Goal: Task Accomplishment & Management: Complete application form

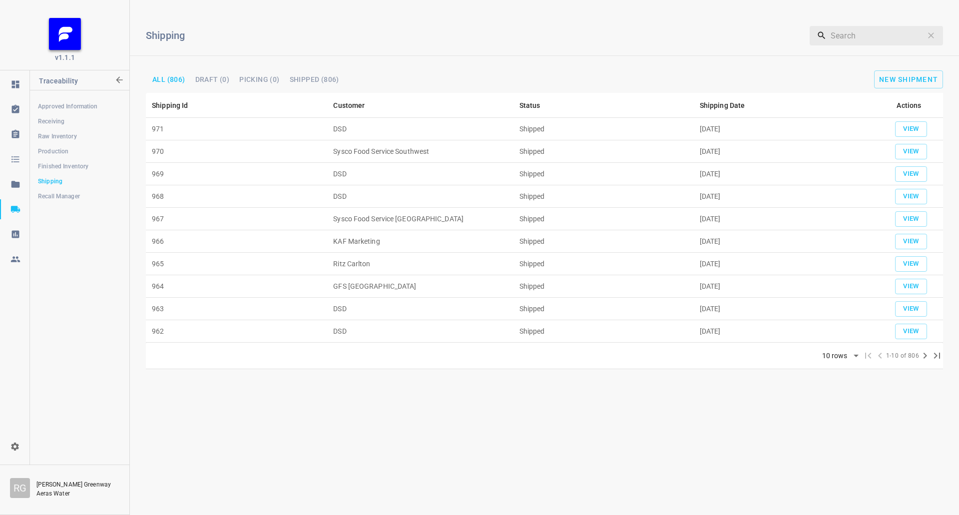
click at [903, 67] on div "Shipping ​ All (806) Draft (0) Picking (0) Shipped (806) New Shipment" at bounding box center [544, 50] width 829 height 85
click at [903, 75] on span "New Shipment" at bounding box center [908, 79] width 59 height 8
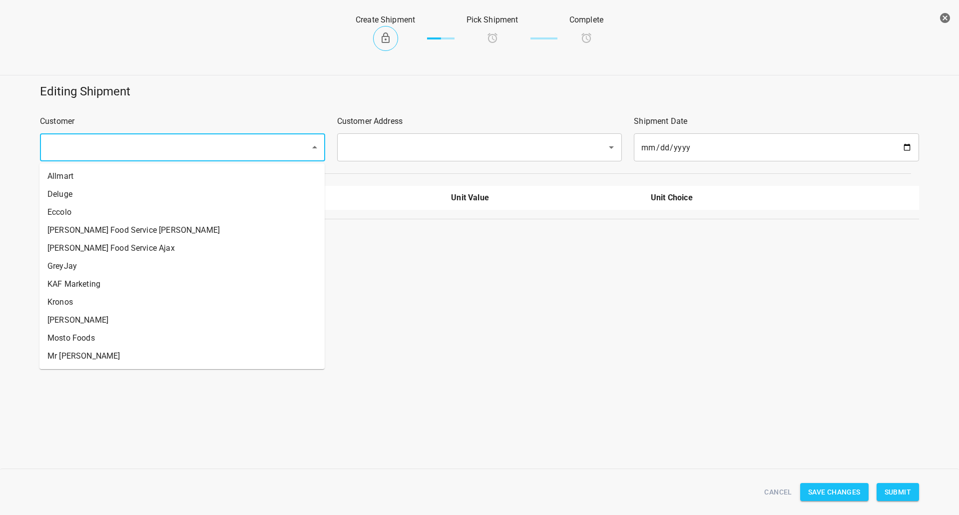
click at [165, 151] on input "text" at bounding box center [168, 147] width 248 height 19
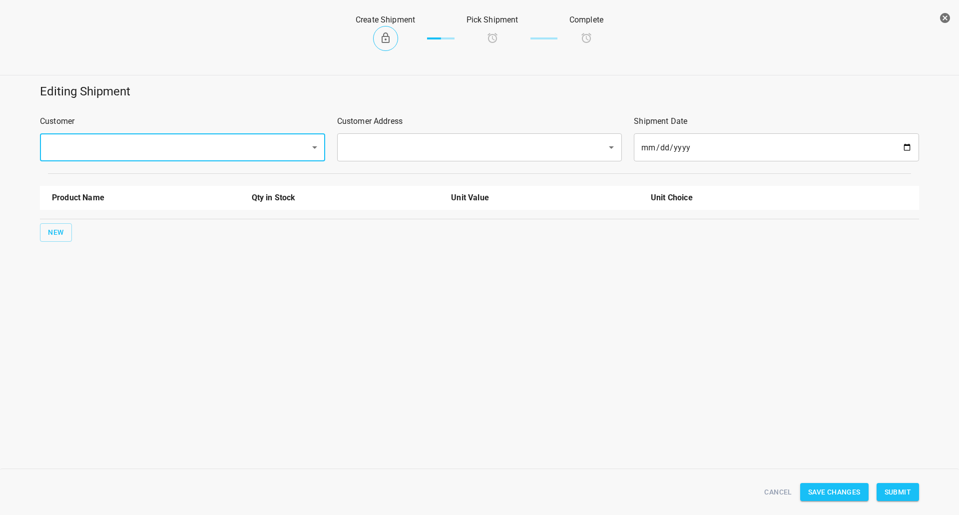
click at [949, 19] on icon "button" at bounding box center [945, 18] width 10 height 10
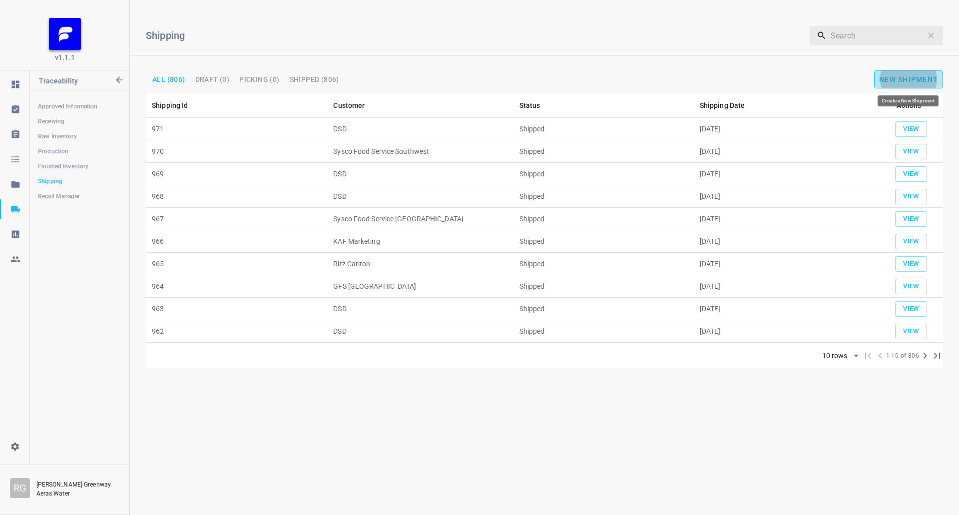
click at [893, 78] on span "New Shipment" at bounding box center [908, 79] width 59 height 8
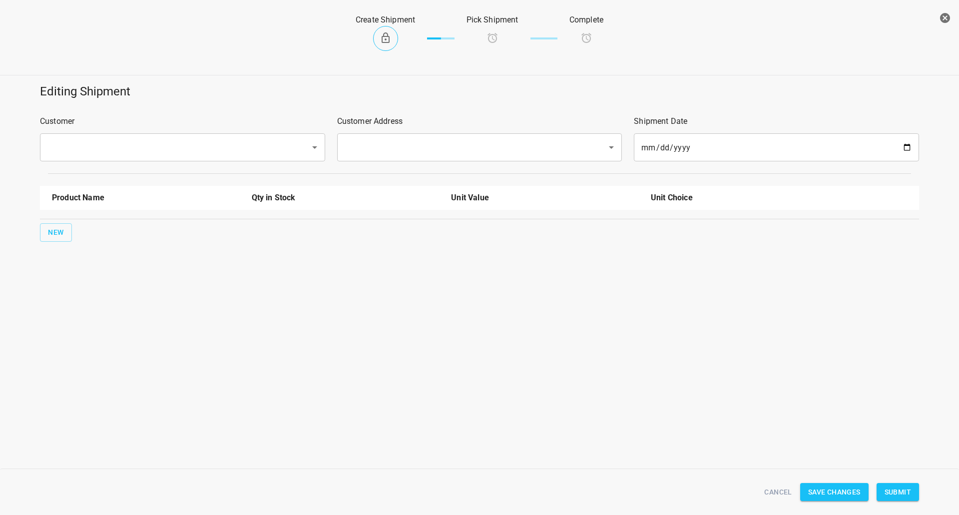
click at [208, 135] on div "​" at bounding box center [182, 147] width 285 height 28
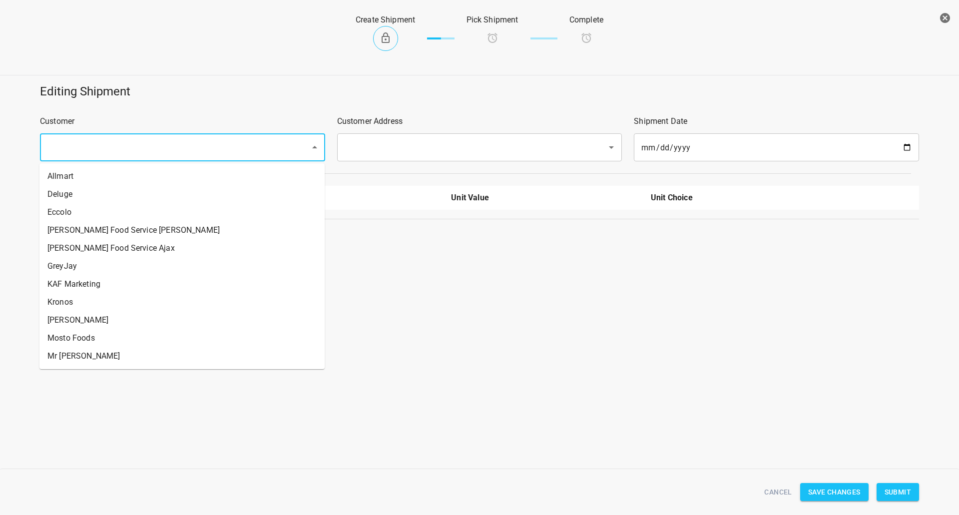
click at [205, 150] on input "text" at bounding box center [168, 147] width 248 height 19
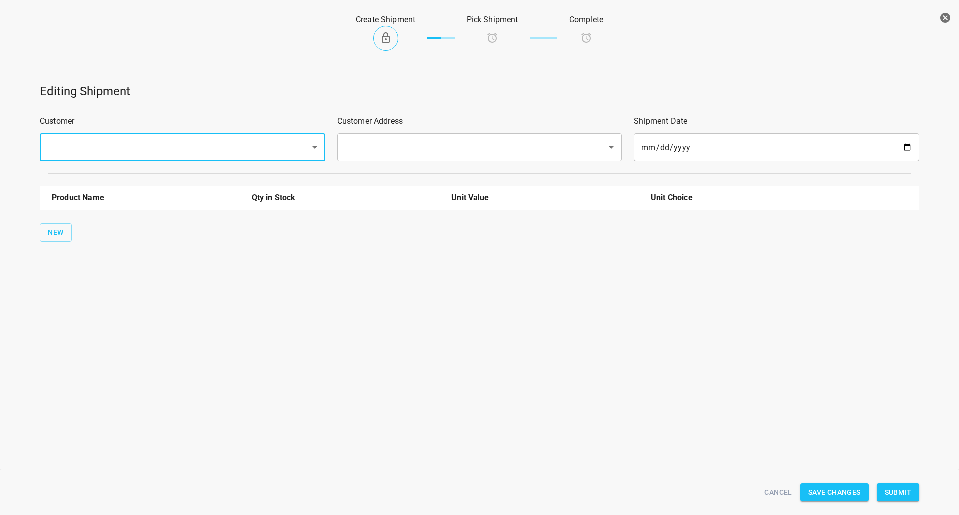
click at [206, 146] on input "text" at bounding box center [168, 147] width 248 height 19
click at [208, 144] on input "text" at bounding box center [168, 147] width 248 height 19
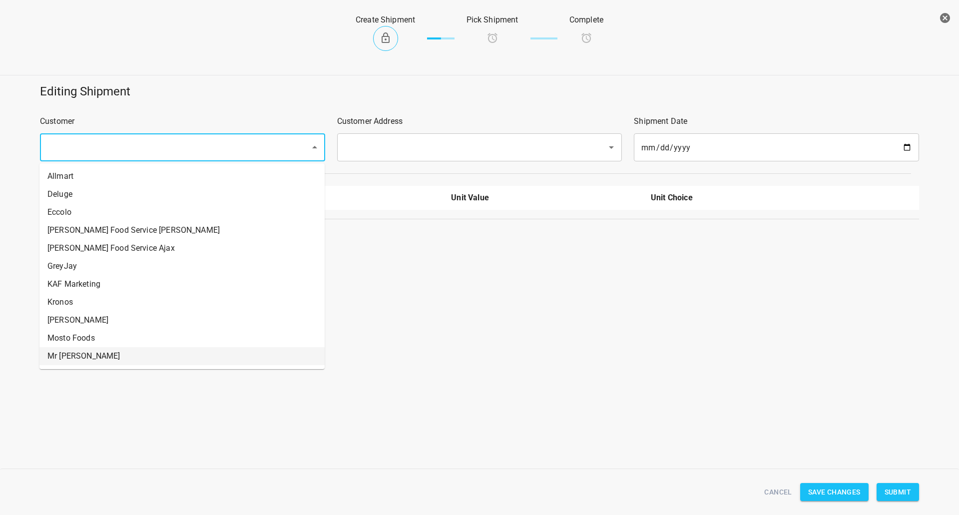
click at [73, 354] on li "Mr [PERSON_NAME]" at bounding box center [181, 356] width 285 height 18
type input "Mr [PERSON_NAME]"
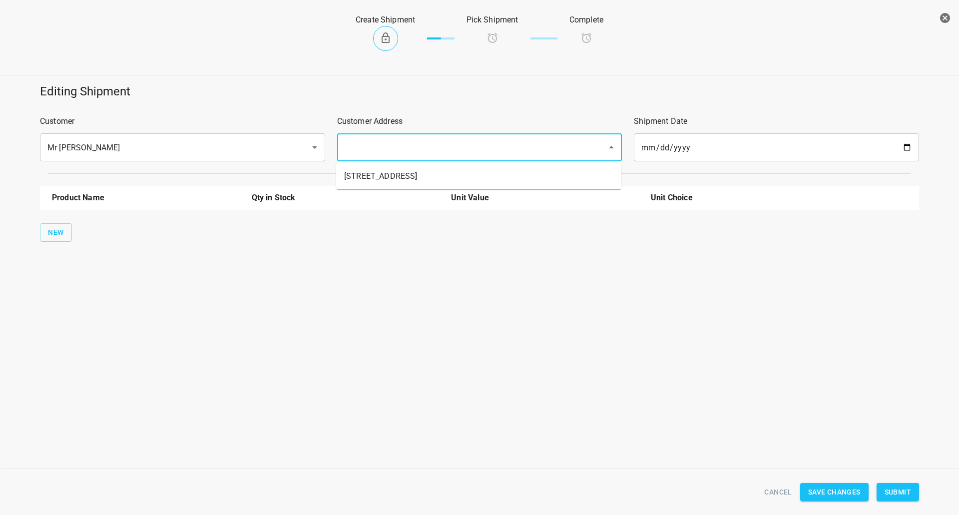
click at [400, 155] on input "text" at bounding box center [466, 147] width 248 height 19
click at [392, 175] on li "[STREET_ADDRESS]" at bounding box center [478, 176] width 285 height 18
type input "[STREET_ADDRESS]"
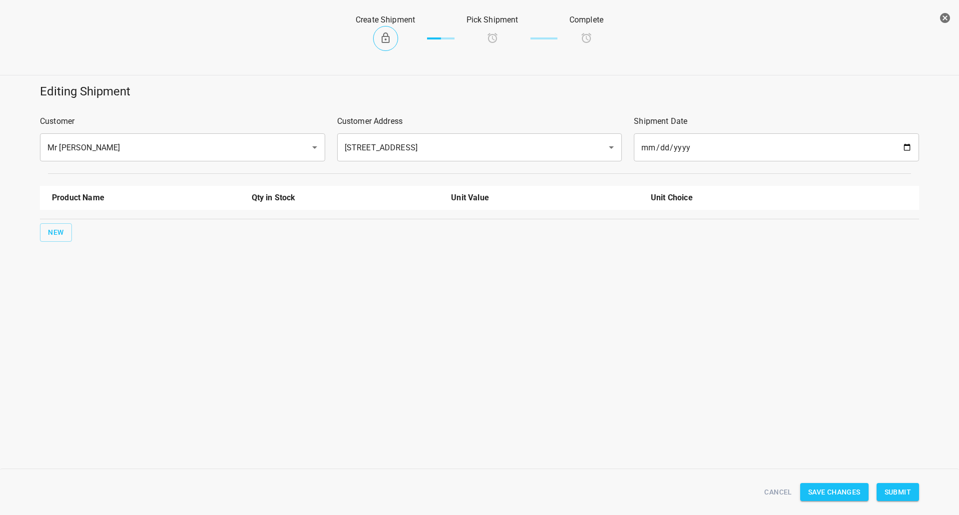
click at [36, 236] on div "Product Name Qty in Stock Unit Value Unit Choice New" at bounding box center [479, 214] width 891 height 68
drag, startPoint x: 58, startPoint y: 232, endPoint x: 38, endPoint y: 228, distance: 20.4
click at [58, 232] on span "New" at bounding box center [56, 232] width 16 height 12
click at [90, 226] on input "text" at bounding box center [132, 225] width 160 height 15
drag, startPoint x: 96, startPoint y: 320, endPoint x: 94, endPoint y: 255, distance: 64.5
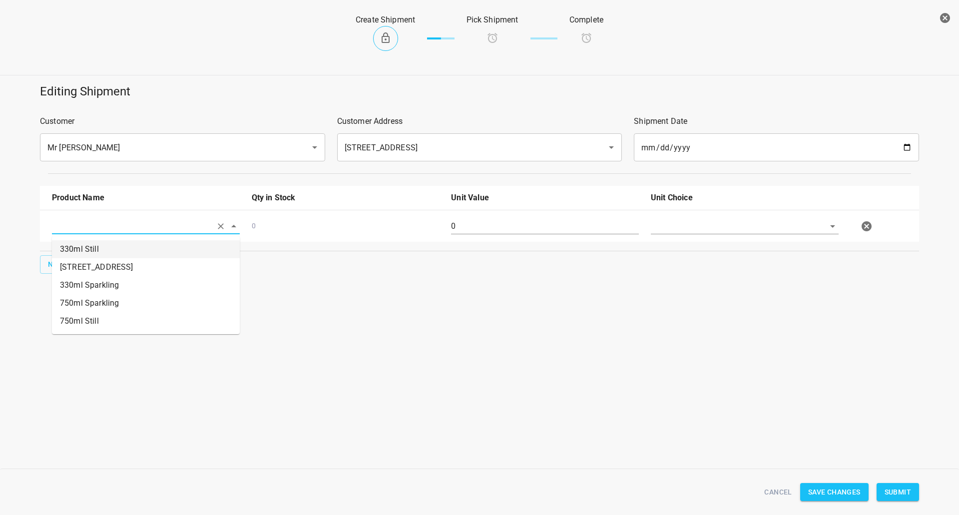
click at [94, 256] on ul "330ml Still 330 ST CRATE 330ml Sparkling 750ml Sparkling 750ml Still" at bounding box center [146, 285] width 188 height 98
click at [94, 255] on li "330ml Still" at bounding box center [146, 249] width 188 height 18
type input "330ml Still"
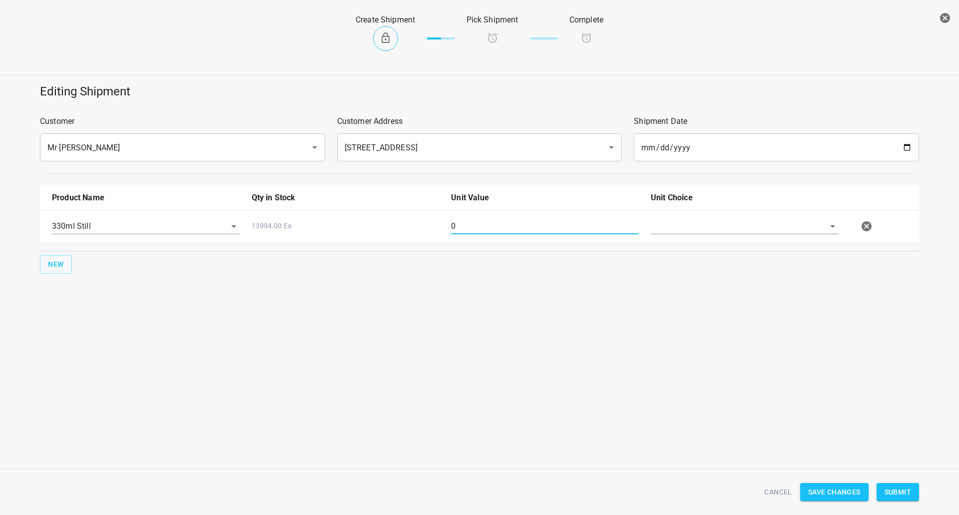
click at [505, 230] on input "0" at bounding box center [545, 226] width 188 height 16
type input "126"
drag, startPoint x: 706, startPoint y: 231, endPoint x: 712, endPoint y: 249, distance: 19.3
click at [706, 231] on input "text" at bounding box center [731, 225] width 160 height 15
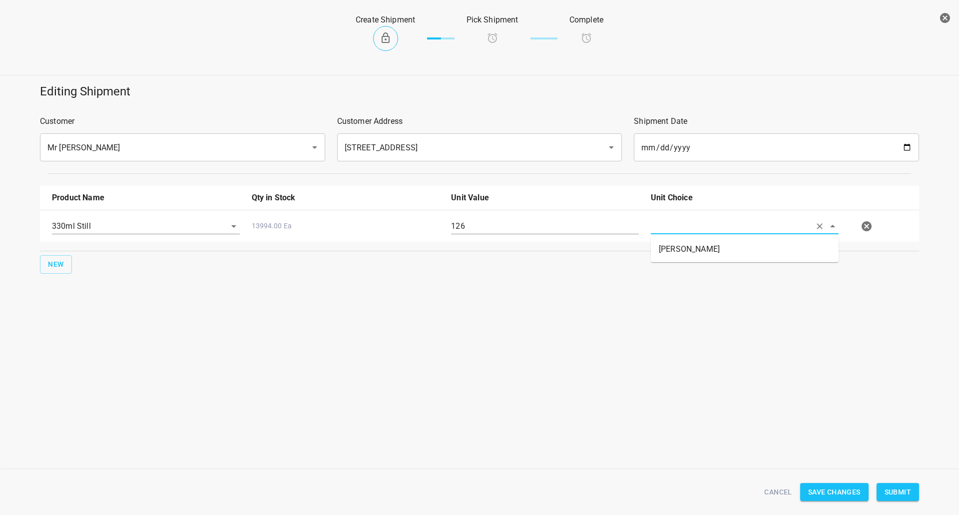
click at [719, 229] on input "text" at bounding box center [731, 225] width 160 height 15
click at [711, 249] on div "Product Name Qty in Stock Unit Value Unit Choice 330ml Still 13994.00 Ea 126 New" at bounding box center [479, 230] width 891 height 100
click at [716, 220] on input "text" at bounding box center [731, 225] width 160 height 15
click at [714, 247] on li "[PERSON_NAME]" at bounding box center [745, 249] width 188 height 18
type input "[PERSON_NAME]"
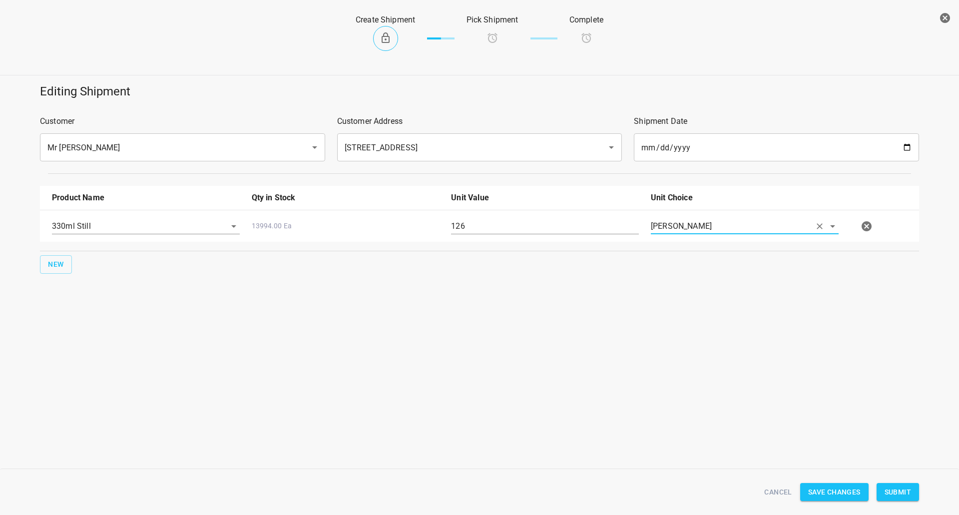
click at [674, 356] on div "Create Shipment Pick Shipment Complete Editing Shipment Customer Mr [PERSON_NAM…" at bounding box center [479, 257] width 959 height 515
click at [890, 493] on span "Submit" at bounding box center [898, 492] width 26 height 12
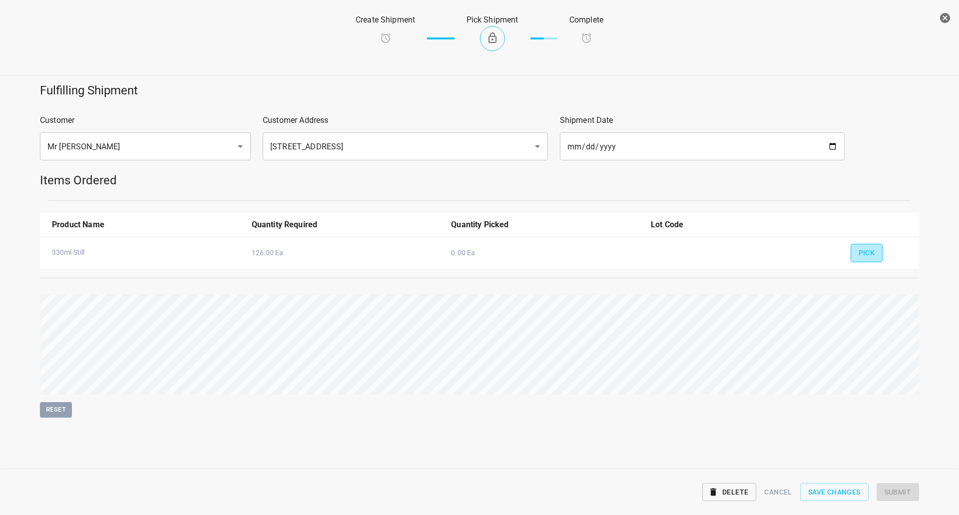
click at [867, 252] on span "Pick" at bounding box center [867, 253] width 16 height 12
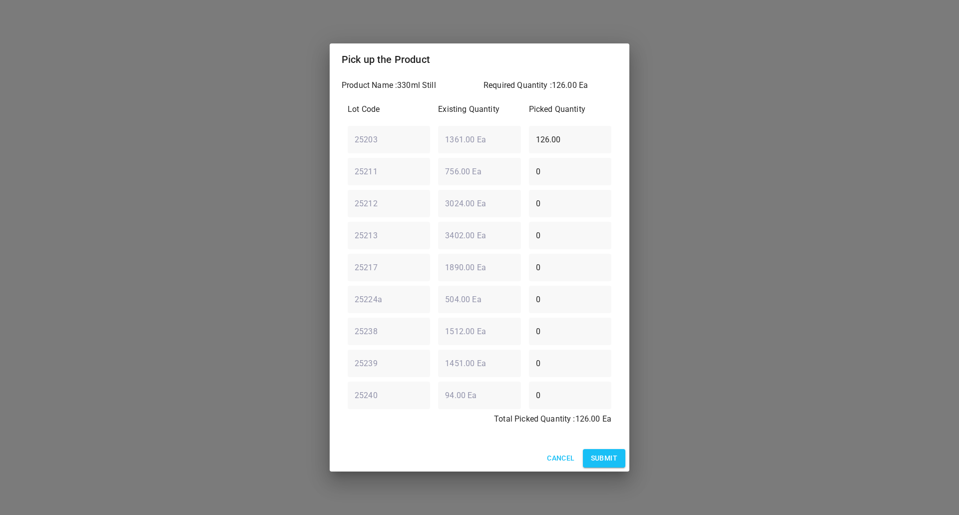
drag, startPoint x: 600, startPoint y: 449, endPoint x: 604, endPoint y: 455, distance: 7.9
click at [604, 455] on div "Cancel Submit" at bounding box center [480, 458] width 300 height 26
click at [605, 451] on button "Submit" at bounding box center [604, 458] width 42 height 18
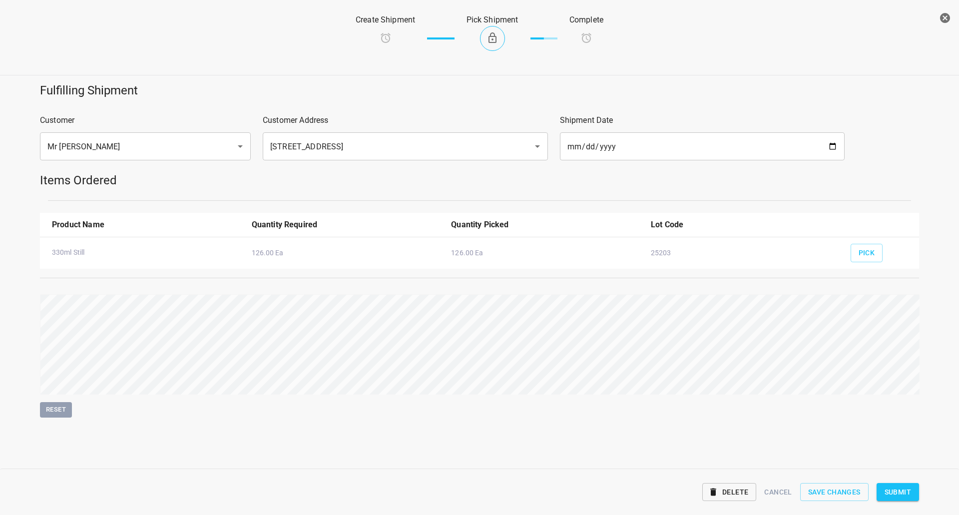
click at [896, 481] on div "Delete Cancel Save Changes Submit" at bounding box center [479, 492] width 891 height 38
click at [896, 494] on span "Submit" at bounding box center [898, 492] width 26 height 12
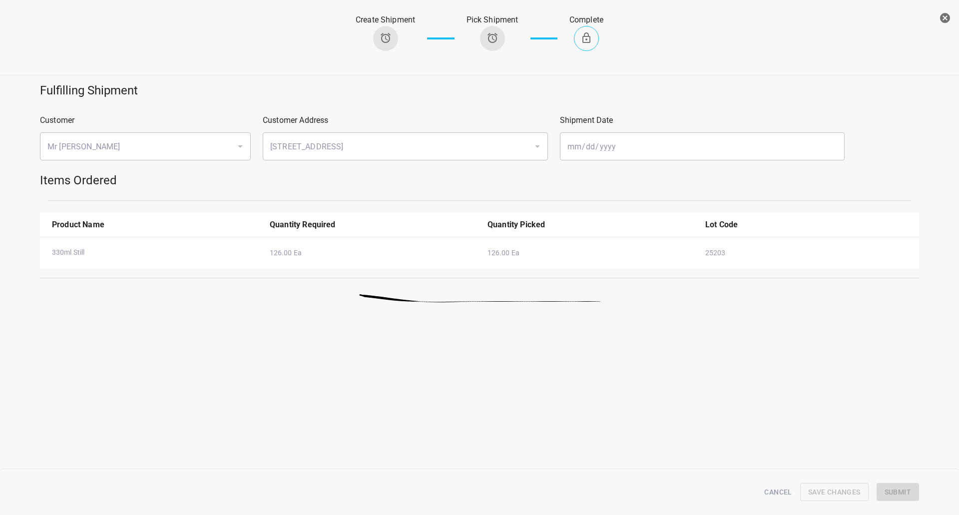
click at [943, 16] on icon "button" at bounding box center [945, 18] width 12 height 12
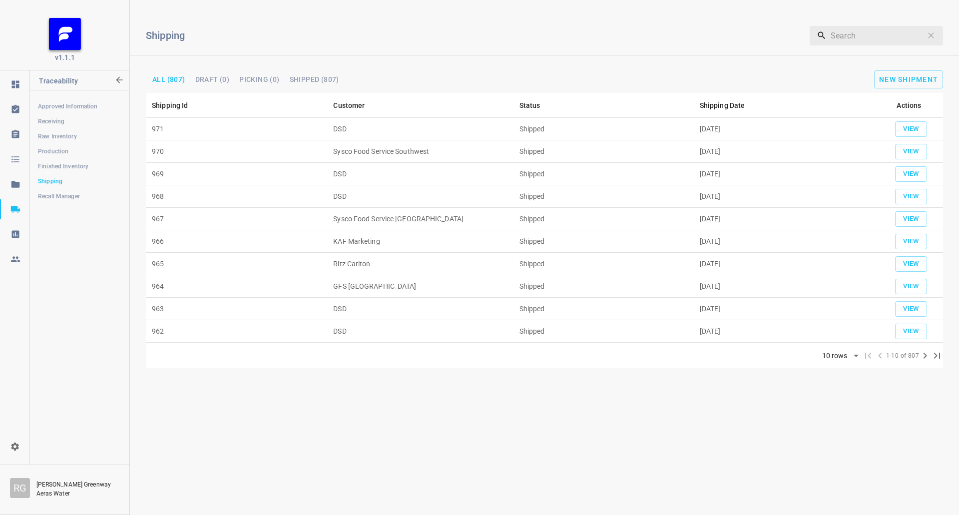
click at [929, 89] on div "Shipping ​ All (807) Draft (0) Picking (0) Shipped (807) New Shipment" at bounding box center [544, 50] width 829 height 85
click at [928, 70] on button "New Shipment" at bounding box center [908, 79] width 69 height 18
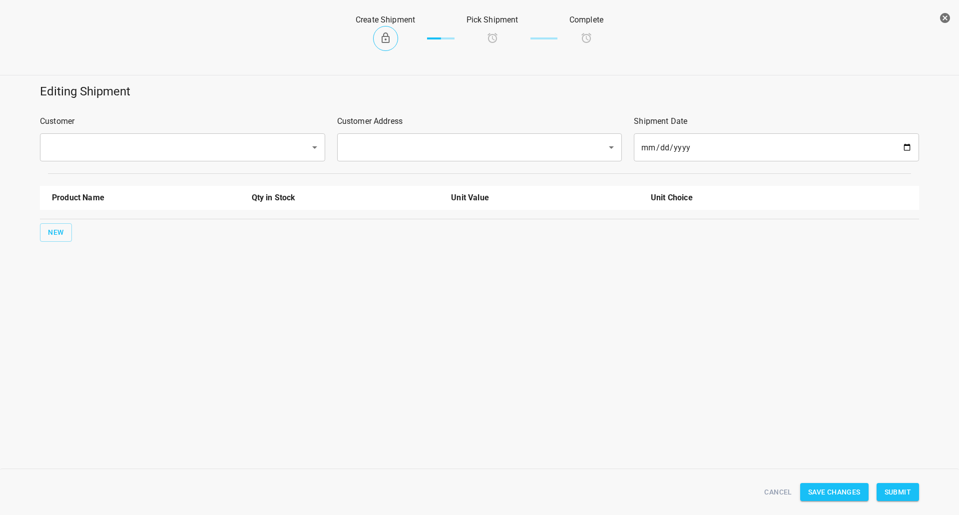
click at [106, 148] on input "text" at bounding box center [168, 147] width 248 height 19
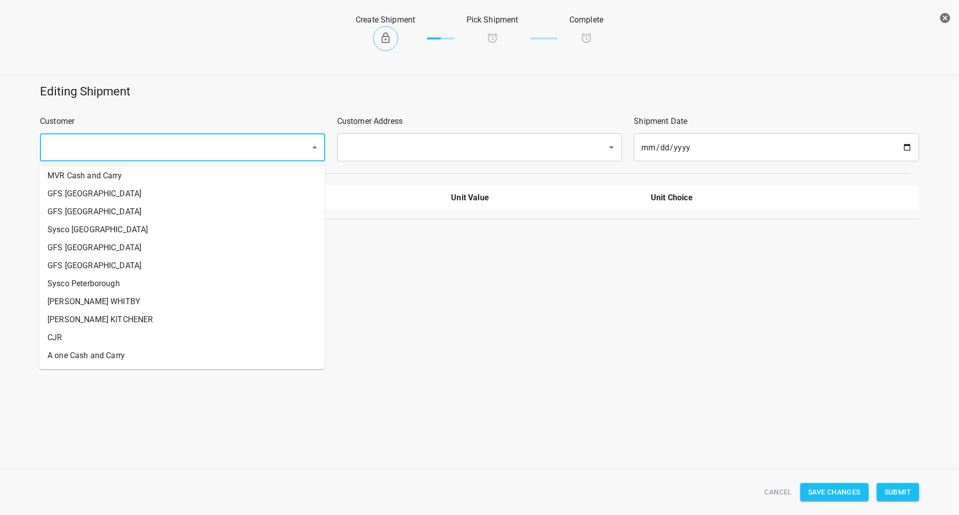
scroll to position [450, 0]
click at [77, 337] on li "A one Cash and Carry" at bounding box center [181, 338] width 285 height 18
type input "A one Cash and Carry"
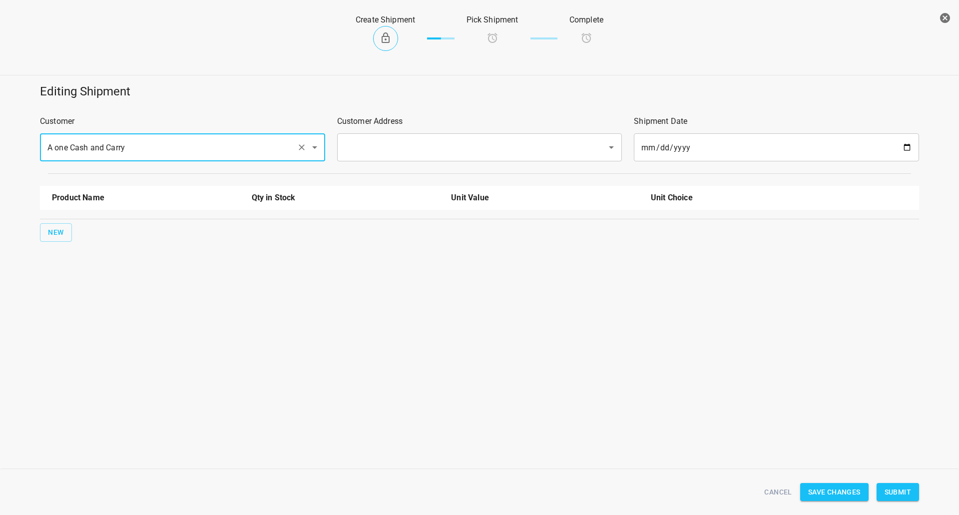
click at [408, 149] on input "text" at bounding box center [466, 147] width 248 height 19
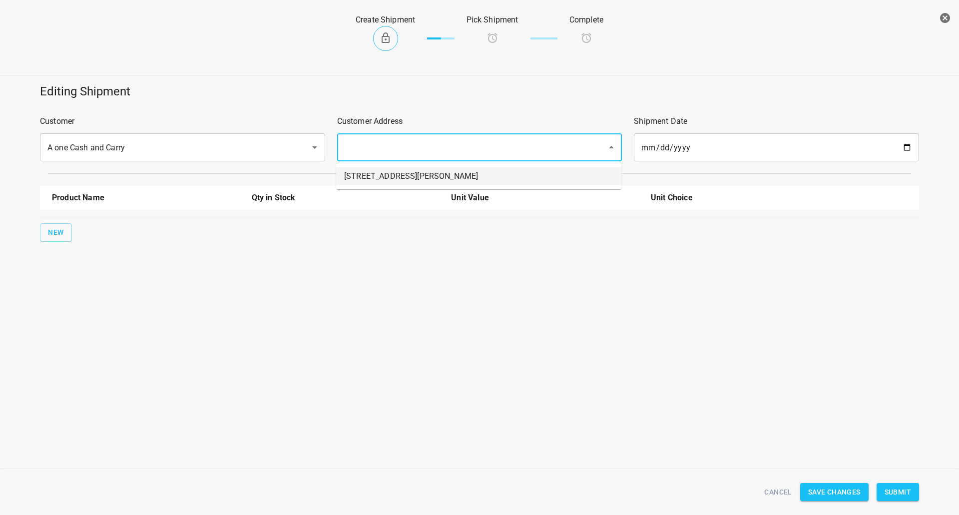
click at [401, 176] on li "[STREET_ADDRESS][PERSON_NAME]" at bounding box center [478, 176] width 285 height 18
type input "[STREET_ADDRESS][PERSON_NAME]"
click at [73, 228] on div "New" at bounding box center [479, 232] width 883 height 22
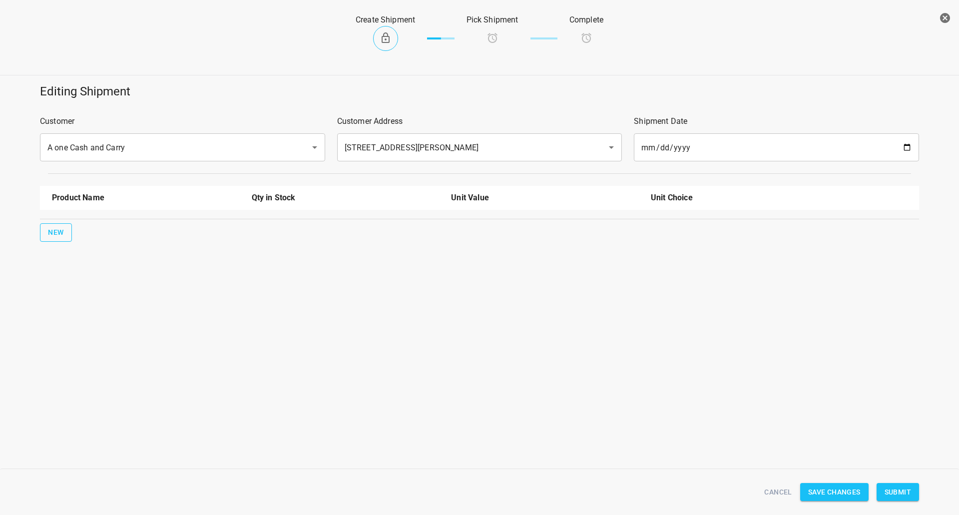
click at [47, 233] on button "New" at bounding box center [56, 232] width 32 height 18
click at [71, 229] on input "text" at bounding box center [132, 225] width 160 height 15
click at [78, 243] on li "330ml Still" at bounding box center [146, 249] width 188 height 18
type input "330ml Still"
click at [53, 262] on span "New" at bounding box center [56, 264] width 16 height 12
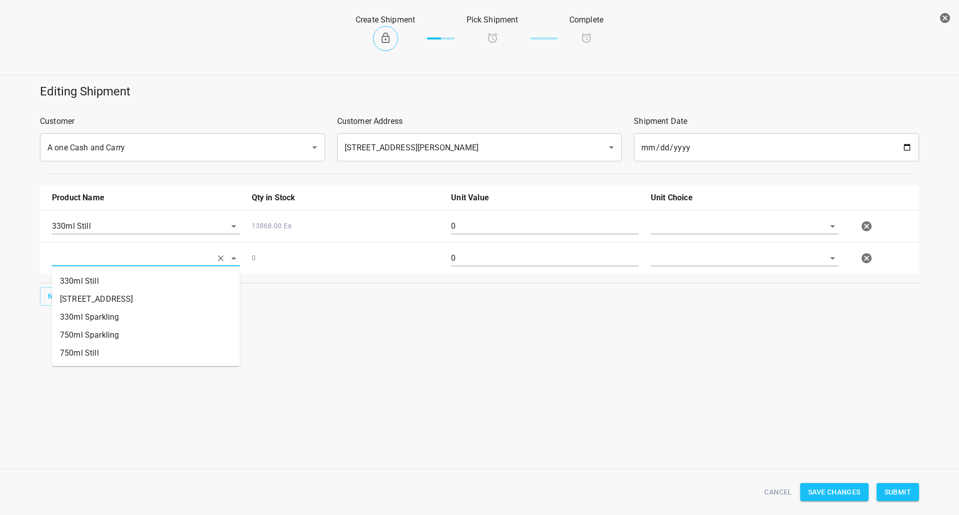
click at [72, 262] on input "text" at bounding box center [132, 257] width 160 height 15
drag, startPoint x: 81, startPoint y: 322, endPoint x: 64, endPoint y: 290, distance: 36.9
click at [81, 322] on li "330ml Sparkling" at bounding box center [146, 317] width 188 height 18
type input "330ml Sparkling"
click at [62, 286] on div "New" at bounding box center [479, 296] width 883 height 22
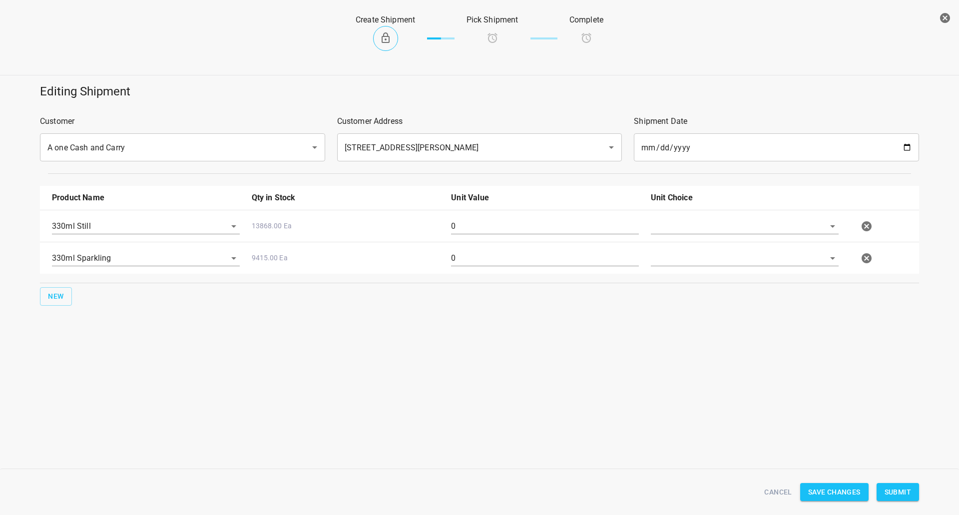
click at [87, 285] on div "Product Name Qty in Stock Unit Value Unit Choice 330ml Still 13868.00 Ea 0 330m…" at bounding box center [479, 246] width 891 height 132
click at [57, 300] on span "New" at bounding box center [56, 296] width 16 height 12
click at [80, 288] on input "text" at bounding box center [132, 289] width 160 height 15
click at [93, 381] on li "750ml Still" at bounding box center [146, 385] width 188 height 18
type input "750ml Still"
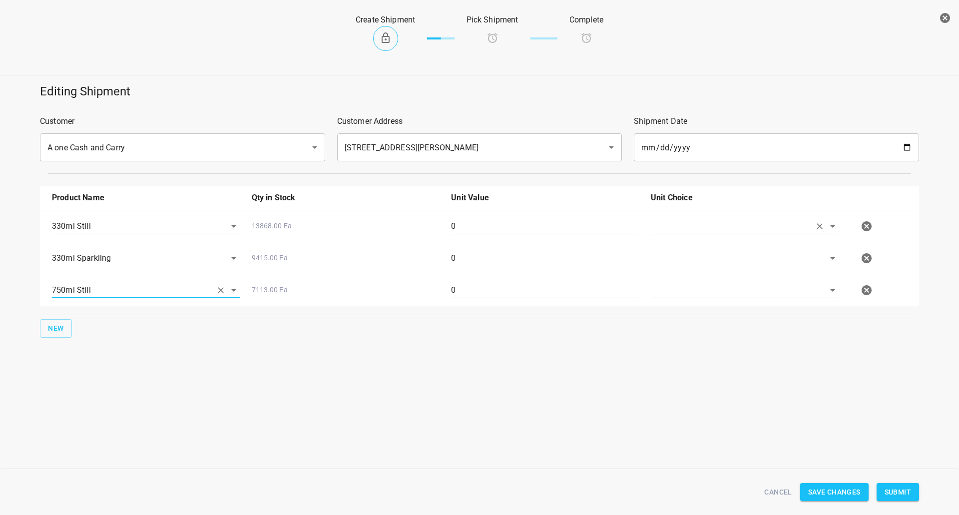
click at [695, 228] on input "text" at bounding box center [731, 225] width 160 height 15
click at [674, 256] on li "[PERSON_NAME]" at bounding box center [745, 249] width 188 height 18
type input "[PERSON_NAME]"
drag, startPoint x: 674, startPoint y: 256, endPoint x: 673, endPoint y: 282, distance: 26.0
click at [673, 257] on input "text" at bounding box center [731, 257] width 160 height 15
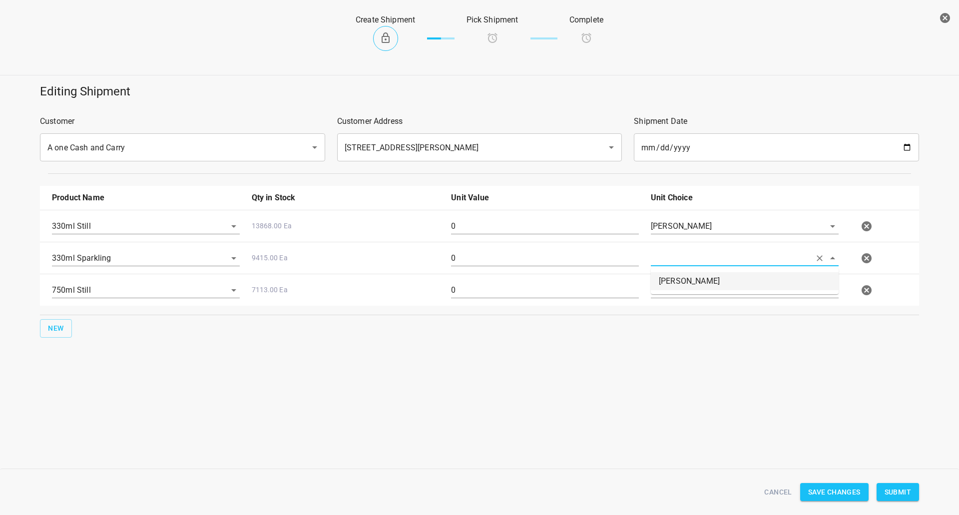
click at [673, 282] on li "[PERSON_NAME]" at bounding box center [745, 281] width 188 height 18
type input "[PERSON_NAME]"
click at [675, 287] on input "text" at bounding box center [731, 289] width 160 height 15
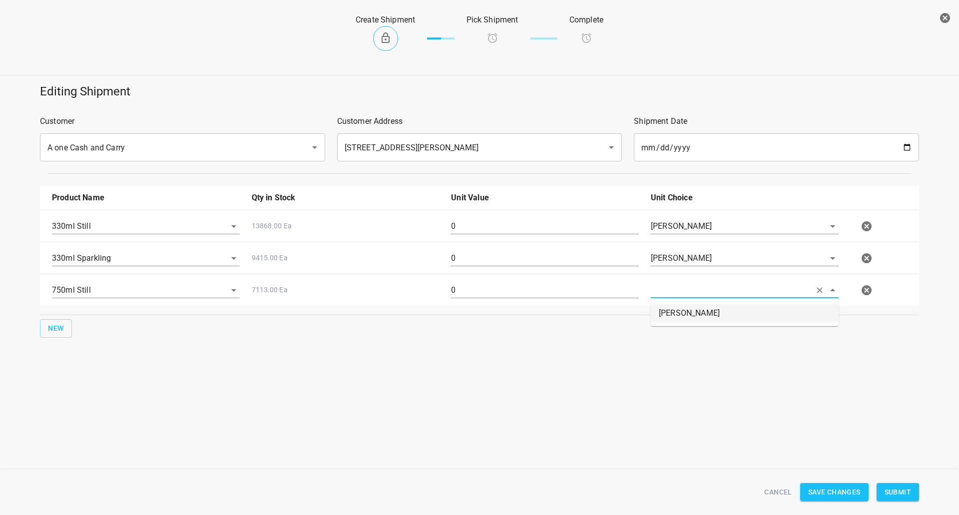
drag, startPoint x: 675, startPoint y: 291, endPoint x: 666, endPoint y: 305, distance: 16.4
click at [675, 309] on li "[PERSON_NAME]" at bounding box center [745, 313] width 188 height 18
type input "[PERSON_NAME]"
click at [570, 228] on input "0" at bounding box center [545, 226] width 188 height 16
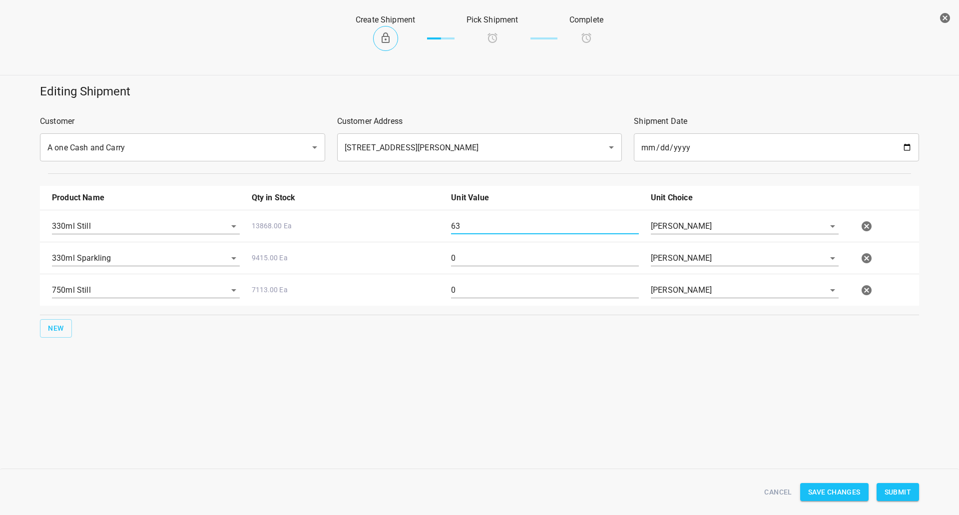
type input "63"
click at [462, 257] on input "0" at bounding box center [545, 258] width 188 height 16
type input "63"
click at [473, 290] on input "0" at bounding box center [545, 290] width 188 height 16
click at [472, 291] on input "0" at bounding box center [545, 290] width 188 height 16
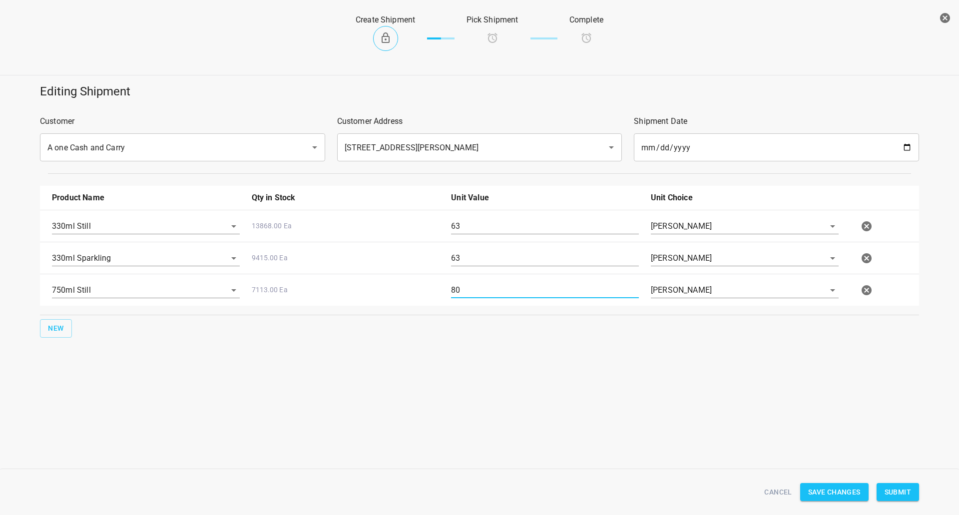
type input "80"
click at [895, 495] on span "Submit" at bounding box center [898, 492] width 26 height 12
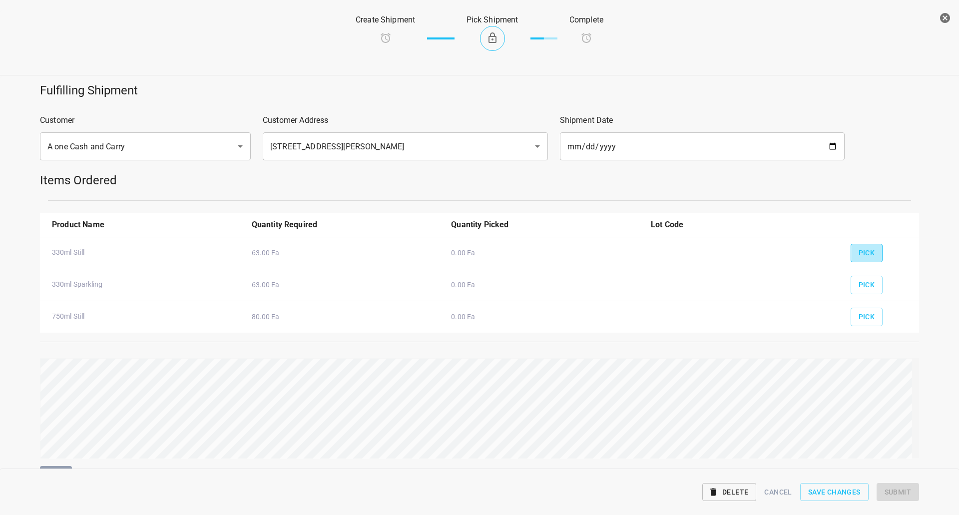
click at [863, 255] on span "Pick" at bounding box center [867, 253] width 16 height 12
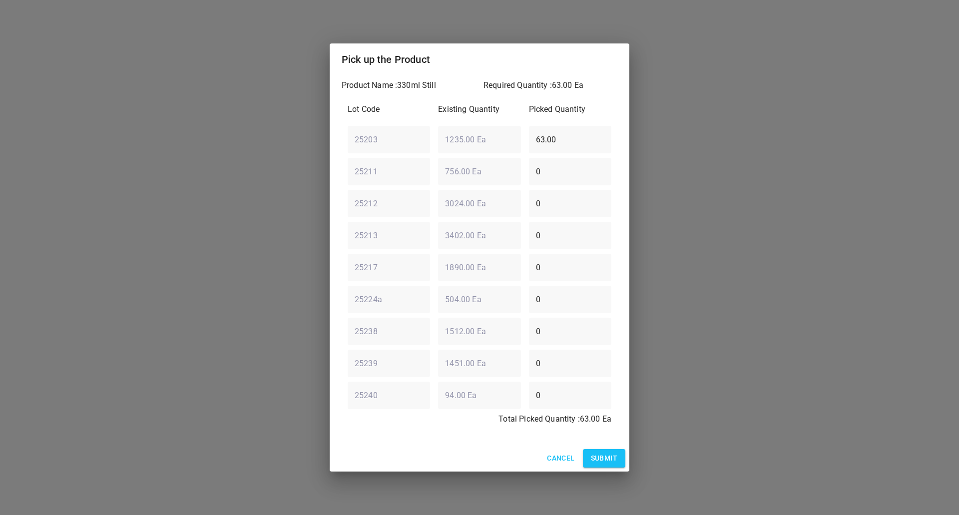
click at [605, 456] on span "Submit" at bounding box center [604, 458] width 26 height 12
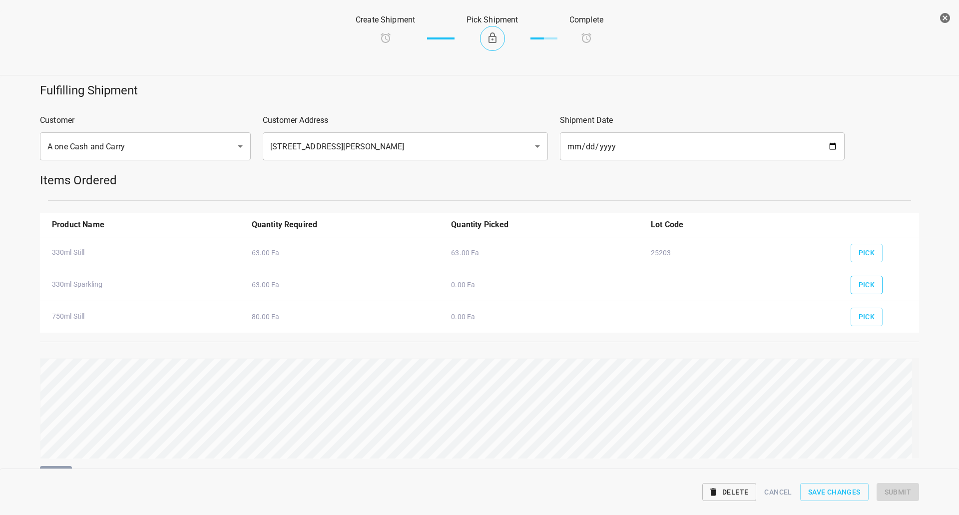
click at [864, 278] on button "Pick" at bounding box center [867, 285] width 32 height 18
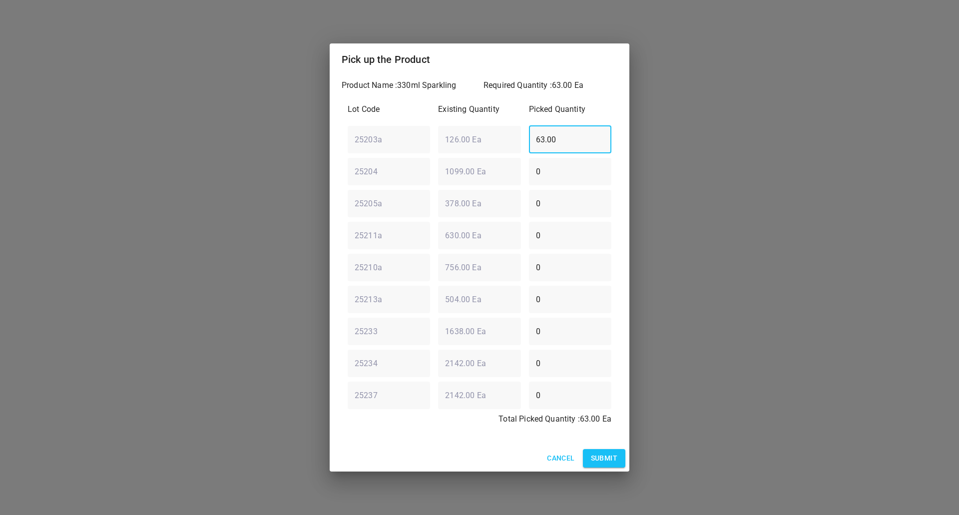
drag, startPoint x: 575, startPoint y: 142, endPoint x: 211, endPoint y: 144, distance: 363.7
click at [261, 139] on div "Pick up the Product Product Name : 330ml Sparkling Required Quantity : 63.00 Ea…" at bounding box center [479, 257] width 959 height 515
type input "0"
drag, startPoint x: 575, startPoint y: 184, endPoint x: 0, endPoint y: 242, distance: 577.9
click at [113, 205] on div "Pick up the Product Product Name : 330ml Sparkling Required Quantity : 63.00 Ea…" at bounding box center [479, 257] width 959 height 515
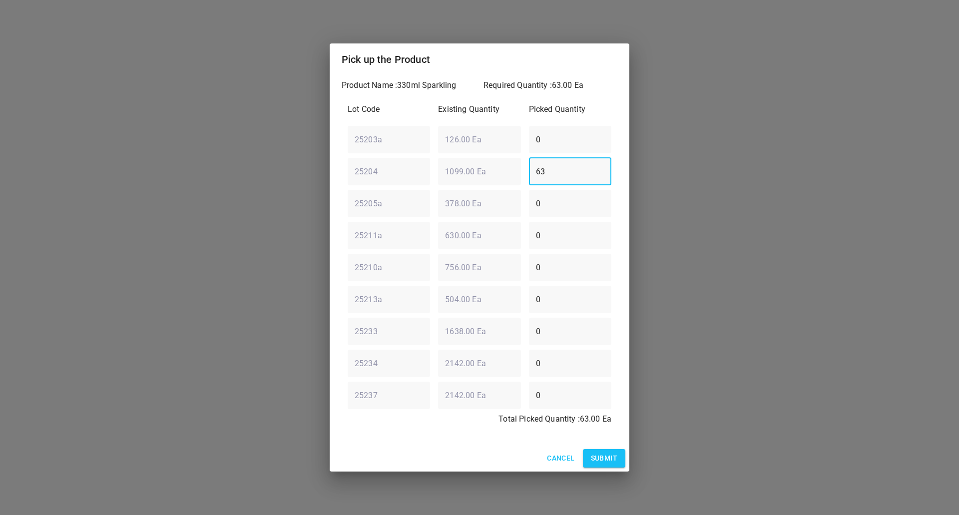
type input "63"
click at [602, 458] on span "Submit" at bounding box center [604, 458] width 26 height 12
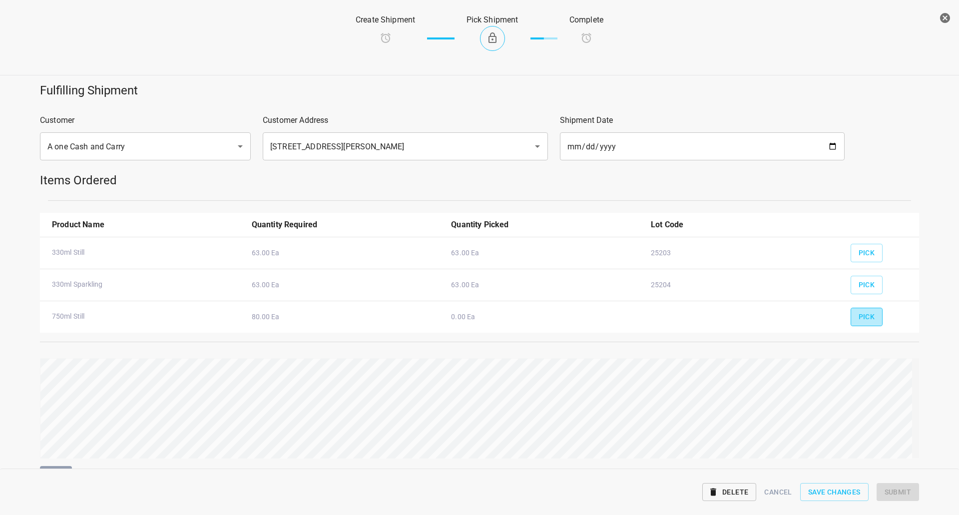
click at [859, 315] on span "Pick" at bounding box center [867, 317] width 16 height 12
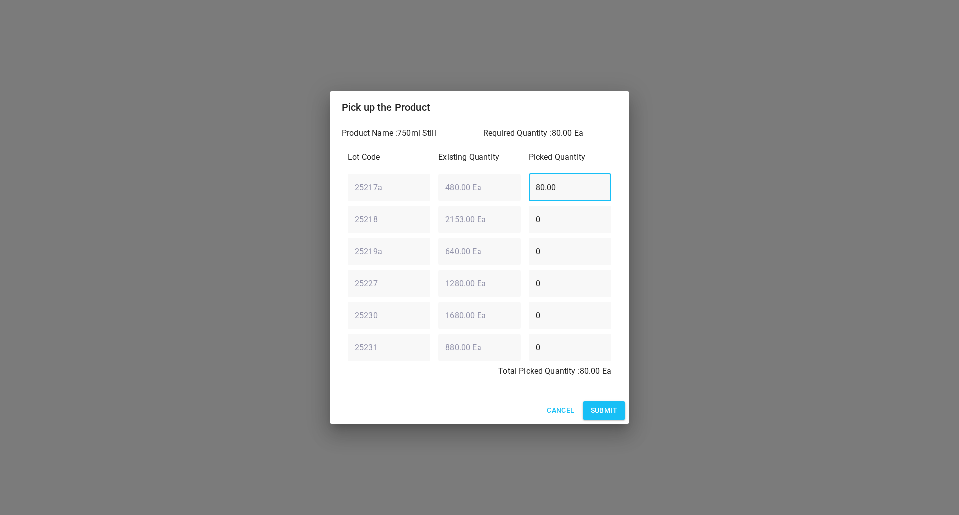
drag, startPoint x: 582, startPoint y: 183, endPoint x: 324, endPoint y: 191, distance: 258.4
click at [312, 204] on div "Pick up the Product Product Name : 750ml Still Required Quantity : 80.00 Ea Lot…" at bounding box center [479, 257] width 959 height 515
type input "0"
drag, startPoint x: 546, startPoint y: 214, endPoint x: 207, endPoint y: 257, distance: 341.9
click at [274, 253] on div "Pick up the Product Product Name : 750ml Still Required Quantity : 80.00 Ea Lot…" at bounding box center [479, 257] width 959 height 515
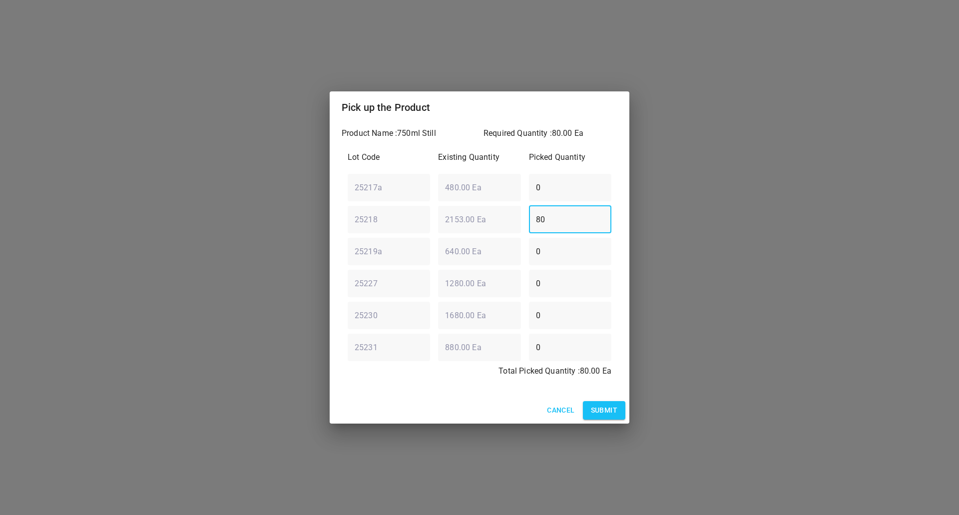
type input "80"
click at [614, 416] on span "Submit" at bounding box center [604, 410] width 26 height 12
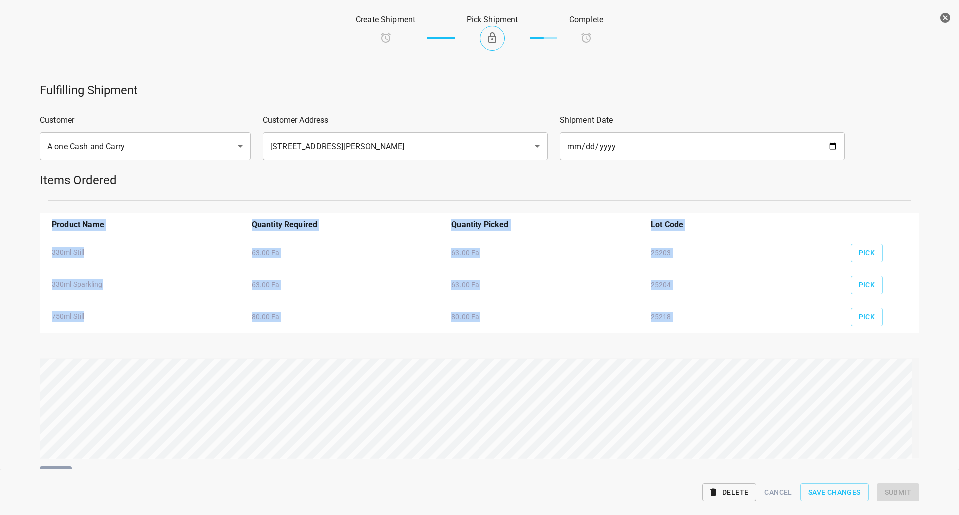
drag, startPoint x: 465, startPoint y: 353, endPoint x: 754, endPoint y: 347, distance: 288.8
click at [748, 345] on div "Fulfilling Shipment Customer A one Cash and Carry ​ Customer Address [STREET_AD…" at bounding box center [479, 281] width 971 height 411
drag, startPoint x: 906, startPoint y: 487, endPoint x: 864, endPoint y: 474, distance: 44.6
click at [906, 488] on span "Submit" at bounding box center [898, 492] width 26 height 12
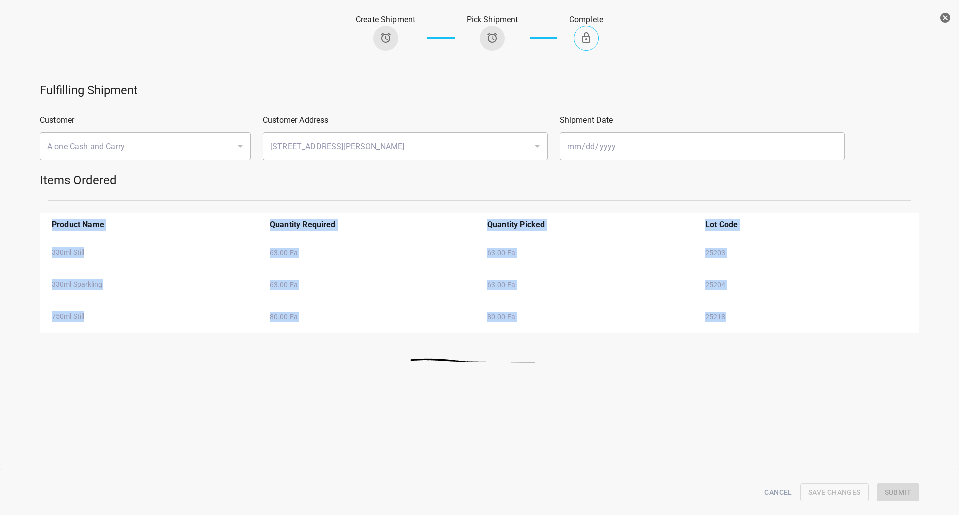
click at [937, 20] on button "button" at bounding box center [945, 18] width 20 height 20
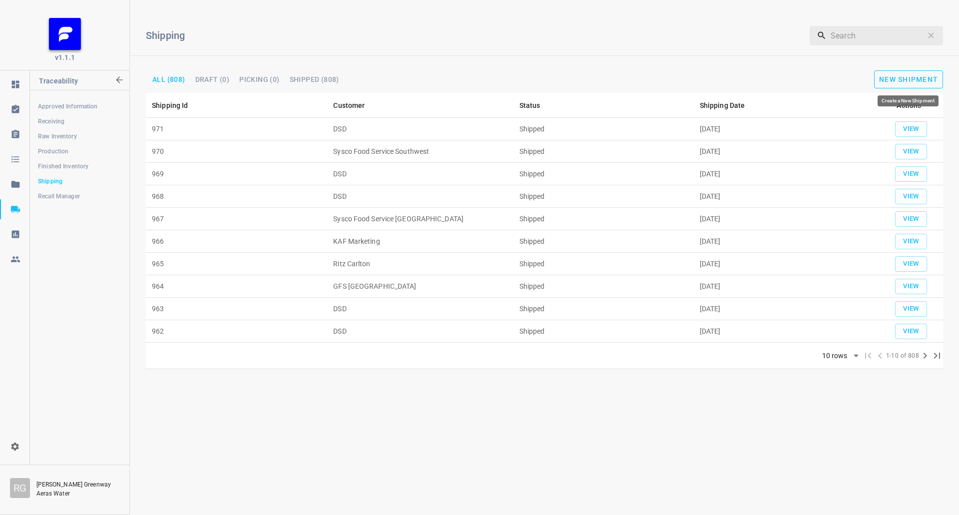
click at [901, 76] on span "New Shipment" at bounding box center [908, 79] width 59 height 8
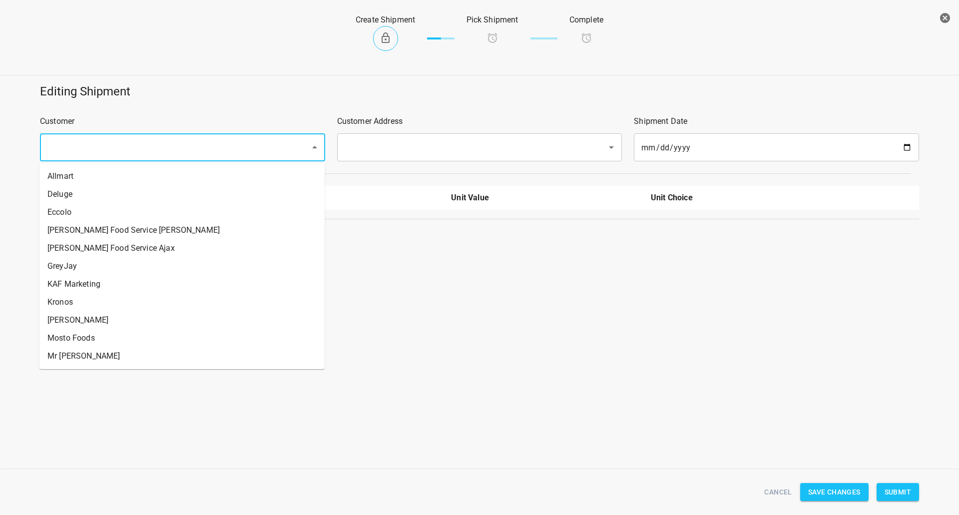
click at [184, 149] on input "text" at bounding box center [168, 147] width 248 height 19
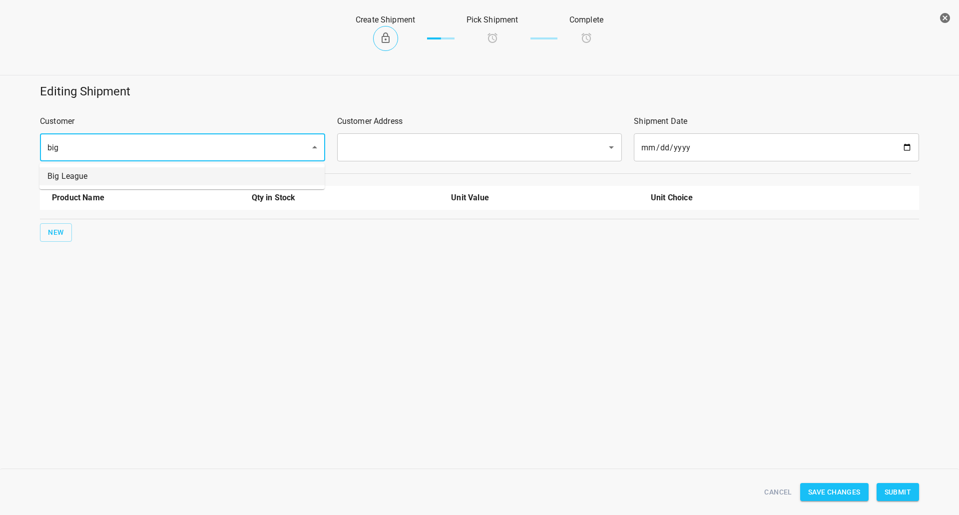
drag, startPoint x: 100, startPoint y: 169, endPoint x: 114, endPoint y: 165, distance: 14.5
click at [102, 168] on li "Big League" at bounding box center [181, 176] width 285 height 18
type input "Big League"
click at [408, 143] on input "text" at bounding box center [466, 147] width 248 height 19
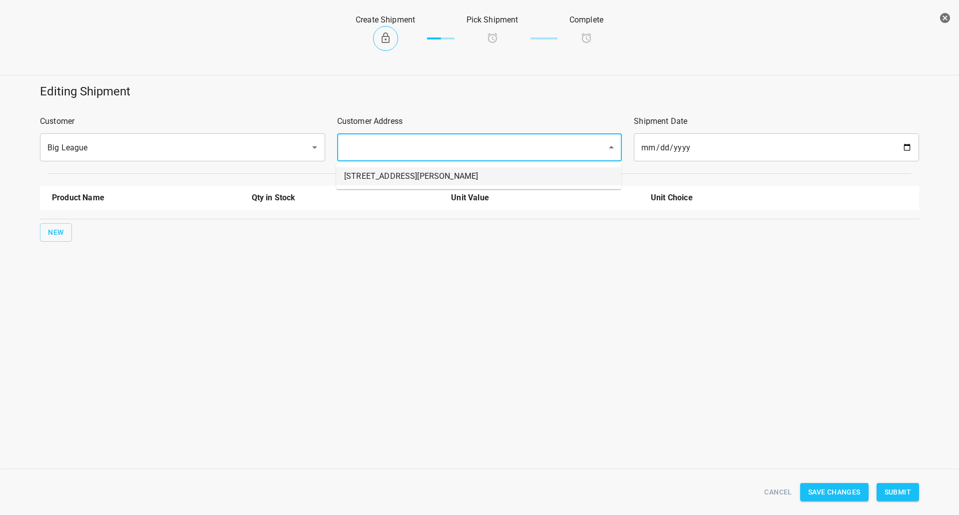
click at [377, 177] on li "[STREET_ADDRESS][PERSON_NAME]" at bounding box center [478, 176] width 285 height 18
type input "[STREET_ADDRESS][PERSON_NAME]"
click at [70, 231] on button "New" at bounding box center [56, 232] width 32 height 18
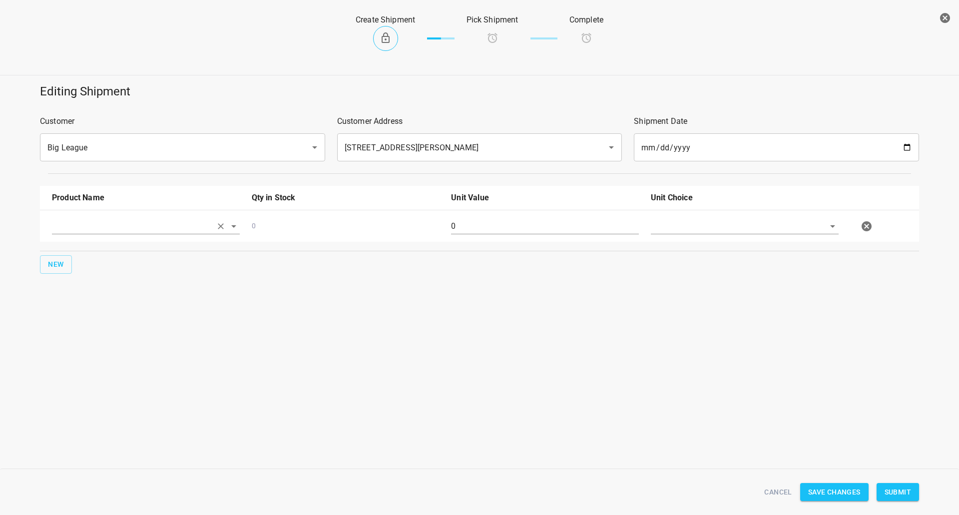
click at [83, 221] on input "text" at bounding box center [132, 225] width 160 height 15
click at [99, 251] on li "330ml Still" at bounding box center [146, 249] width 188 height 18
type input "330ml Still"
click at [68, 262] on button "New" at bounding box center [56, 264] width 32 height 18
click at [90, 256] on input "text" at bounding box center [132, 257] width 160 height 15
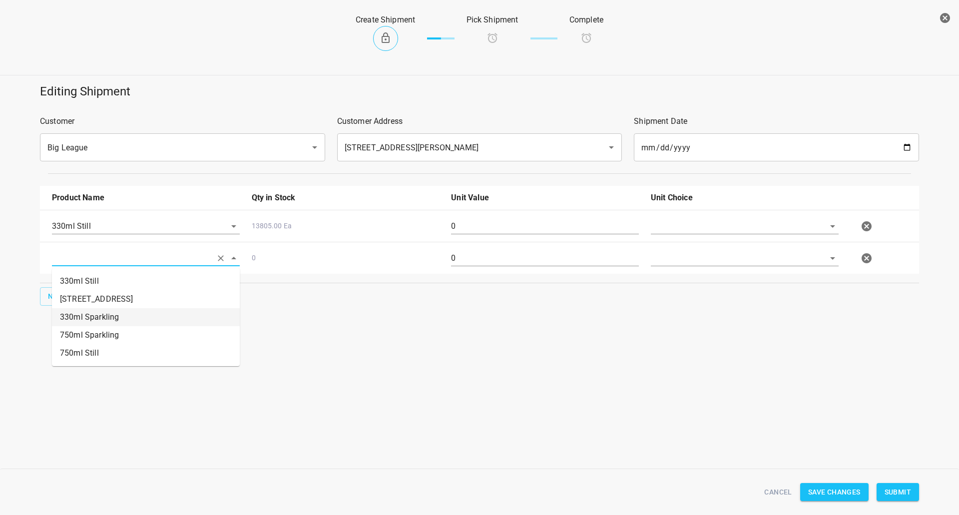
click at [94, 326] on li "330ml Sparkling" at bounding box center [146, 317] width 188 height 18
type input "330ml Sparkling"
drag, startPoint x: 740, startPoint y: 223, endPoint x: 735, endPoint y: 233, distance: 11.2
click at [739, 224] on input "text" at bounding box center [731, 225] width 160 height 15
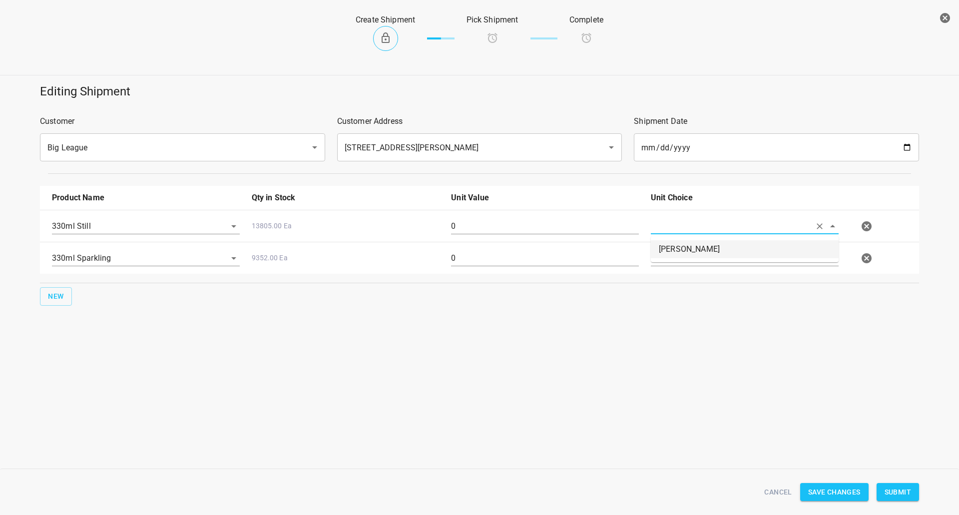
click at [723, 245] on li "[PERSON_NAME]" at bounding box center [745, 249] width 188 height 18
type input "[PERSON_NAME]"
click at [715, 258] on input "text" at bounding box center [731, 257] width 160 height 15
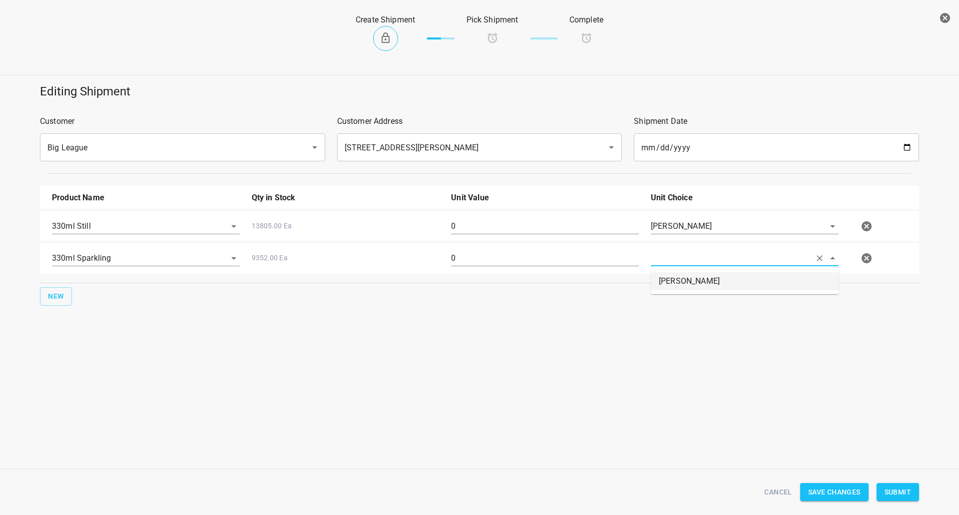
click at [711, 279] on li "[PERSON_NAME]" at bounding box center [745, 281] width 188 height 18
type input "[PERSON_NAME]"
click at [529, 219] on input "0" at bounding box center [545, 226] width 188 height 16
click at [529, 217] on div "0" at bounding box center [545, 230] width 200 height 36
type input "126"
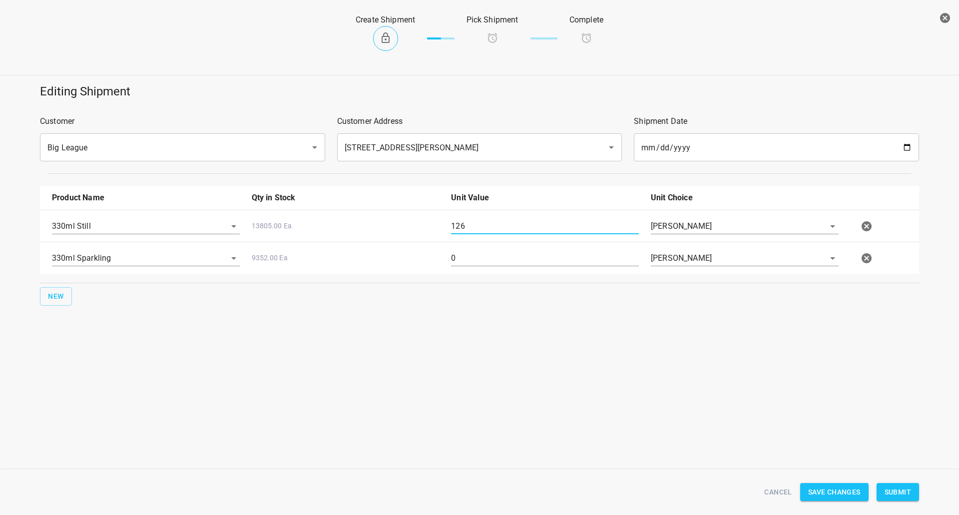
click at [470, 247] on div "0" at bounding box center [545, 262] width 200 height 36
drag, startPoint x: 469, startPoint y: 248, endPoint x: 470, endPoint y: 253, distance: 5.1
click at [469, 250] on div "0" at bounding box center [545, 262] width 200 height 36
click at [471, 253] on input "0" at bounding box center [545, 258] width 188 height 16
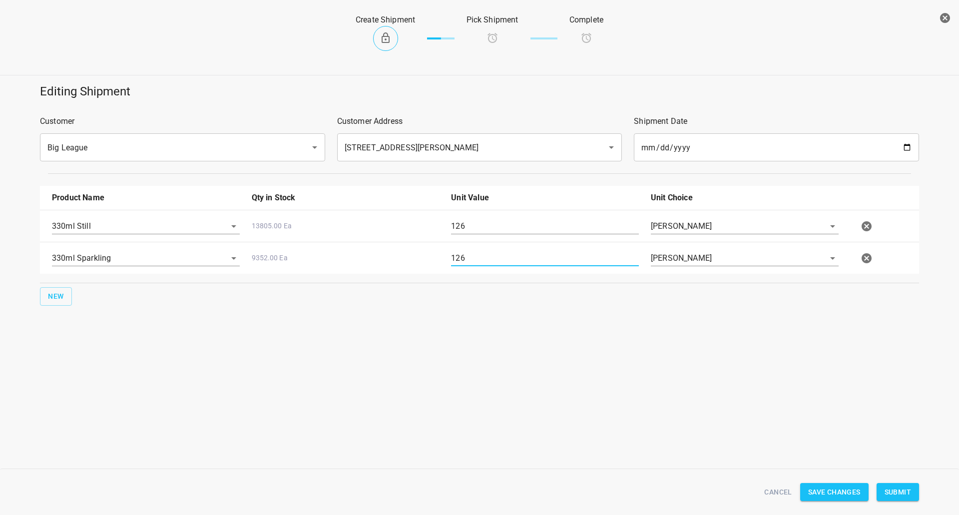
type input "126"
drag, startPoint x: 901, startPoint y: 491, endPoint x: 887, endPoint y: 485, distance: 15.4
click at [901, 491] on span "Submit" at bounding box center [898, 492] width 26 height 12
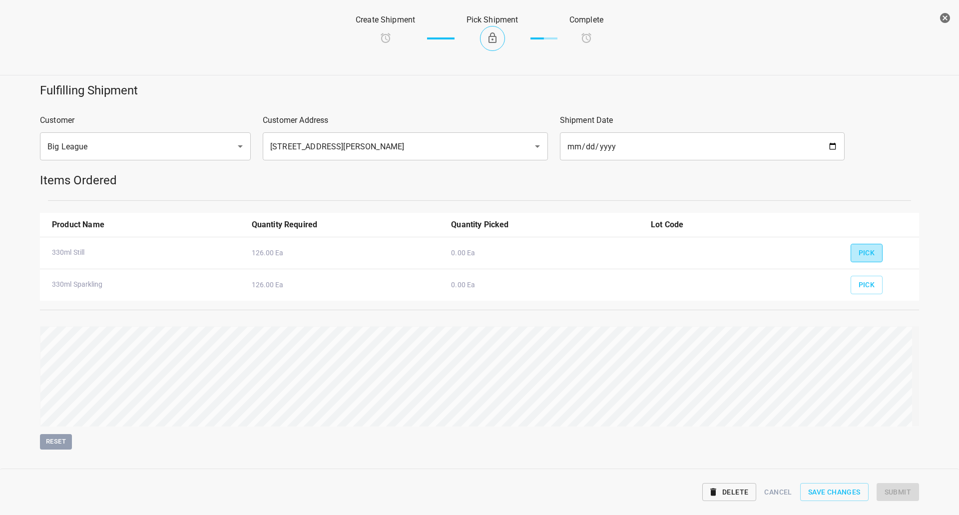
click at [851, 252] on button "Pick" at bounding box center [867, 253] width 32 height 18
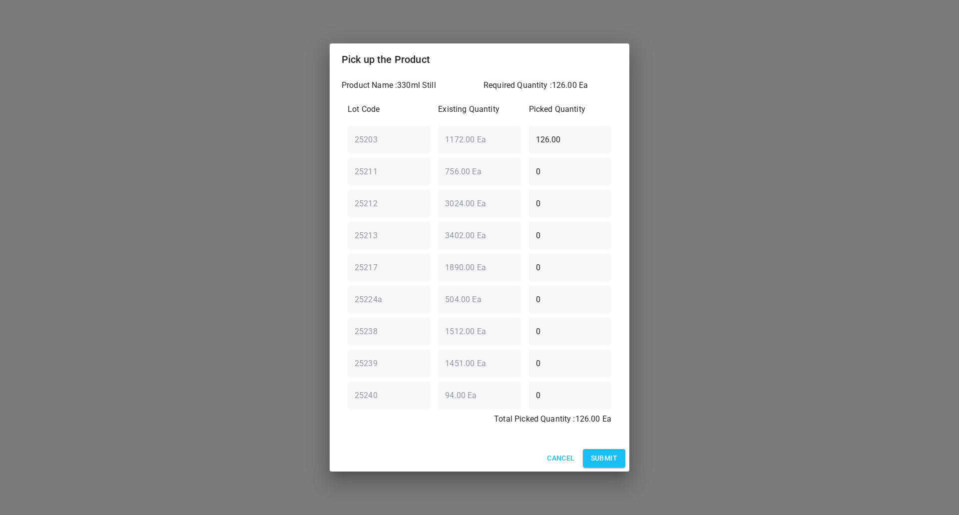
click at [602, 456] on span "Submit" at bounding box center [604, 458] width 26 height 12
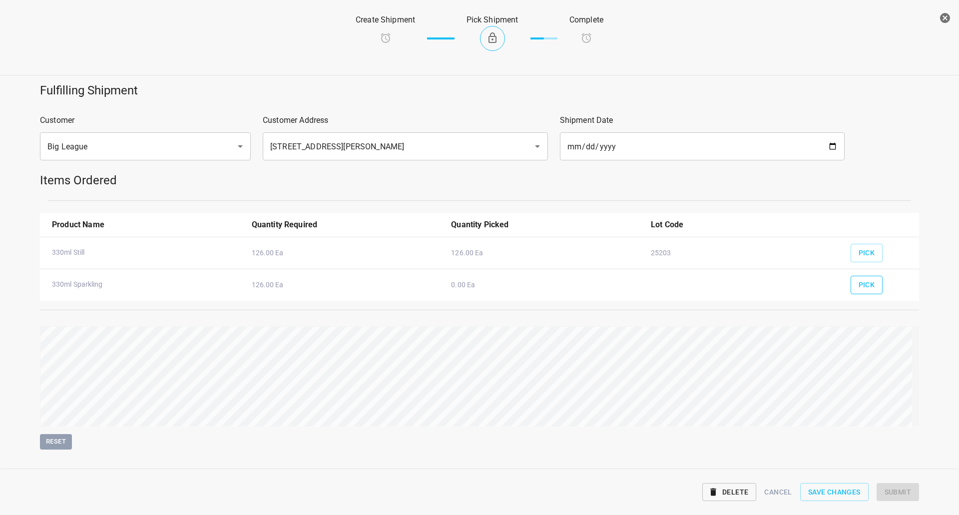
click at [858, 292] on button "Pick" at bounding box center [867, 285] width 32 height 18
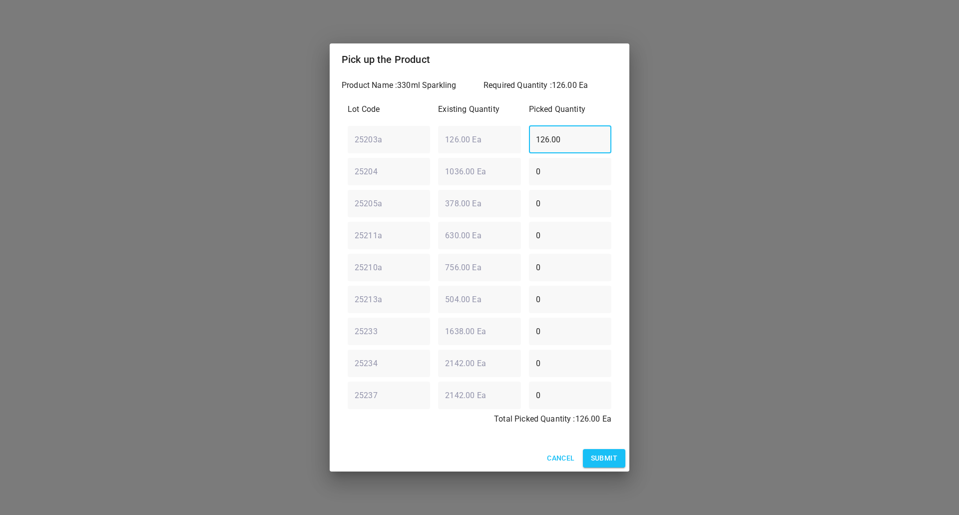
drag, startPoint x: 575, startPoint y: 139, endPoint x: 211, endPoint y: 200, distance: 369.2
click at [209, 197] on div "Pick up the Product Product Name : 330ml Sparkling Required Quantity : 126.00 E…" at bounding box center [479, 257] width 959 height 515
type input "0"
drag, startPoint x: 557, startPoint y: 177, endPoint x: 386, endPoint y: 174, distance: 171.4
click at [338, 186] on div "Product Name : 330ml Sparkling Required Quantity : 126.00 Ea Lot Code Existing …" at bounding box center [480, 260] width 300 height 370
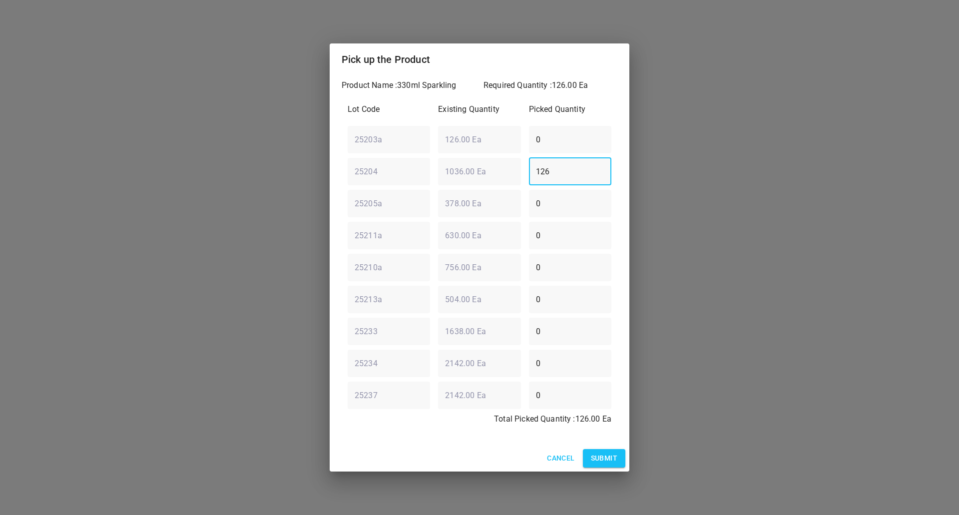
type input "126"
click at [617, 459] on button "Submit" at bounding box center [604, 458] width 42 height 18
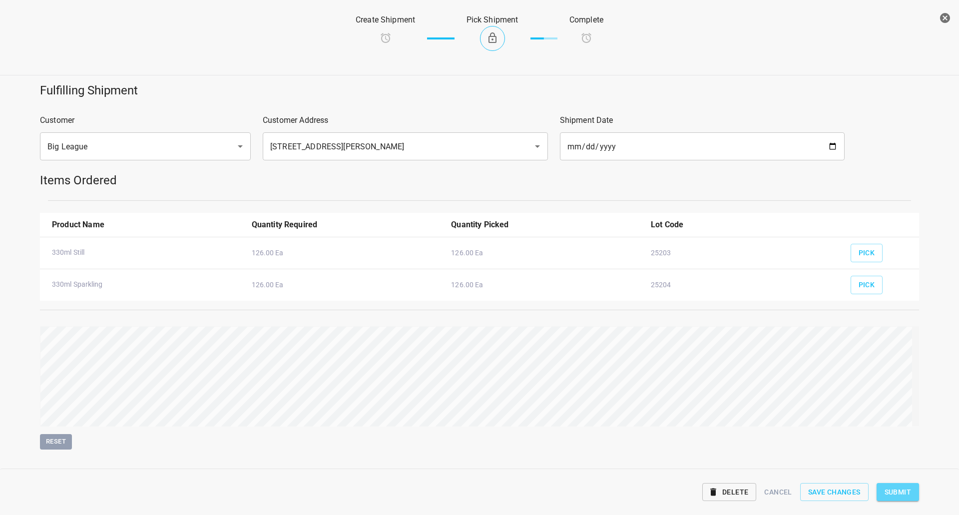
click at [909, 486] on span "Submit" at bounding box center [898, 492] width 26 height 12
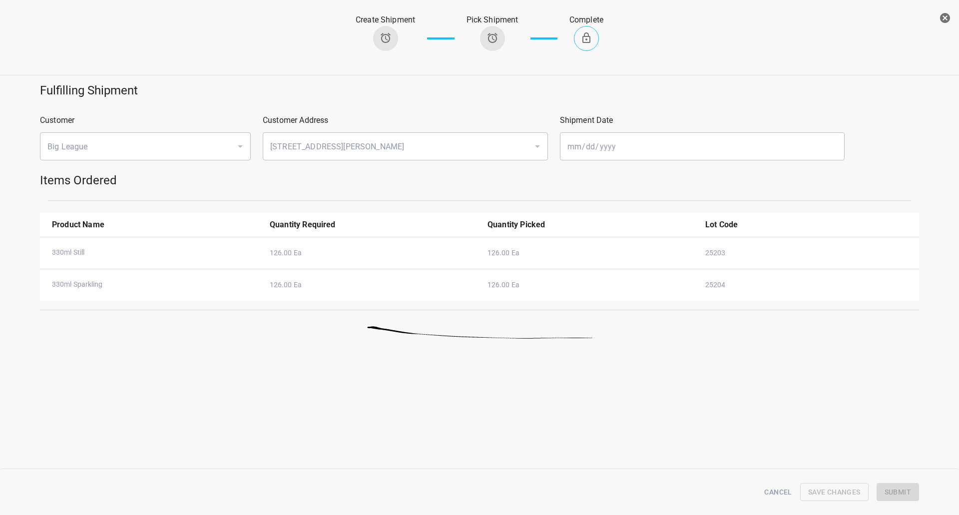
click at [950, 17] on icon "button" at bounding box center [945, 18] width 12 height 12
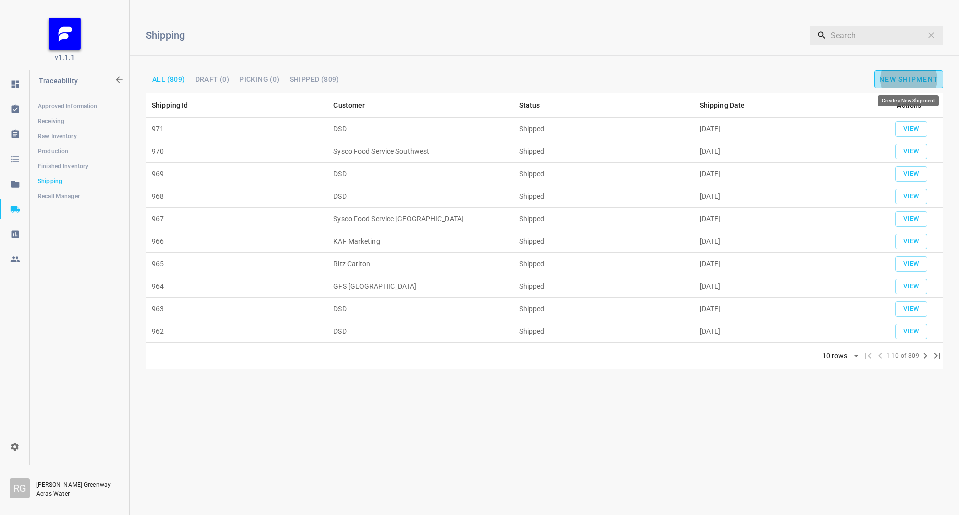
click at [890, 82] on span "New Shipment" at bounding box center [908, 79] width 59 height 8
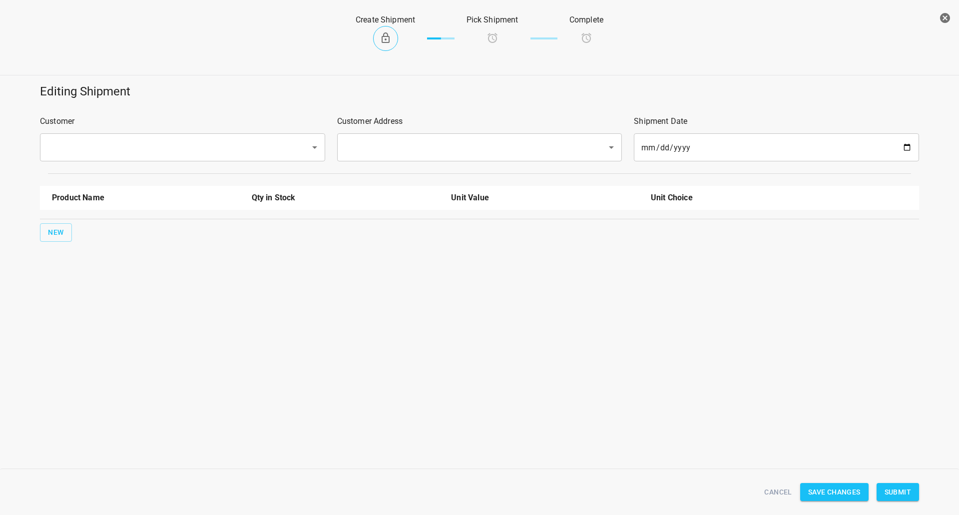
click at [155, 149] on input "text" at bounding box center [168, 147] width 248 height 19
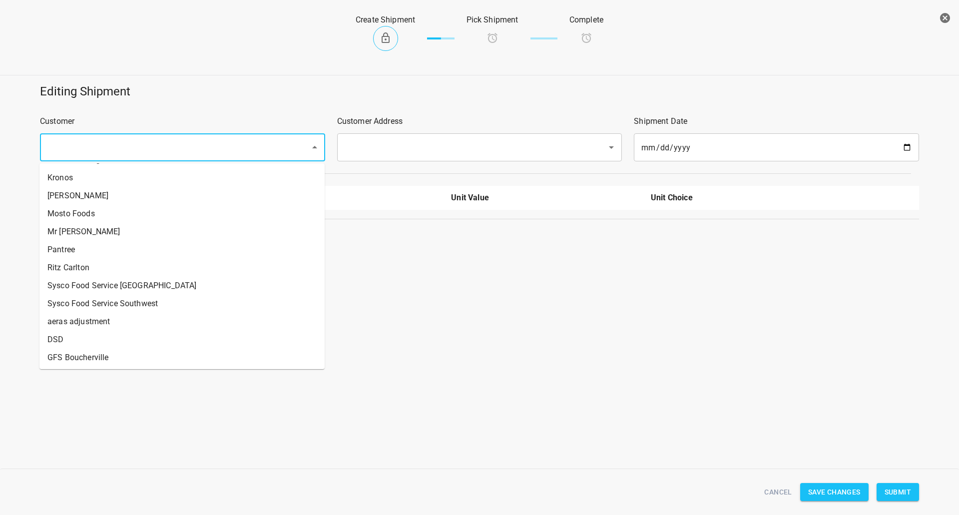
scroll to position [200, 0]
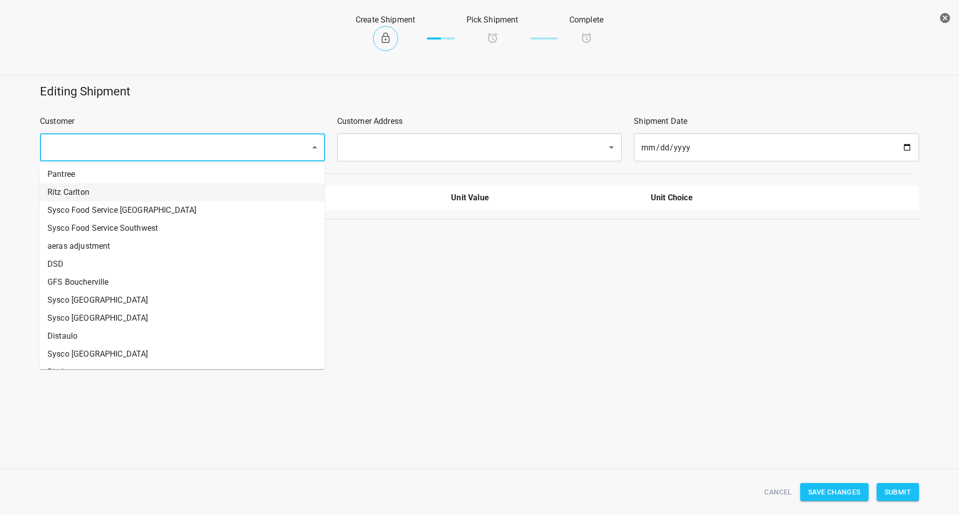
drag, startPoint x: 84, startPoint y: 191, endPoint x: 267, endPoint y: 170, distance: 184.0
click at [84, 191] on li "Ritz Carlton" at bounding box center [181, 192] width 285 height 18
type input "Ritz Carlton"
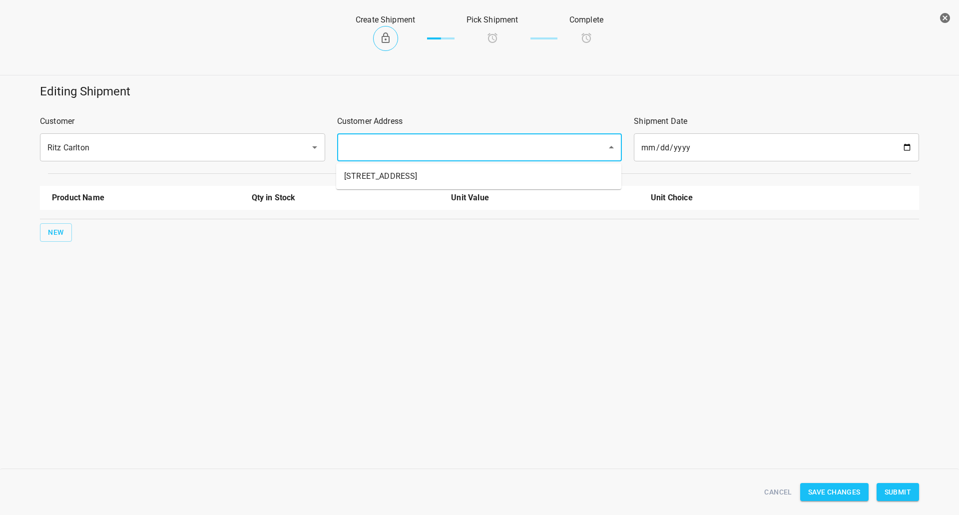
click at [447, 153] on input "text" at bounding box center [466, 147] width 248 height 19
click at [415, 179] on li "[STREET_ADDRESS]" at bounding box center [478, 176] width 285 height 18
type input "[STREET_ADDRESS]"
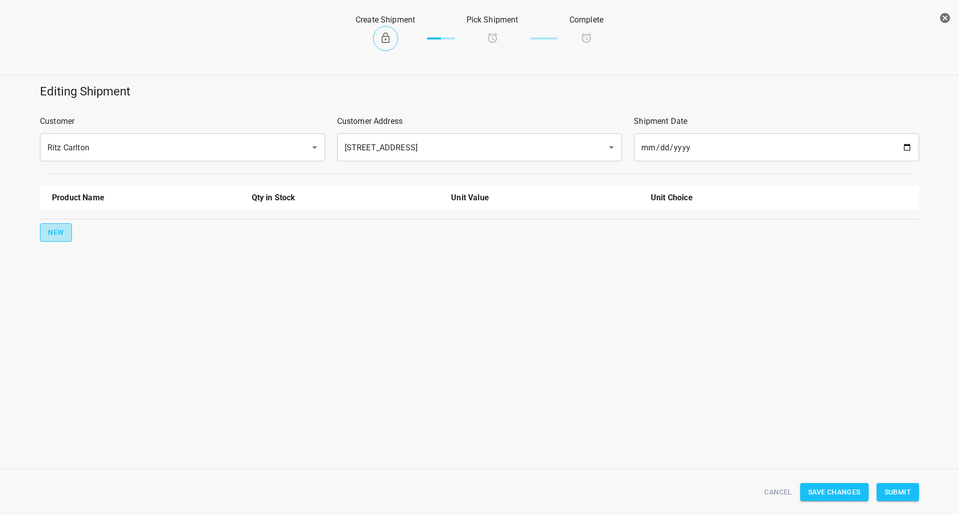
click at [41, 225] on button "New" at bounding box center [56, 232] width 32 height 18
drag, startPoint x: 41, startPoint y: 225, endPoint x: 116, endPoint y: 231, distance: 75.2
click at [104, 225] on input "text" at bounding box center [132, 225] width 160 height 15
click at [119, 263] on li "[STREET_ADDRESS]" at bounding box center [146, 267] width 188 height 18
type input "[STREET_ADDRESS]"
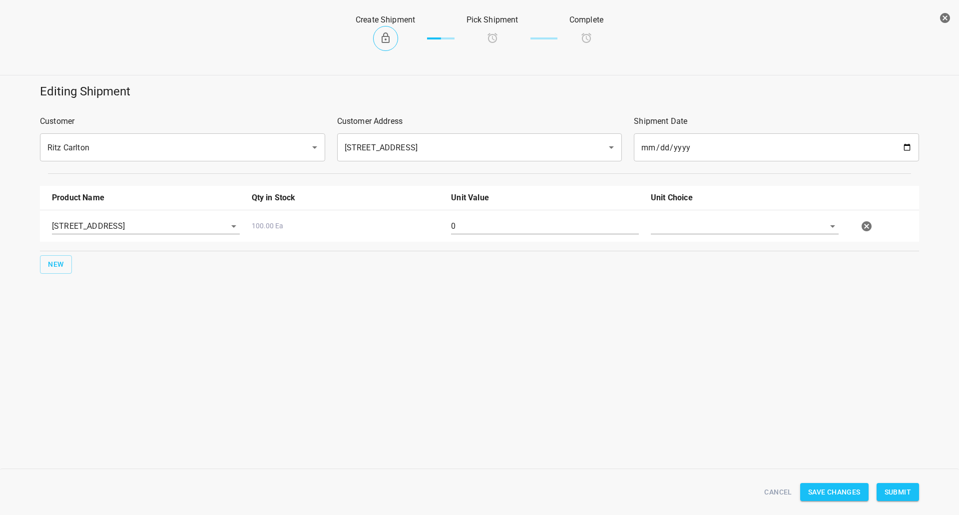
drag, startPoint x: 498, startPoint y: 238, endPoint x: 505, endPoint y: 231, distance: 9.5
click at [498, 234] on div "0" at bounding box center [545, 230] width 200 height 36
click at [515, 225] on input "0" at bounding box center [545, 226] width 188 height 16
click at [516, 226] on input "0" at bounding box center [545, 226] width 188 height 16
type input "70"
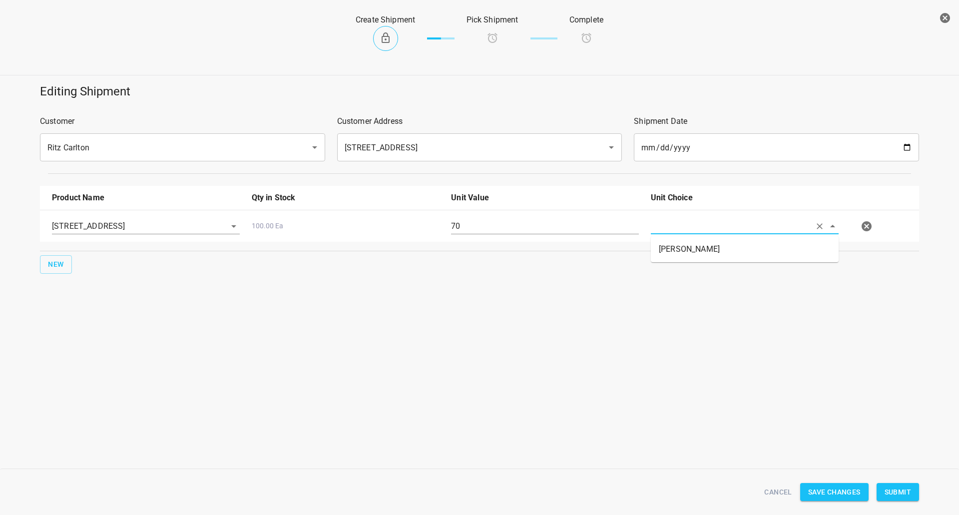
click at [678, 229] on input "text" at bounding box center [731, 225] width 160 height 15
click at [691, 238] on ul "[PERSON_NAME]" at bounding box center [745, 249] width 188 height 26
click at [695, 240] on li "[PERSON_NAME]" at bounding box center [745, 249] width 188 height 18
type input "[PERSON_NAME]"
click at [899, 493] on span "Submit" at bounding box center [898, 492] width 26 height 12
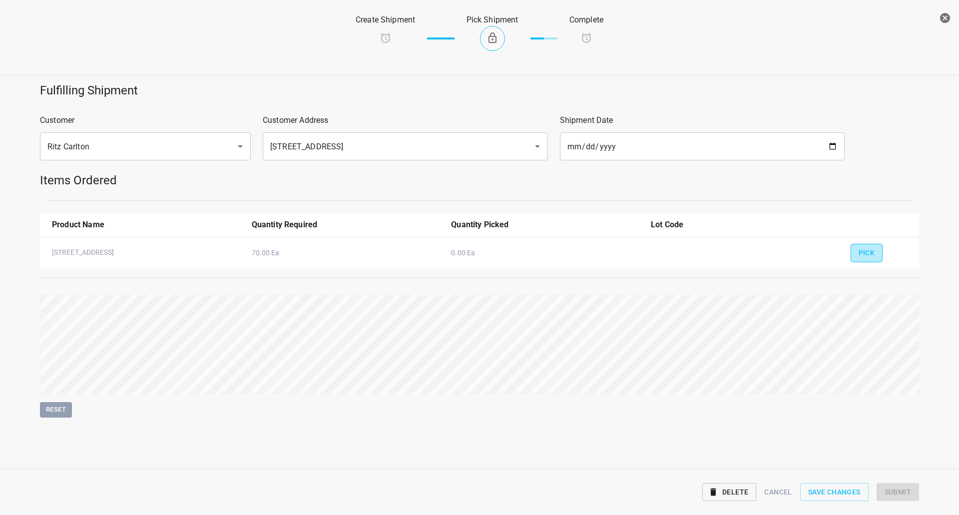
click at [868, 248] on button "Pick" at bounding box center [867, 253] width 32 height 18
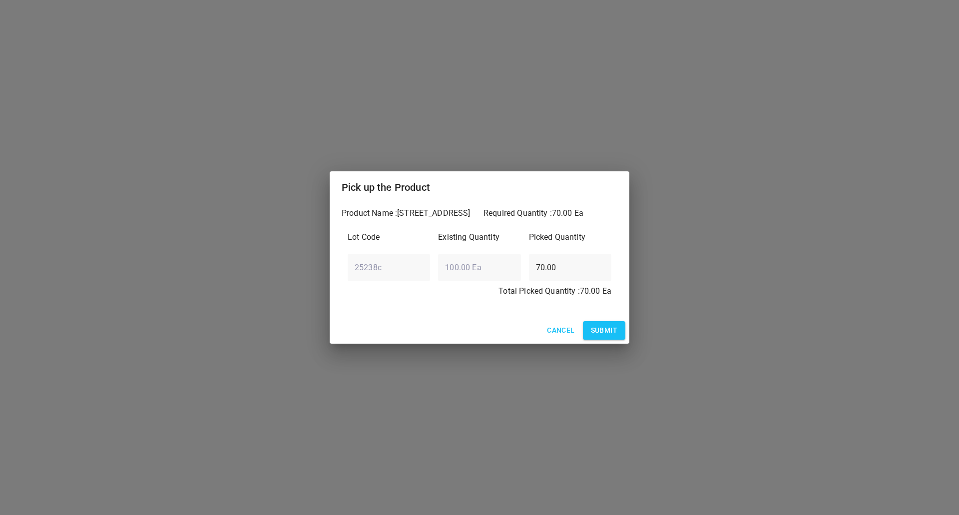
click at [607, 323] on button "Submit" at bounding box center [604, 330] width 42 height 18
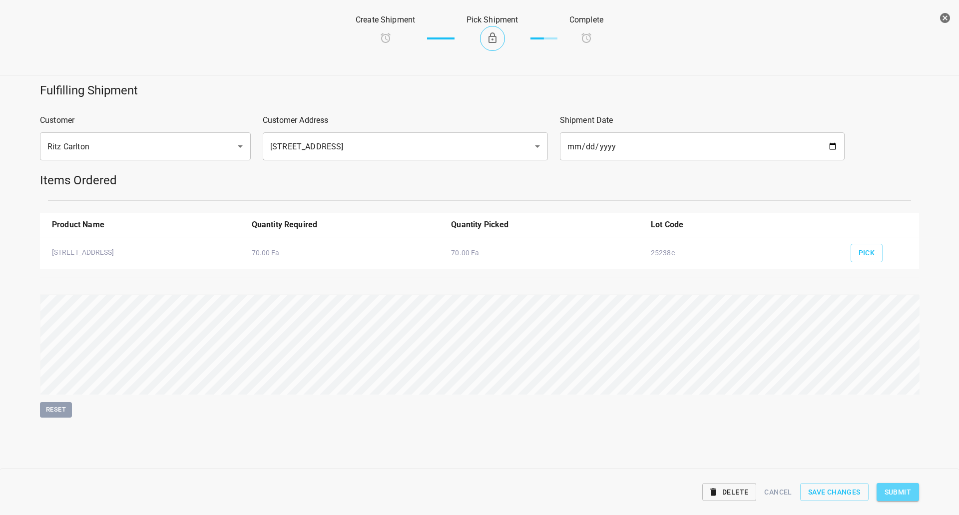
click at [905, 487] on span "Submit" at bounding box center [898, 492] width 26 height 12
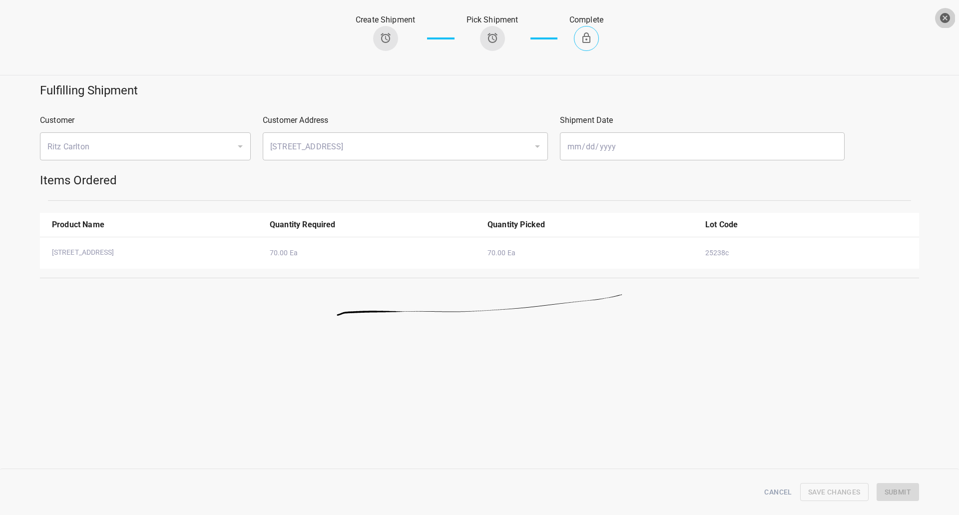
click at [945, 21] on icon "button" at bounding box center [945, 18] width 10 height 10
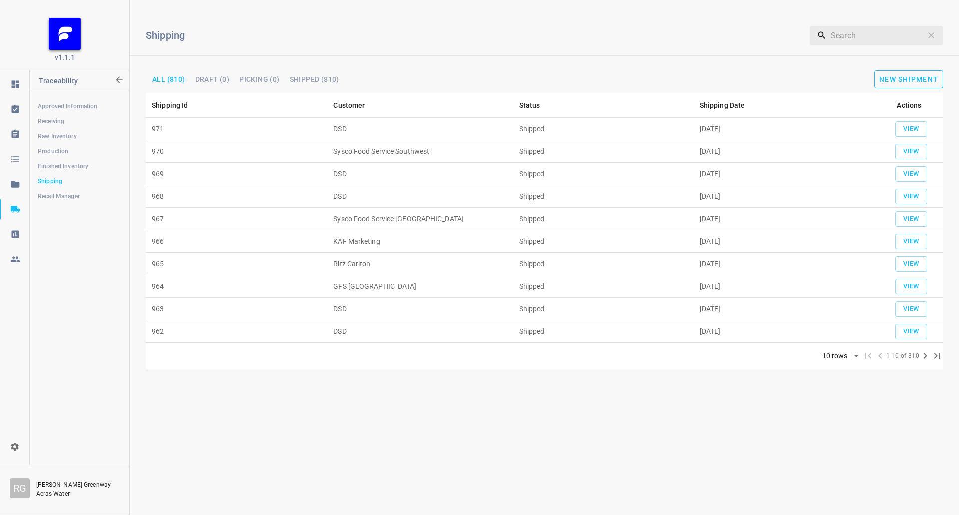
drag, startPoint x: 911, startPoint y: 68, endPoint x: 899, endPoint y: 87, distance: 22.0
click at [911, 68] on div "Shipping ​ All (810) Draft (0) Picking (0) Shipped (810) New Shipment" at bounding box center [544, 50] width 829 height 85
click at [899, 87] on button "New Shipment" at bounding box center [908, 79] width 69 height 18
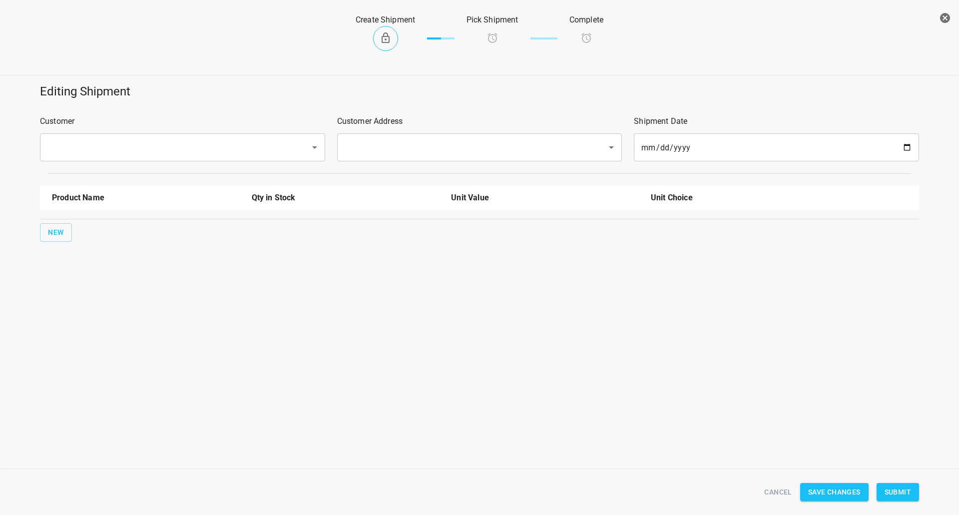
click at [107, 138] on div "​" at bounding box center [182, 147] width 285 height 28
click at [108, 146] on input "text" at bounding box center [168, 147] width 248 height 19
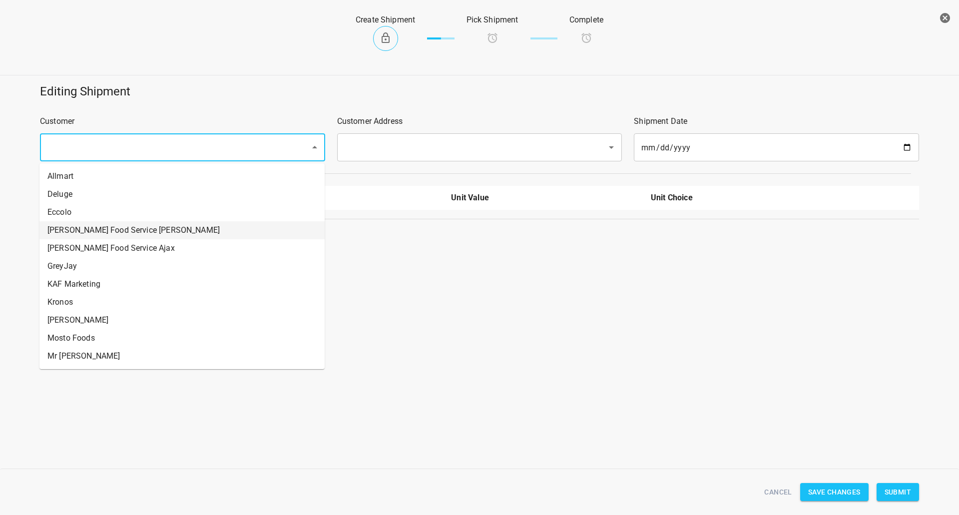
click at [98, 230] on li "[PERSON_NAME] Food Service [PERSON_NAME]" at bounding box center [181, 230] width 285 height 18
type input "[PERSON_NAME] Food Service [PERSON_NAME]"
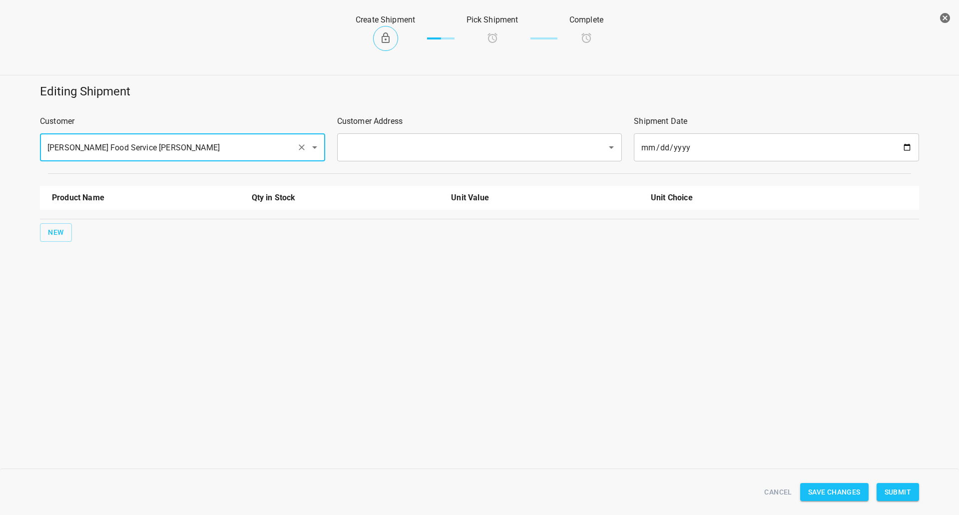
click at [372, 146] on input "text" at bounding box center [466, 147] width 248 height 19
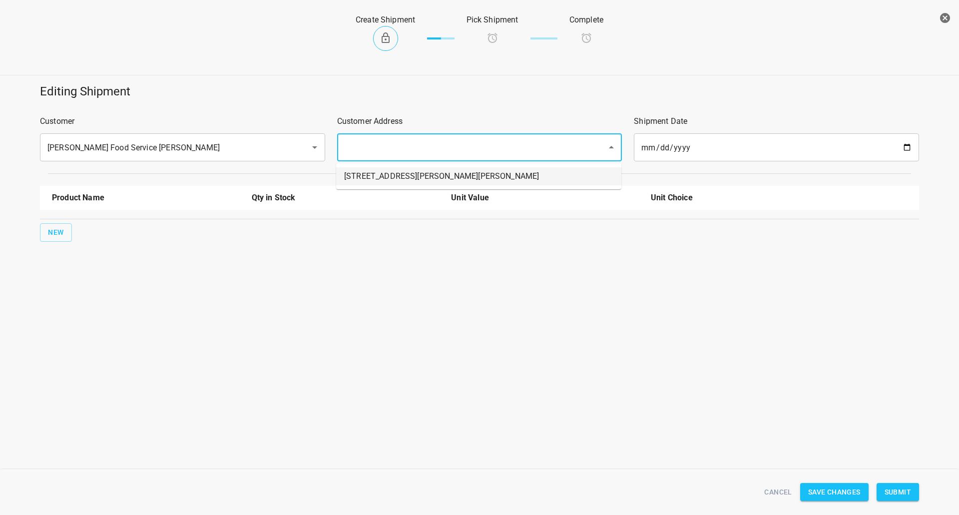
click at [367, 179] on li "[STREET_ADDRESS][PERSON_NAME][PERSON_NAME]" at bounding box center [478, 176] width 285 height 18
type input "[STREET_ADDRESS][PERSON_NAME][PERSON_NAME]"
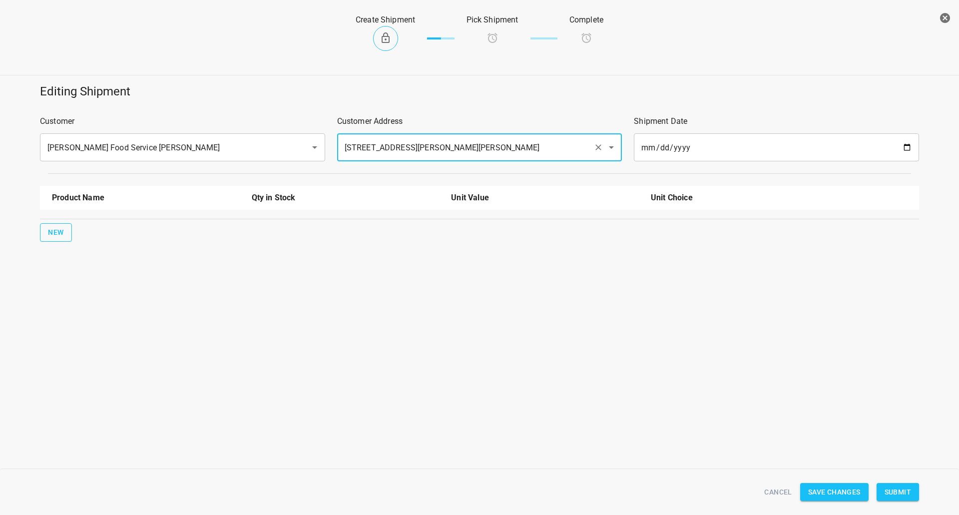
click at [45, 235] on button "New" at bounding box center [56, 232] width 32 height 18
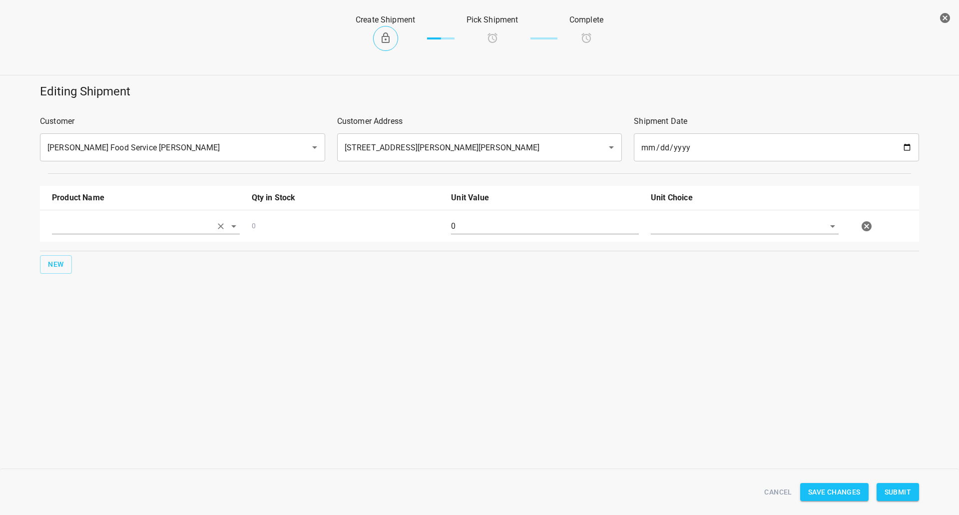
click at [117, 228] on input "text" at bounding box center [132, 225] width 160 height 15
click at [111, 243] on li "330ml Still" at bounding box center [146, 249] width 188 height 18
type input "330ml Still"
click at [69, 262] on button "New" at bounding box center [56, 264] width 32 height 18
click at [95, 262] on input "text" at bounding box center [132, 257] width 160 height 15
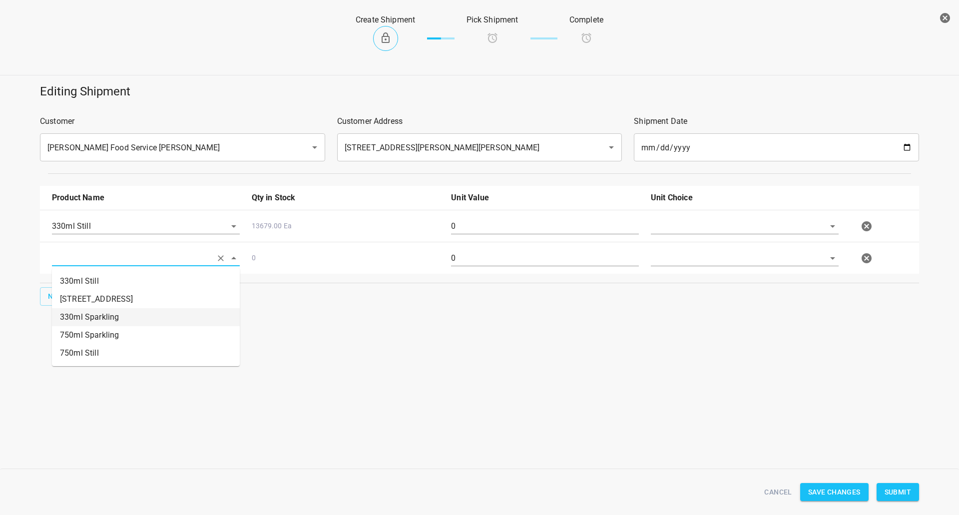
click at [96, 316] on li "330ml Sparkling" at bounding box center [146, 317] width 188 height 18
type input "330ml Sparkling"
click at [63, 290] on button "New" at bounding box center [56, 296] width 32 height 18
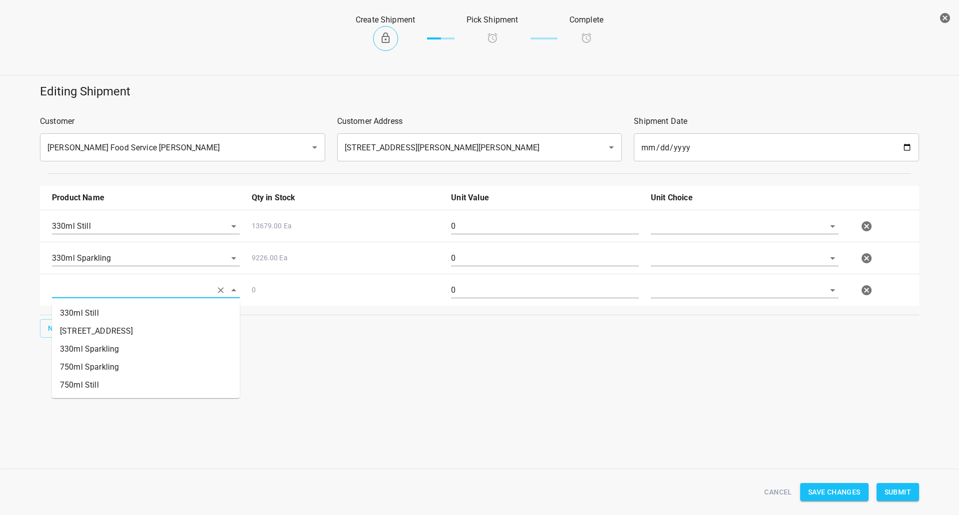
click at [104, 287] on input "text" at bounding box center [132, 289] width 160 height 15
drag, startPoint x: 82, startPoint y: 385, endPoint x: 77, endPoint y: 351, distance: 34.3
click at [81, 386] on li "750ml Still" at bounding box center [146, 385] width 188 height 18
type input "750ml Still"
click at [45, 327] on button "New" at bounding box center [56, 328] width 32 height 18
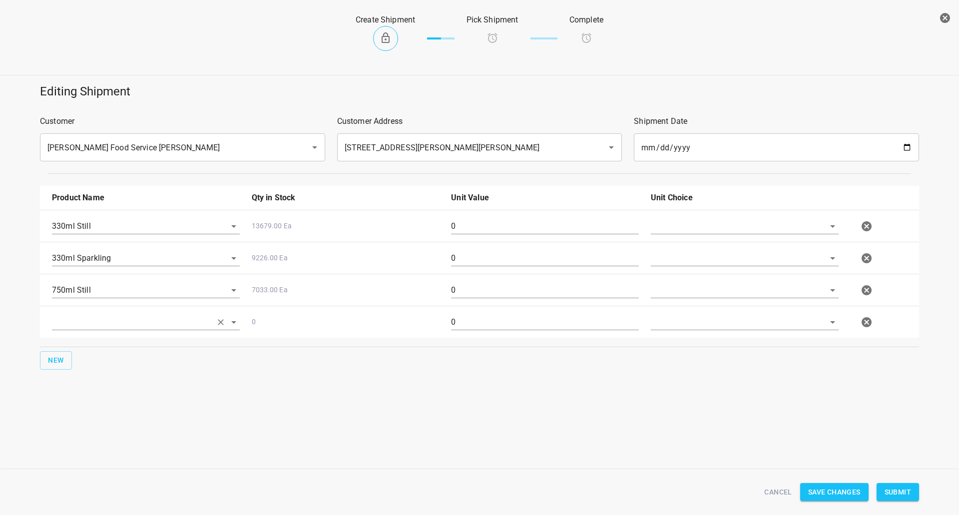
click at [101, 318] on input "text" at bounding box center [132, 321] width 160 height 15
click at [102, 397] on li "750ml Sparkling" at bounding box center [146, 399] width 188 height 18
type input "750ml Sparkling"
click at [728, 230] on input "text" at bounding box center [731, 225] width 160 height 15
click at [706, 251] on li "[PERSON_NAME]" at bounding box center [745, 249] width 188 height 18
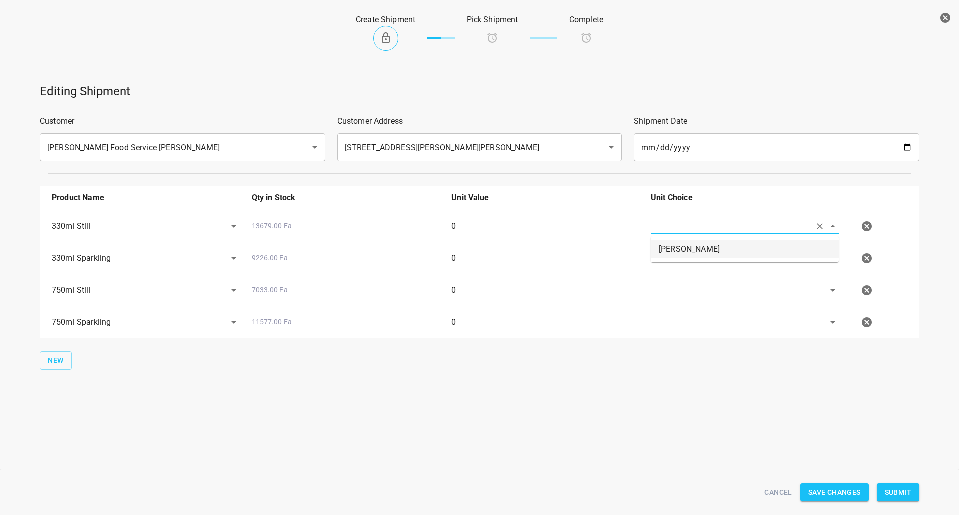
type input "[PERSON_NAME]"
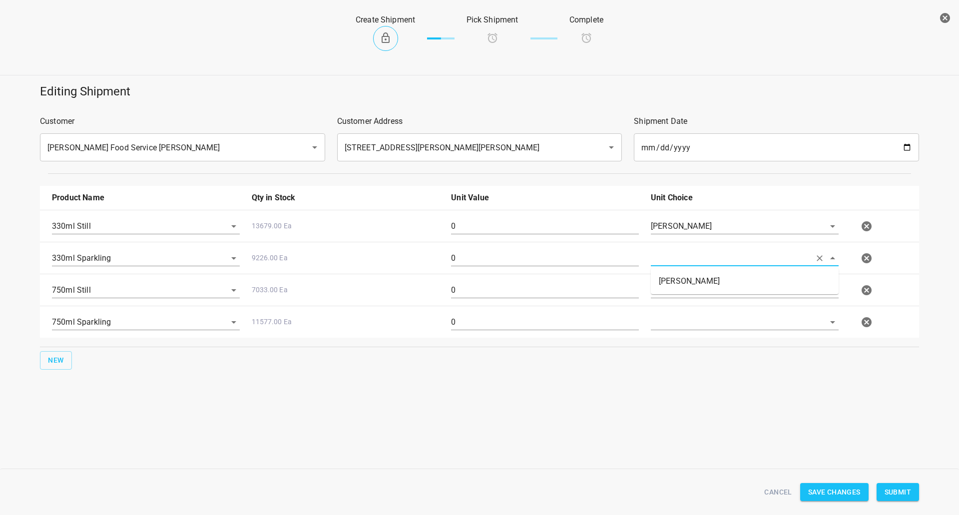
click at [698, 264] on input "text" at bounding box center [731, 257] width 160 height 15
click at [701, 285] on li "[PERSON_NAME]" at bounding box center [745, 281] width 188 height 18
type input "[PERSON_NAME]"
click at [694, 289] on input "text" at bounding box center [731, 289] width 160 height 15
click at [692, 307] on li "[PERSON_NAME]" at bounding box center [745, 313] width 188 height 18
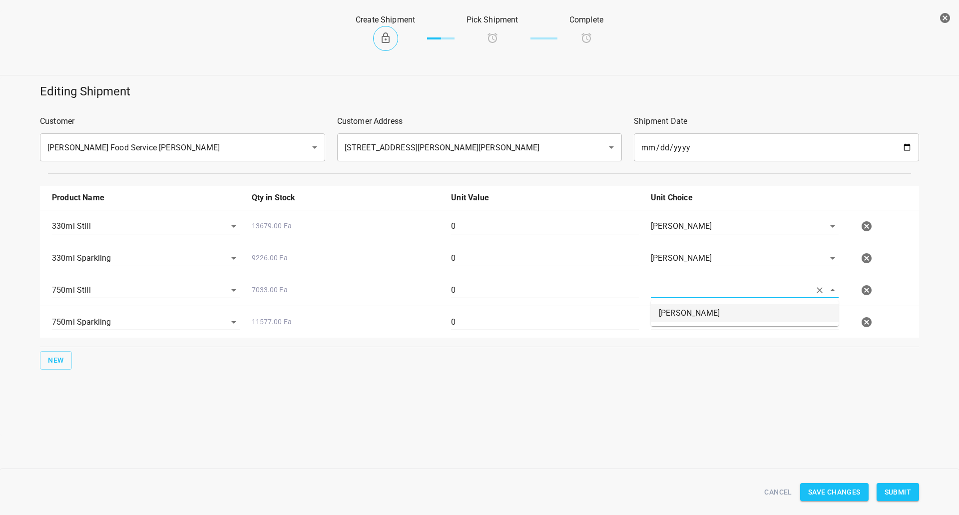
type input "[PERSON_NAME]"
click at [691, 319] on input "text" at bounding box center [731, 321] width 160 height 15
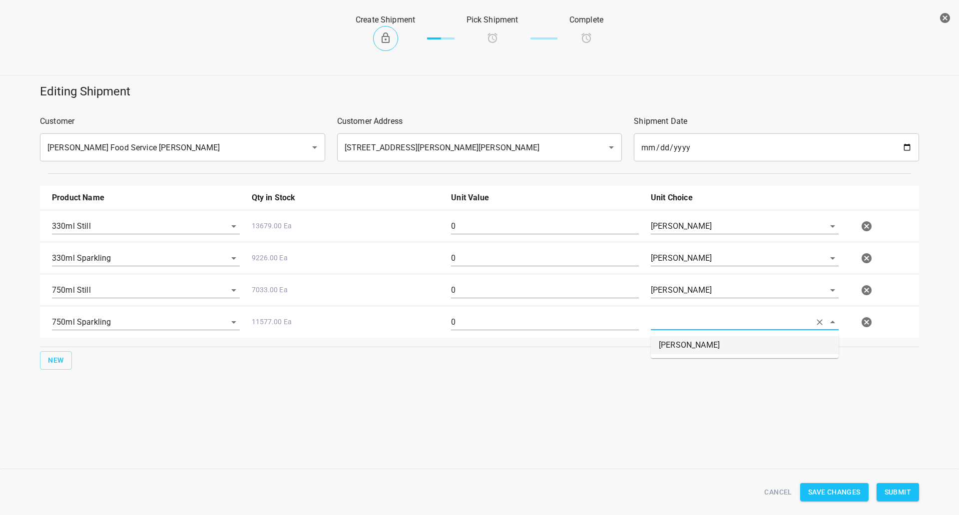
click at [689, 338] on li "[PERSON_NAME]" at bounding box center [745, 345] width 188 height 18
type input "[PERSON_NAME]"
click at [505, 226] on input "0" at bounding box center [545, 226] width 188 height 16
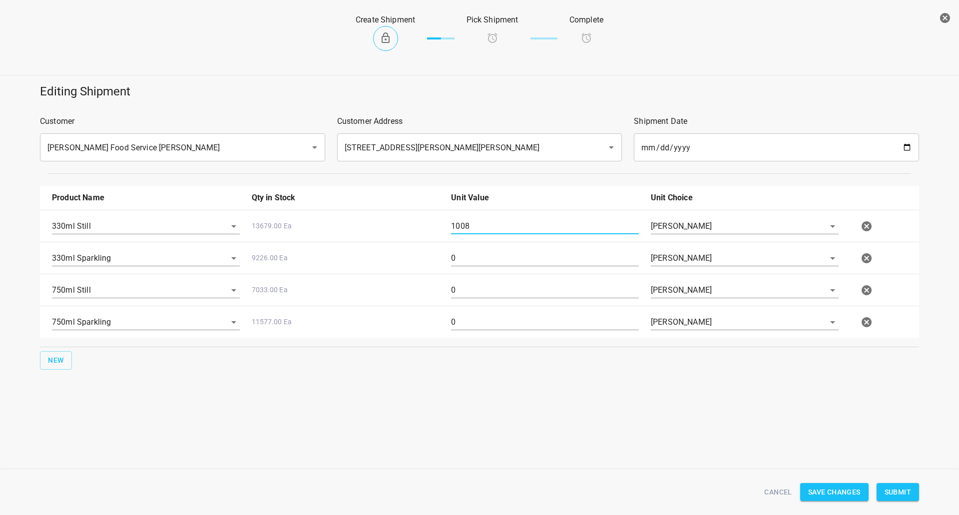
type input "1008"
click at [491, 266] on input "0" at bounding box center [545, 258] width 188 height 16
click at [488, 266] on input "0" at bounding box center [545, 258] width 188 height 16
type input "126"
click at [466, 291] on input "0" at bounding box center [545, 290] width 188 height 16
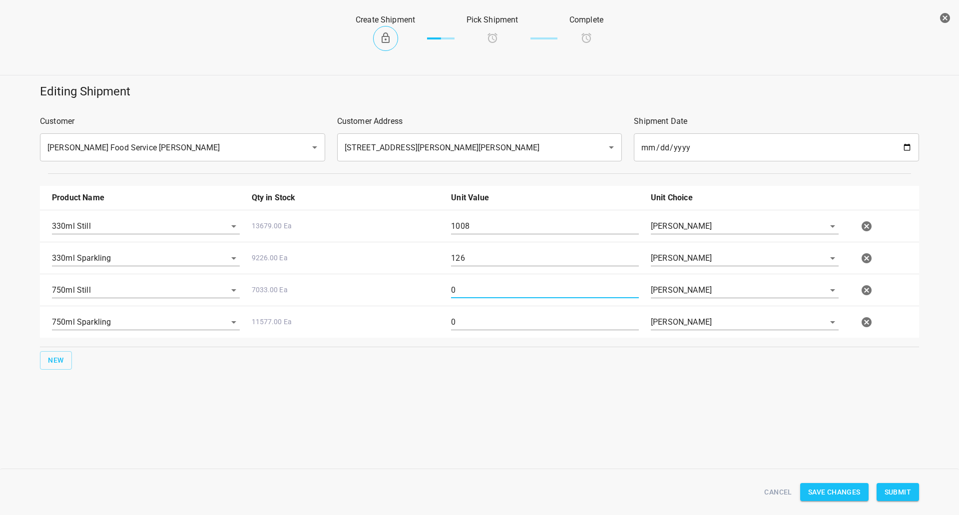
click at [466, 291] on input "0" at bounding box center [545, 290] width 188 height 16
type input "192"
click at [476, 310] on div "0" at bounding box center [545, 326] width 200 height 36
click at [476, 327] on input "0" at bounding box center [545, 322] width 188 height 16
click at [475, 328] on input "0" at bounding box center [545, 322] width 188 height 16
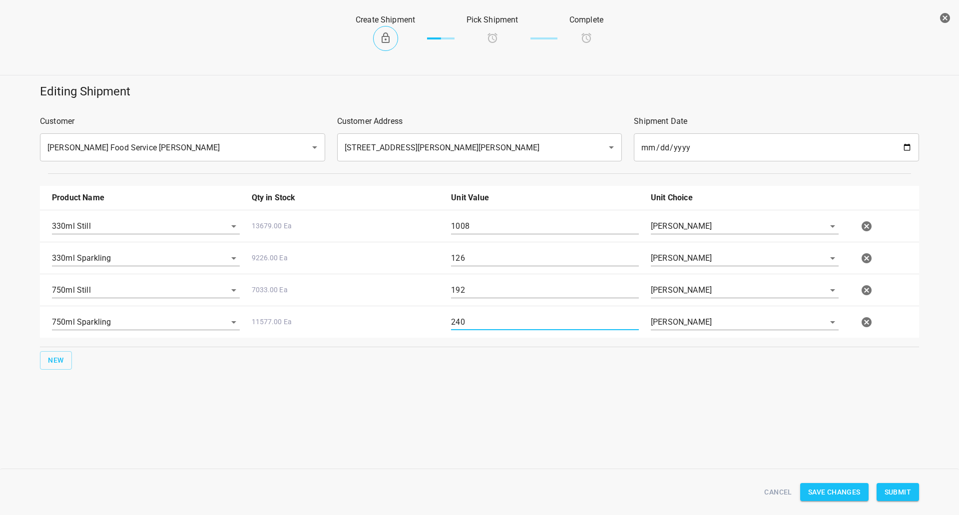
type input "240"
click at [886, 493] on span "Submit" at bounding box center [898, 492] width 26 height 12
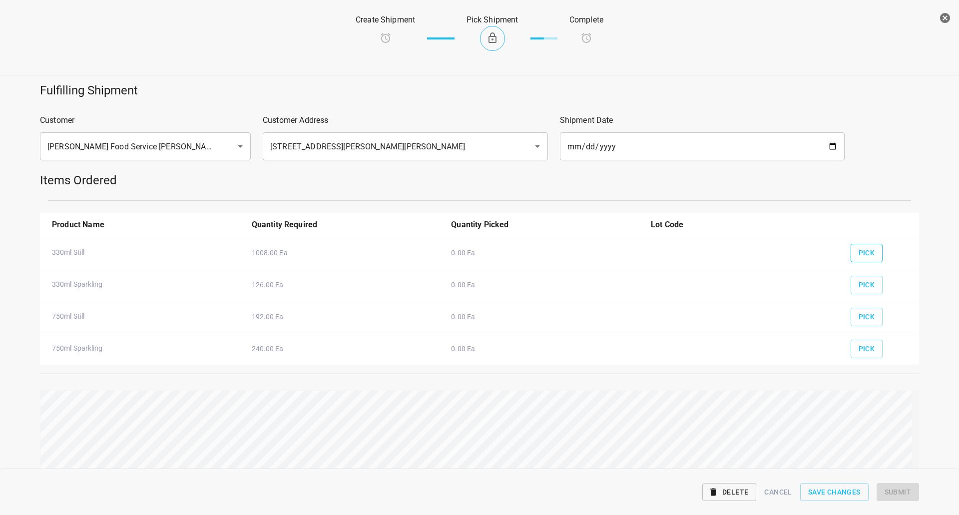
click at [859, 250] on span "Pick" at bounding box center [867, 253] width 16 height 12
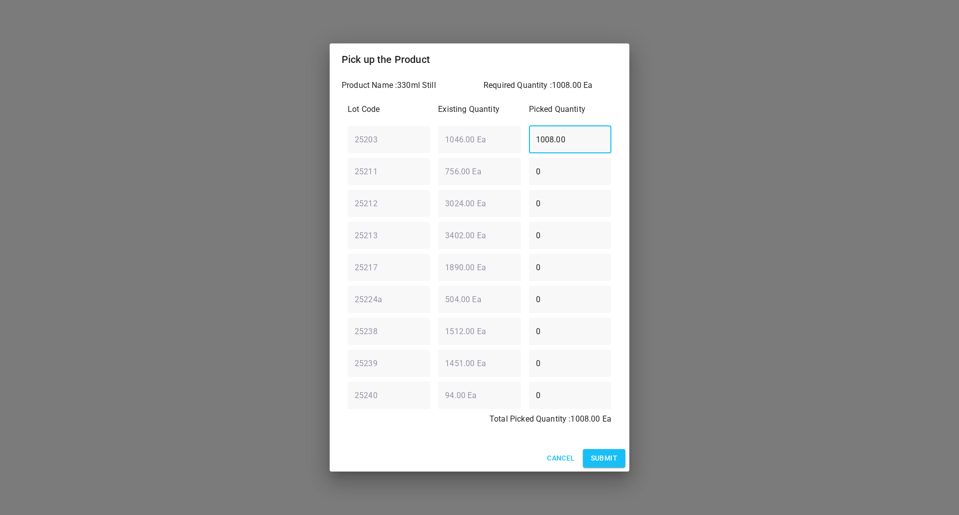
drag, startPoint x: 462, startPoint y: 149, endPoint x: 223, endPoint y: 213, distance: 247.7
click at [271, 168] on div "Pick up the Product Product Name : 330ml Still Required Quantity : 1008.00 Ea L…" at bounding box center [479, 257] width 959 height 515
type input "0"
drag, startPoint x: 564, startPoint y: 170, endPoint x: 313, endPoint y: 155, distance: 250.8
click at [314, 171] on div "Pick up the Product Product Name : 330ml Still Required Quantity : 1008.00 Ea L…" at bounding box center [479, 257] width 959 height 515
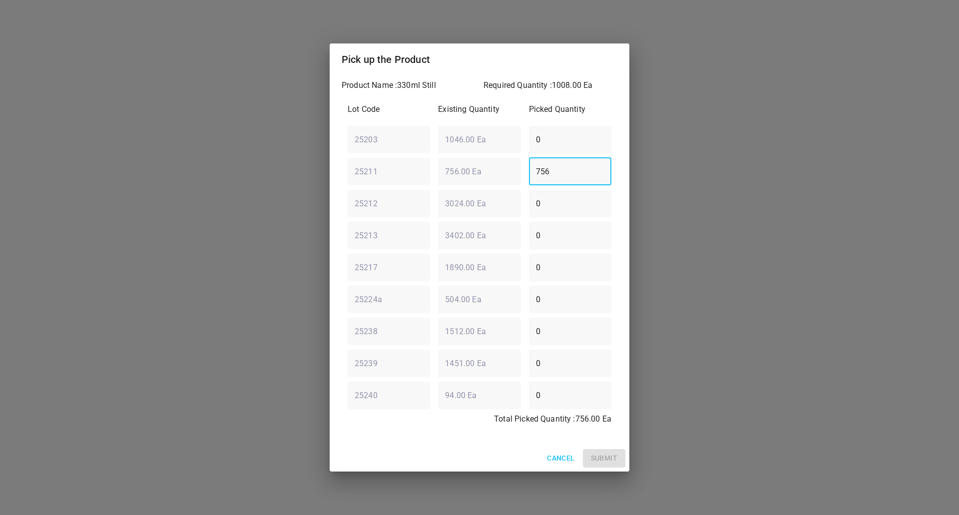
type input "756"
drag, startPoint x: 565, startPoint y: 196, endPoint x: 257, endPoint y: 228, distance: 308.9
click at [264, 226] on div "Pick up the Product Product Name : 330ml Still Required Quantity : 1008.00 Ea L…" at bounding box center [479, 257] width 959 height 515
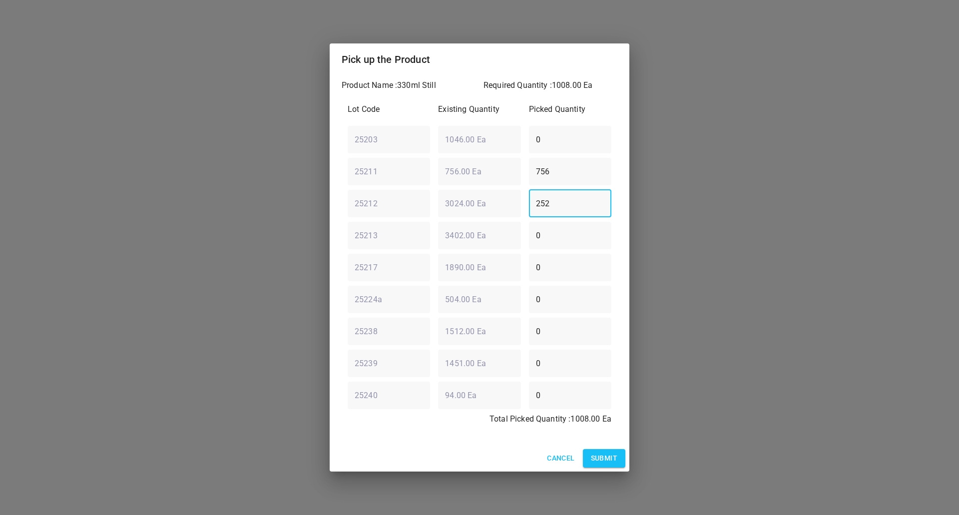
type input "252"
drag, startPoint x: 609, startPoint y: 458, endPoint x: 617, endPoint y: 446, distance: 14.8
click at [608, 459] on span "Submit" at bounding box center [604, 458] width 26 height 12
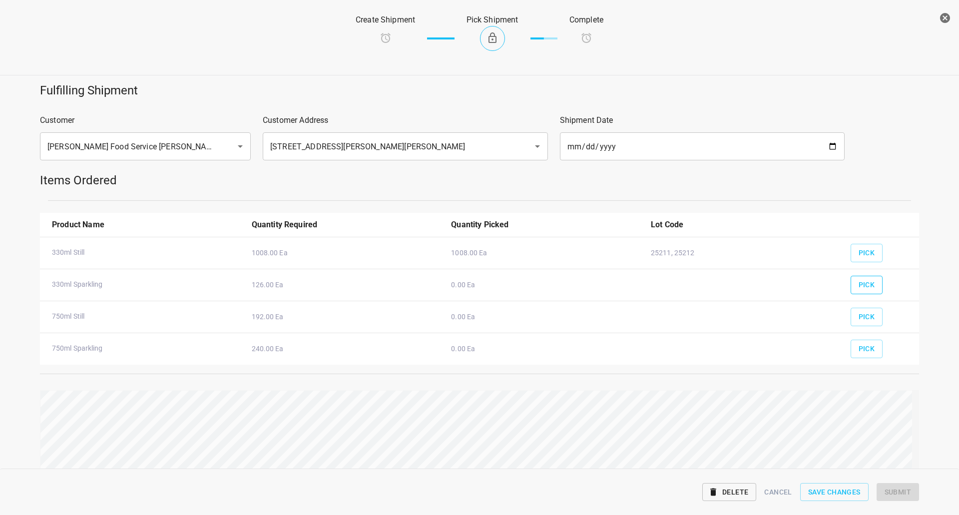
click at [873, 279] on button "Pick" at bounding box center [867, 285] width 32 height 18
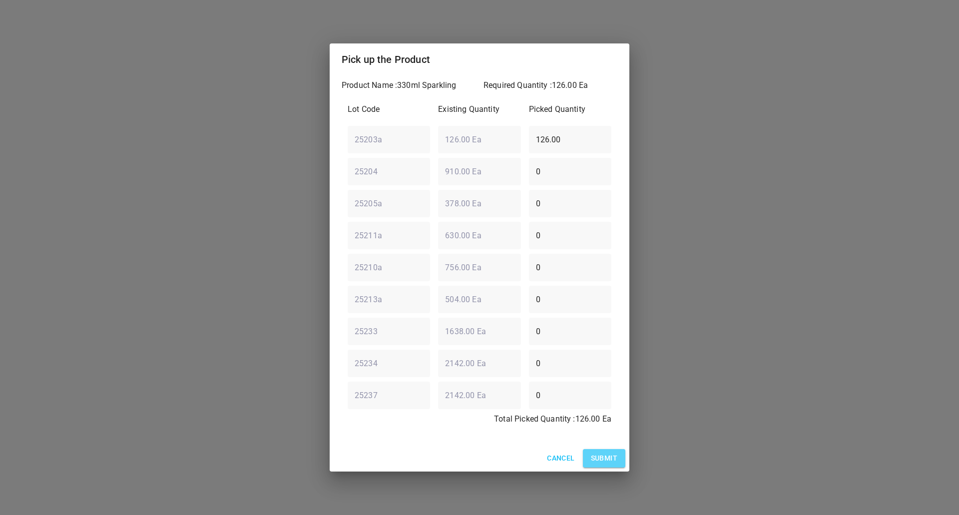
click at [611, 457] on span "Submit" at bounding box center [604, 458] width 26 height 12
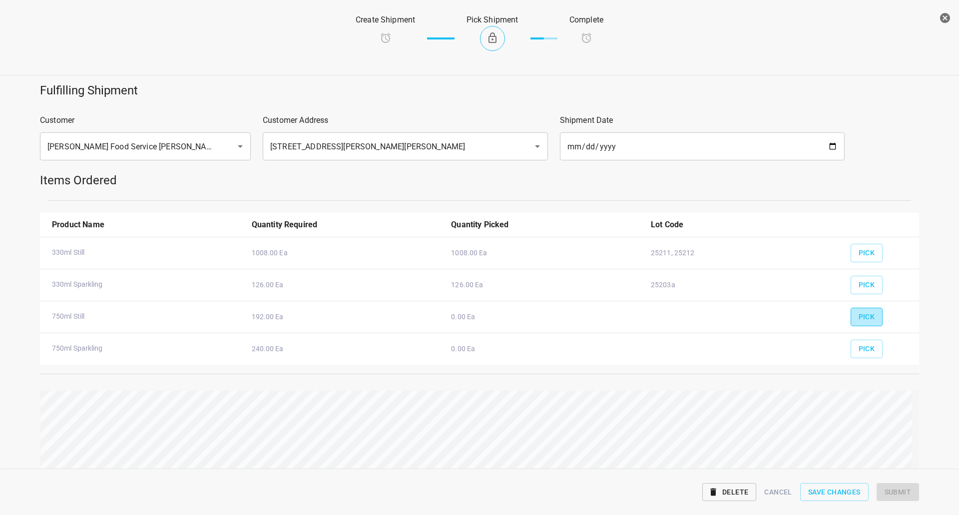
click at [859, 322] on span "Pick" at bounding box center [867, 317] width 16 height 12
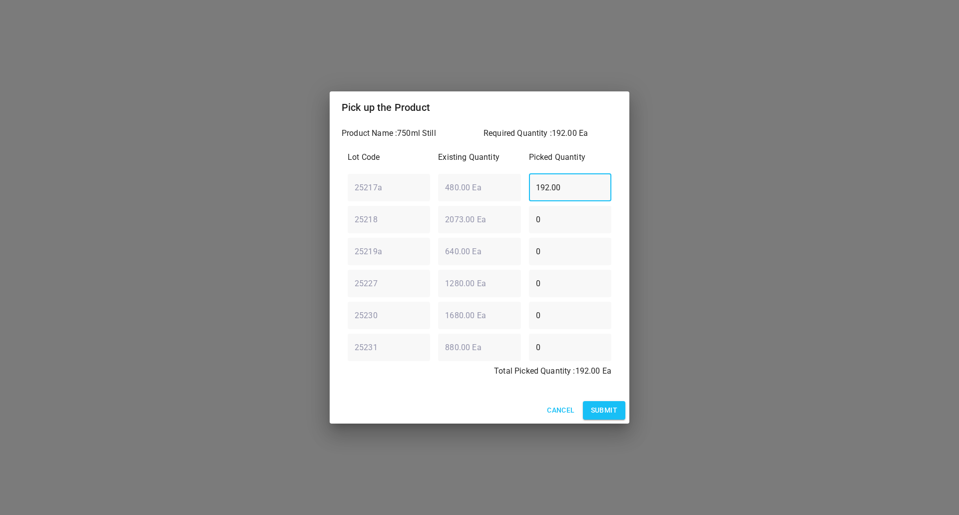
click at [420, 212] on div "Lot Code Existing Quantity Picked Quantity 25217a ​ 480.00 Ea ​ 192.00 ​ 25218 …" at bounding box center [480, 267] width 276 height 244
type input "0"
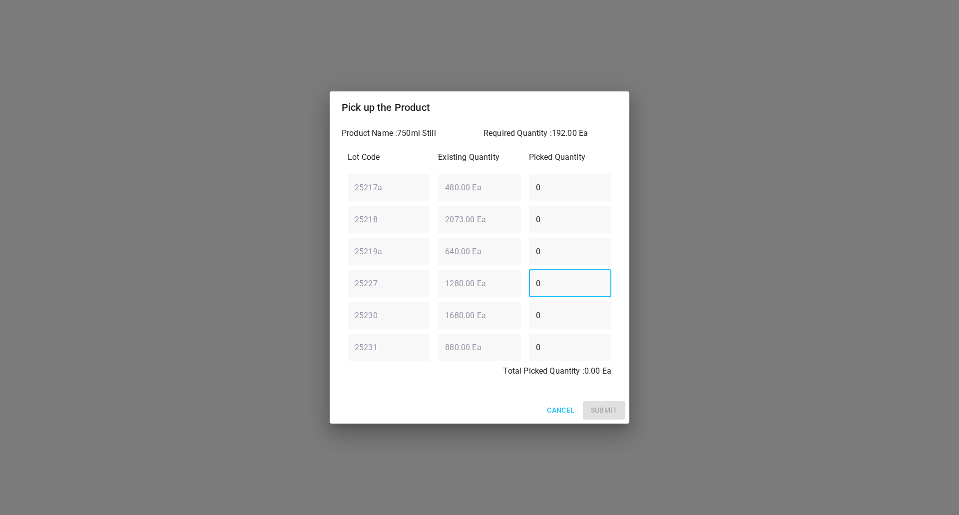
click at [375, 305] on div "Lot Code Existing Quantity Picked Quantity 25217a ​ 480.00 Ea ​ 0 ​ 25218 ​ 207…" at bounding box center [480, 267] width 276 height 244
type input "160"
drag, startPoint x: 566, startPoint y: 232, endPoint x: 67, endPoint y: 242, distance: 498.7
click at [130, 240] on div "Pick up the Product Product Name : 750ml Still Required Quantity : 192.00 Ea Lo…" at bounding box center [479, 257] width 959 height 515
type input "32"
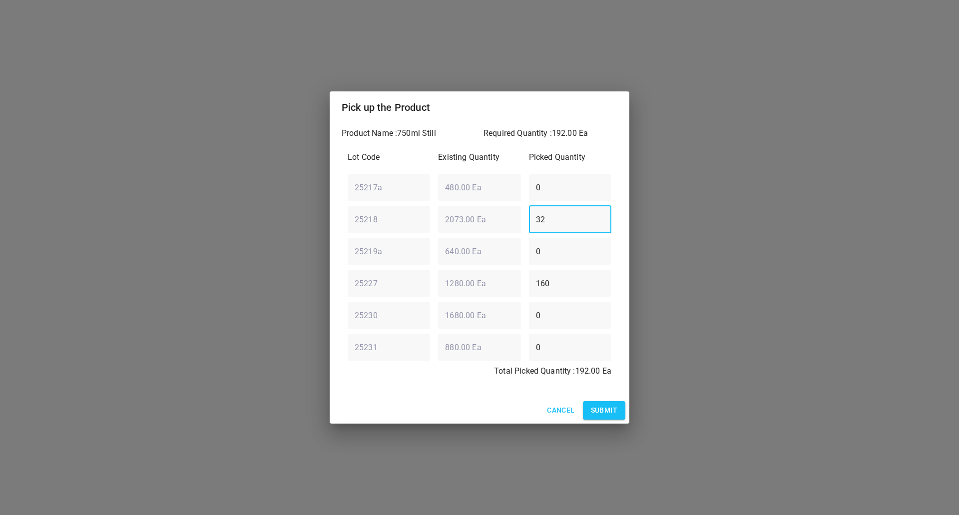
click at [603, 405] on span "Submit" at bounding box center [604, 410] width 26 height 12
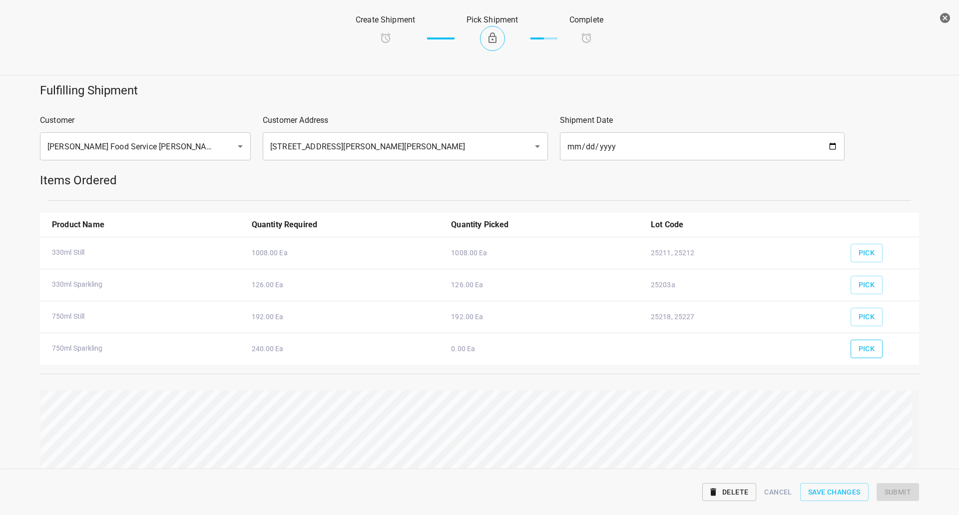
click at [863, 344] on span "Pick" at bounding box center [867, 349] width 16 height 12
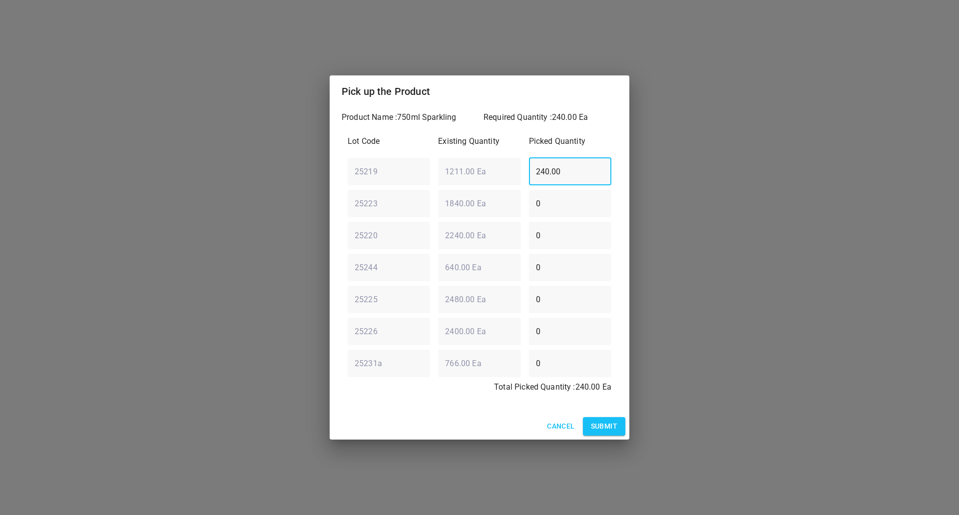
click at [410, 201] on div "Lot Code Existing Quantity Picked Quantity 25219 ​ 1211.00 Ea ​ 240.00 ​ 25223 …" at bounding box center [480, 267] width 276 height 276
type input "0"
drag, startPoint x: 524, startPoint y: 246, endPoint x: 577, endPoint y: 236, distance: 54.4
click at [531, 246] on div "25220 ​ 2240.00 Ea ​ 0 ​" at bounding box center [480, 235] width 272 height 36
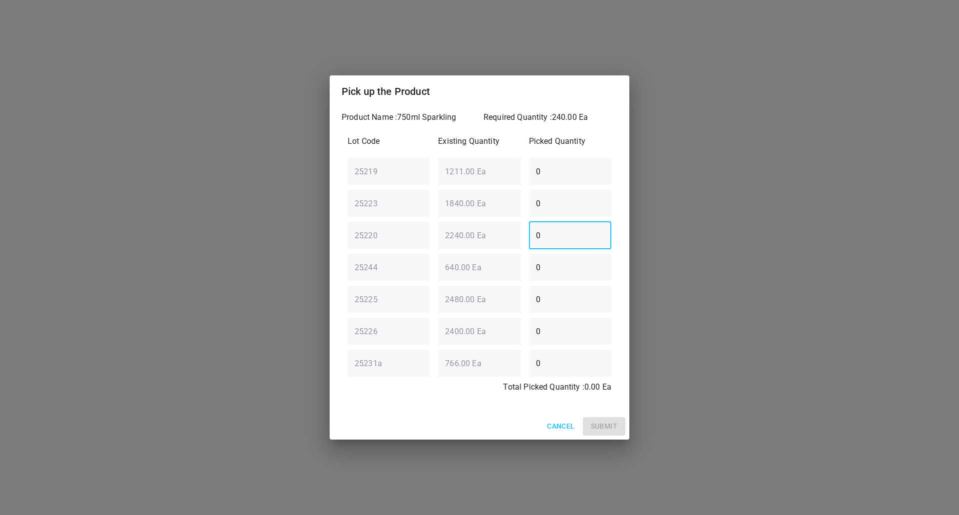
drag, startPoint x: 577, startPoint y: 236, endPoint x: 316, endPoint y: 232, distance: 261.8
click at [321, 233] on div "Pick up the Product Product Name : 750ml Sparkling Required Quantity : 240.00 E…" at bounding box center [479, 257] width 959 height 515
type input "240"
drag, startPoint x: 599, startPoint y: 414, endPoint x: 603, endPoint y: 418, distance: 5.3
click at [598, 418] on div "Cancel Submit" at bounding box center [480, 426] width 300 height 26
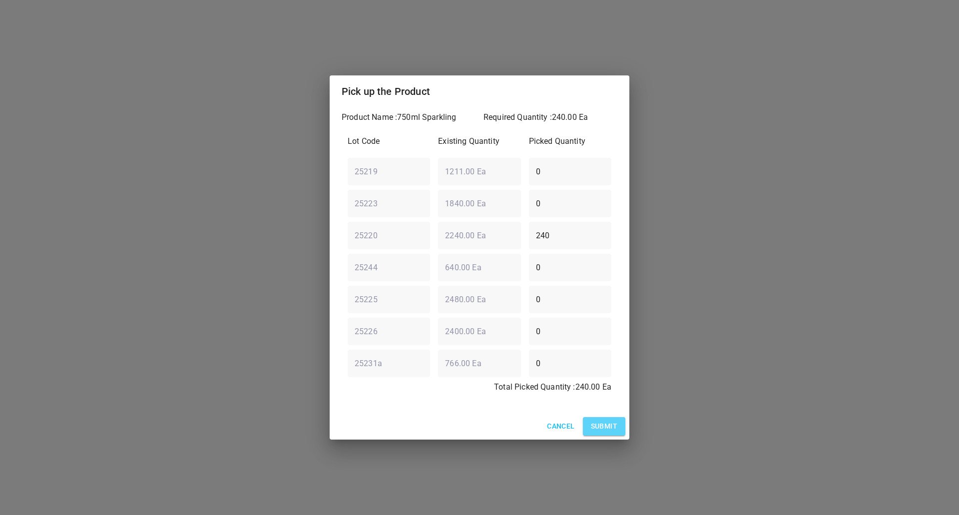
click at [603, 418] on button "Submit" at bounding box center [604, 426] width 42 height 18
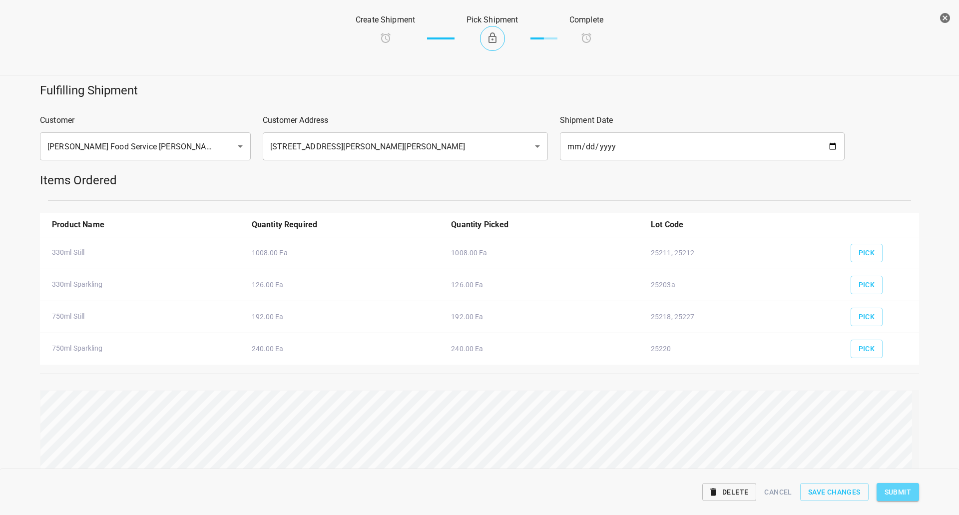
click at [893, 488] on span "Submit" at bounding box center [898, 492] width 26 height 12
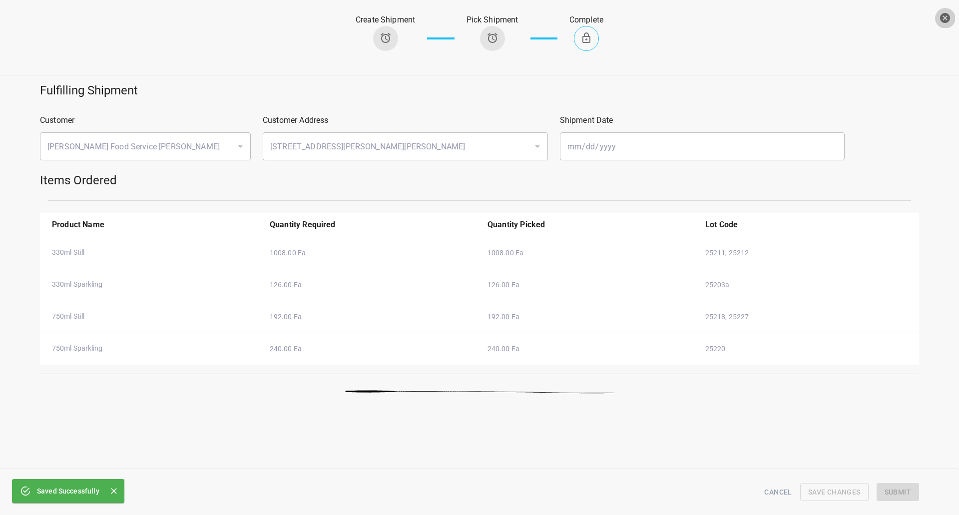
click at [939, 17] on button "button" at bounding box center [945, 18] width 20 height 20
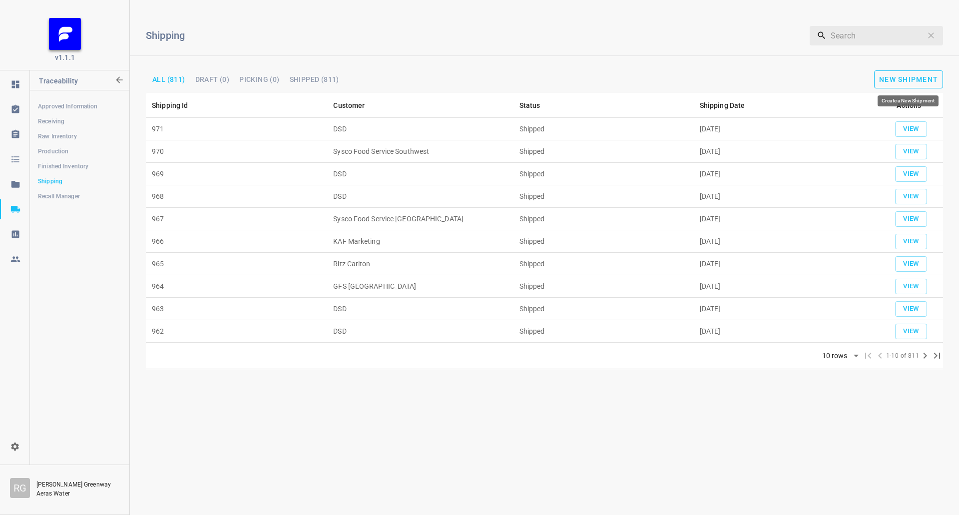
click at [904, 80] on span "New Shipment" at bounding box center [908, 79] width 59 height 8
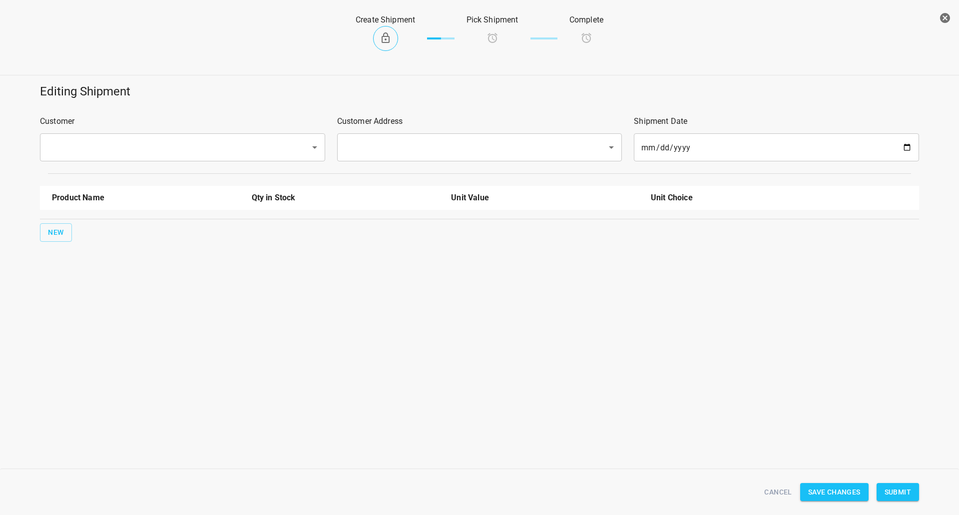
click at [88, 138] on input "text" at bounding box center [168, 147] width 248 height 19
click at [85, 174] on li "DSD" at bounding box center [181, 176] width 285 height 18
click at [385, 133] on div "​" at bounding box center [479, 147] width 285 height 28
type input "DSD"
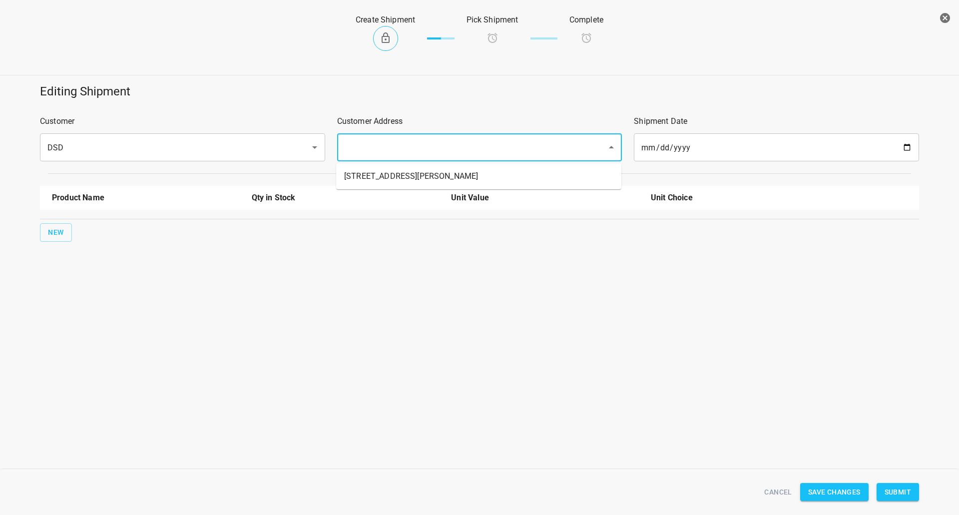
click at [385, 145] on input "text" at bounding box center [466, 147] width 248 height 19
click at [360, 183] on li "[STREET_ADDRESS][PERSON_NAME]" at bounding box center [478, 176] width 285 height 18
type input "[STREET_ADDRESS][PERSON_NAME]"
click at [57, 242] on div "New" at bounding box center [479, 232] width 883 height 22
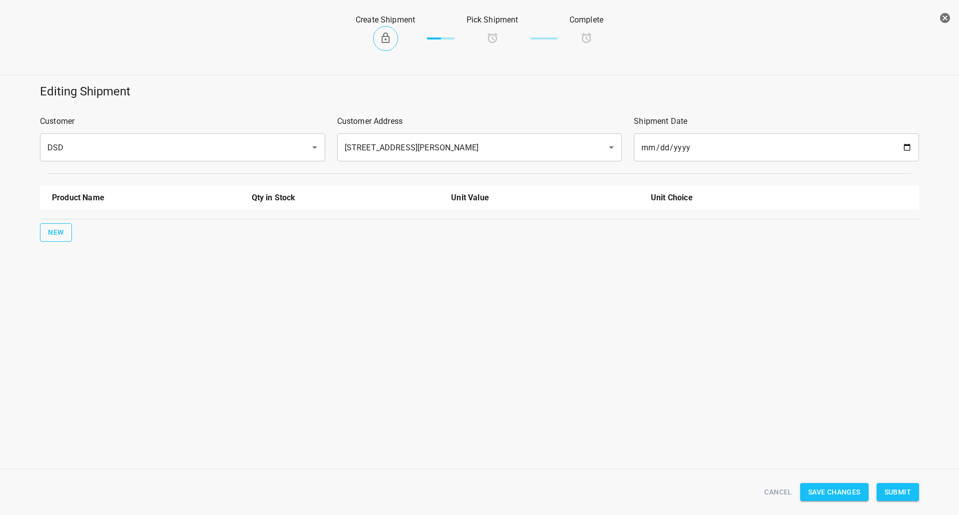
click at [68, 229] on button "New" at bounding box center [56, 232] width 32 height 18
click at [76, 229] on input "text" at bounding box center [132, 225] width 160 height 15
click at [77, 258] on li "330ml Still" at bounding box center [146, 249] width 188 height 18
type input "330ml Still"
click at [68, 260] on button "New" at bounding box center [56, 264] width 32 height 18
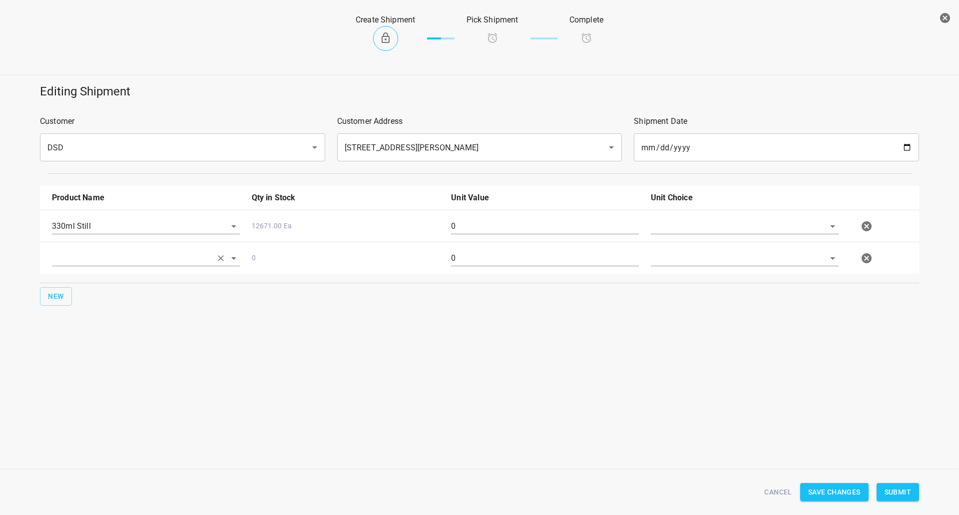
click at [86, 254] on input "text" at bounding box center [132, 257] width 160 height 15
drag, startPoint x: 104, startPoint y: 314, endPoint x: 70, endPoint y: 309, distance: 34.8
click at [105, 314] on li "330ml Sparkling" at bounding box center [146, 317] width 188 height 18
type input "330ml Sparkling"
click at [55, 295] on span "New" at bounding box center [56, 296] width 16 height 12
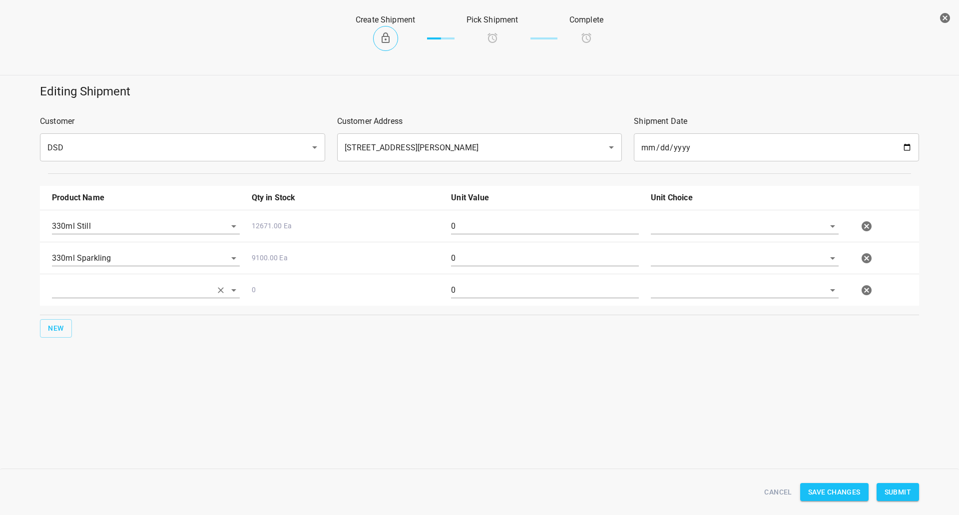
click at [95, 289] on input "text" at bounding box center [132, 289] width 160 height 15
click at [75, 390] on li "750ml Still" at bounding box center [146, 385] width 188 height 18
type input "750ml Still"
click at [57, 326] on span "New" at bounding box center [56, 328] width 16 height 12
click at [118, 318] on input "text" at bounding box center [132, 321] width 160 height 15
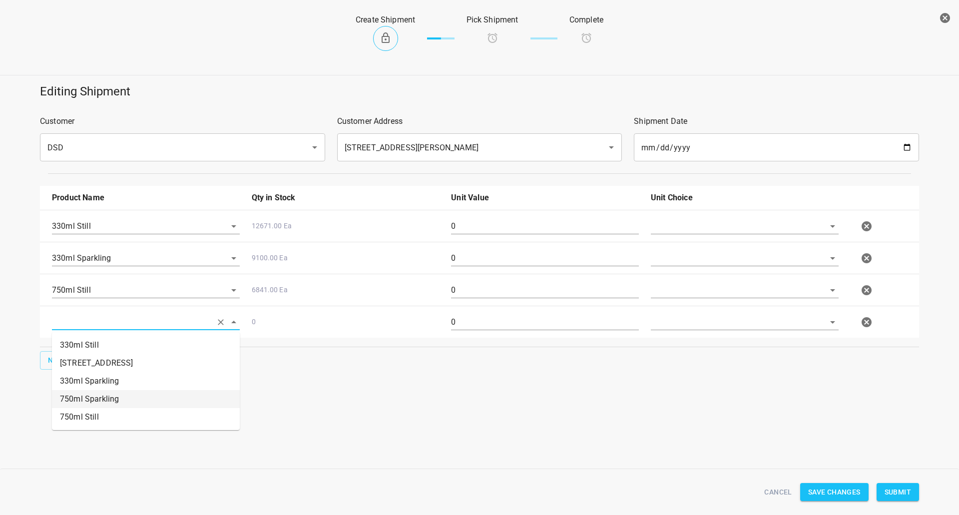
click at [99, 405] on li "750ml Sparkling" at bounding box center [146, 399] width 188 height 18
type input "750ml Sparkling"
drag, startPoint x: 677, startPoint y: 225, endPoint x: 677, endPoint y: 232, distance: 6.5
click at [677, 227] on input "text" at bounding box center [731, 225] width 160 height 15
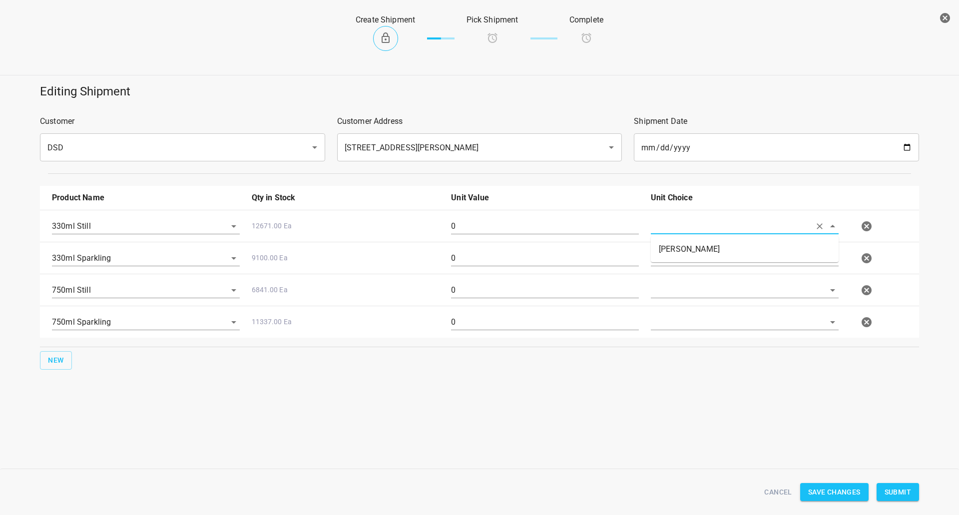
click at [672, 255] on li "[PERSON_NAME]" at bounding box center [745, 249] width 188 height 18
type input "[PERSON_NAME]"
click at [672, 260] on input "text" at bounding box center [731, 257] width 160 height 15
click at [670, 271] on ul "[PERSON_NAME]" at bounding box center [745, 281] width 188 height 26
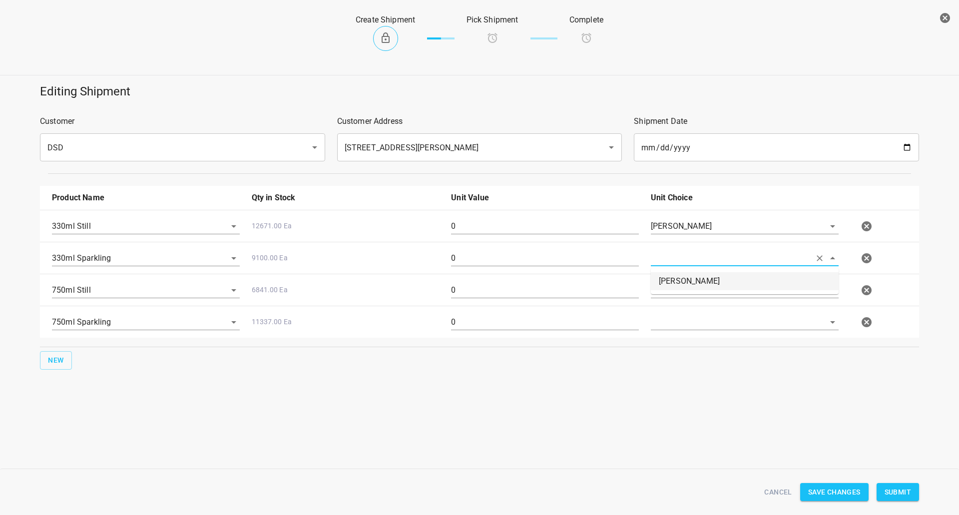
click at [668, 291] on ul "[PERSON_NAME]" at bounding box center [745, 281] width 188 height 26
click at [672, 283] on li "[PERSON_NAME]" at bounding box center [745, 281] width 188 height 18
type input "[PERSON_NAME]"
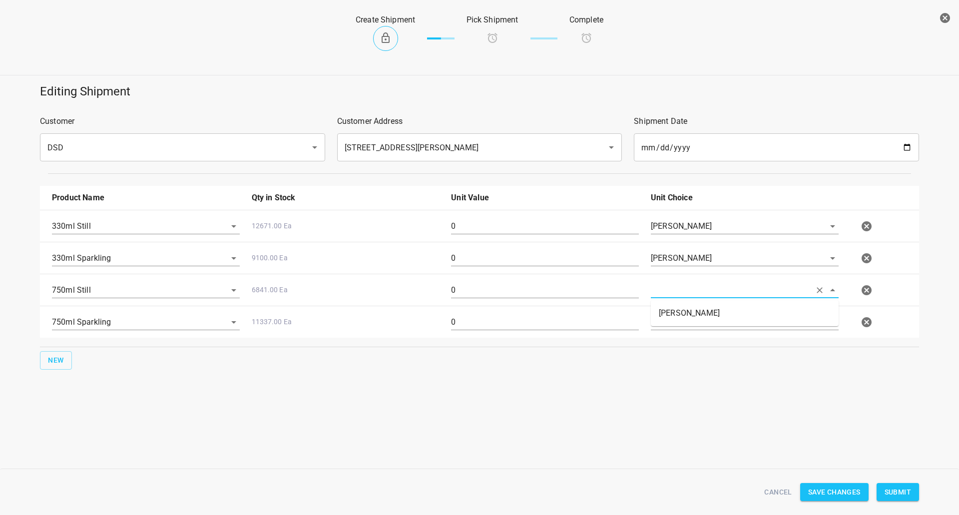
click at [670, 297] on input "text" at bounding box center [731, 289] width 160 height 15
click at [673, 316] on li "[PERSON_NAME]" at bounding box center [745, 313] width 188 height 18
type input "[PERSON_NAME]"
click at [674, 328] on input "text" at bounding box center [731, 321] width 160 height 15
click at [676, 360] on div "New" at bounding box center [479, 360] width 883 height 22
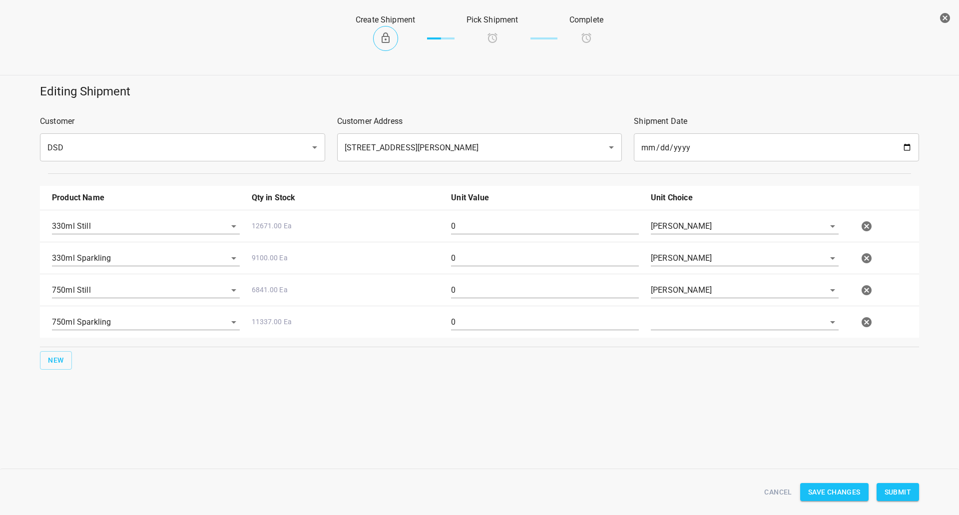
click at [674, 331] on div at bounding box center [745, 326] width 200 height 36
click at [674, 322] on input "text" at bounding box center [731, 321] width 160 height 15
click at [672, 346] on li "[PERSON_NAME]" at bounding box center [745, 345] width 188 height 18
type input "[PERSON_NAME]"
click at [488, 219] on input "0" at bounding box center [545, 226] width 188 height 16
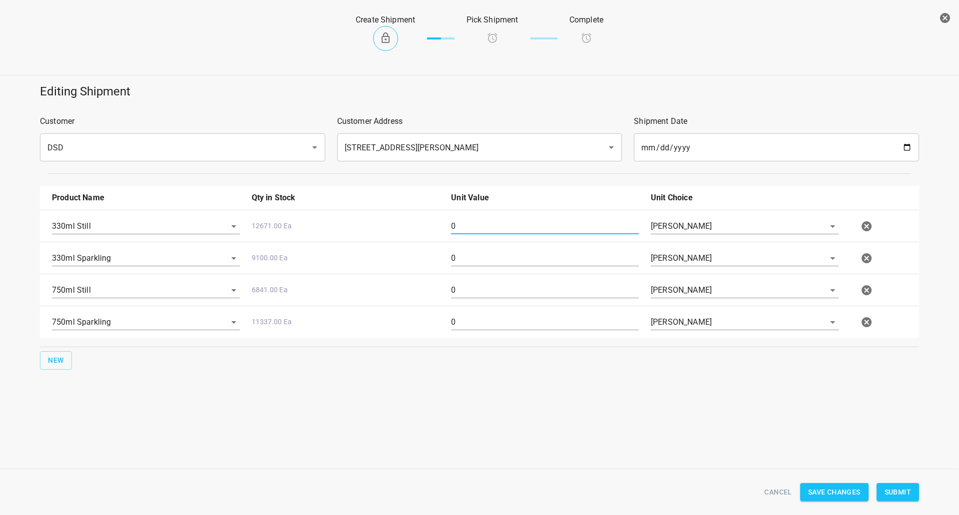
click at [488, 219] on input "0" at bounding box center [545, 226] width 188 height 16
type input "2"
click at [453, 267] on div "0" at bounding box center [545, 262] width 200 height 36
click at [457, 260] on input "0" at bounding box center [545, 258] width 188 height 16
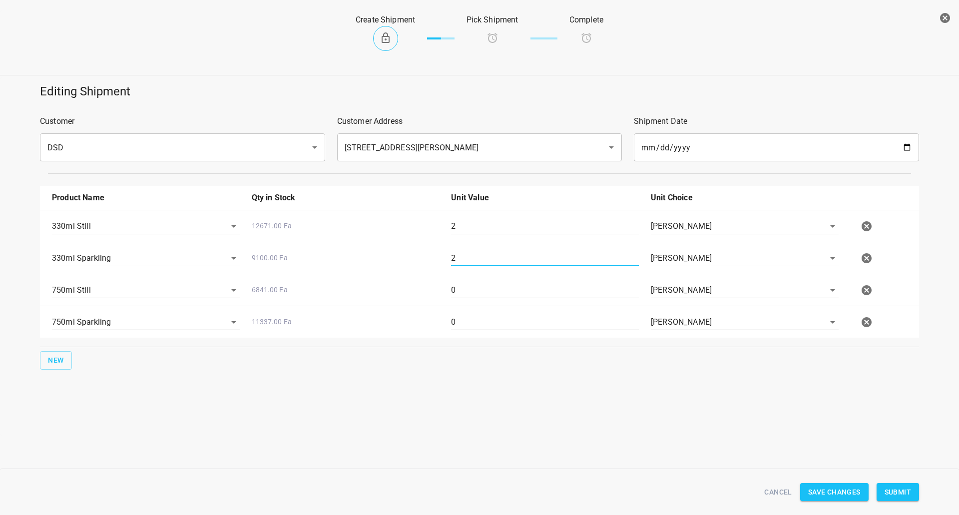
type input "2"
click at [470, 280] on div "0" at bounding box center [545, 294] width 200 height 36
click at [474, 286] on input "0" at bounding box center [545, 290] width 188 height 16
type input "2"
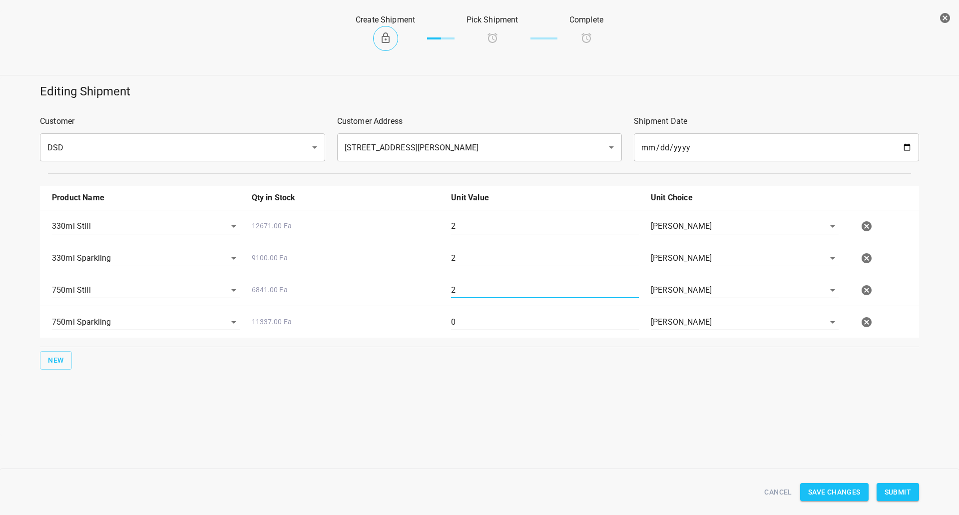
click at [460, 320] on input "0" at bounding box center [545, 322] width 188 height 16
click at [460, 321] on input "0" at bounding box center [545, 322] width 188 height 16
type input "2"
click at [499, 222] on input "2" at bounding box center [545, 226] width 188 height 16
click at [496, 225] on input "2" at bounding box center [545, 226] width 188 height 16
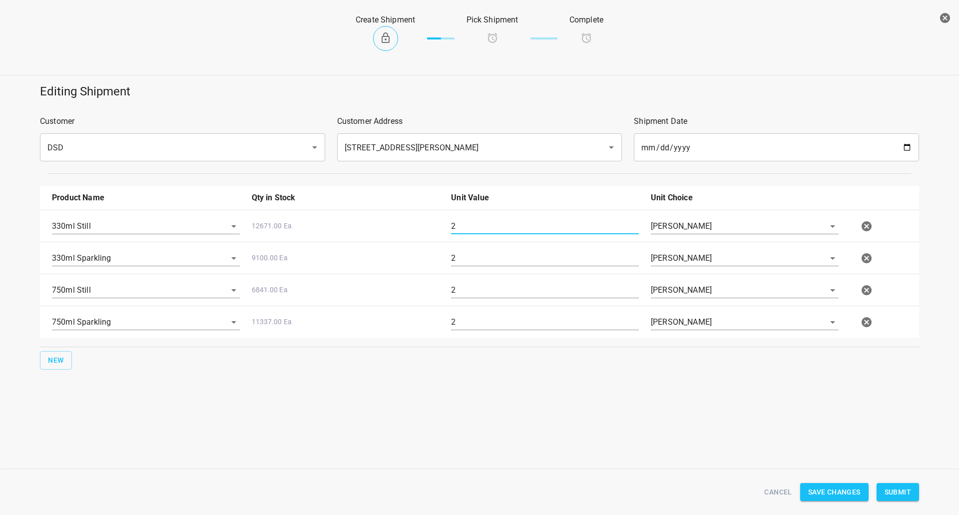
click at [476, 230] on input "2" at bounding box center [545, 226] width 188 height 16
click at [380, 395] on div "Editing Shipment Customer DSD ​ Customer Address [STREET_ADDRESS][PERSON_NAME] …" at bounding box center [479, 256] width 959 height 358
click at [463, 228] on input "2" at bounding box center [545, 226] width 188 height 16
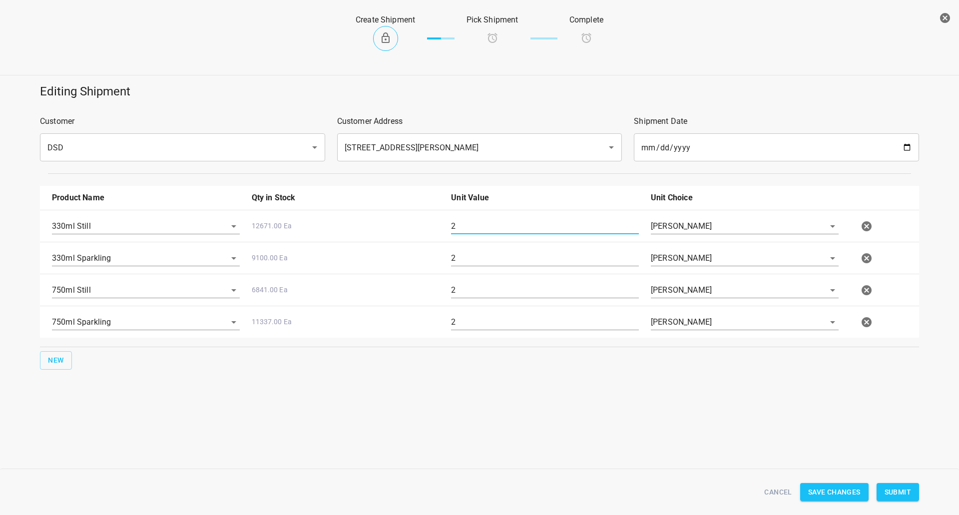
click at [463, 228] on input "2" at bounding box center [545, 226] width 188 height 16
type input "37"
click at [459, 262] on input "2" at bounding box center [545, 258] width 188 height 16
type input "7"
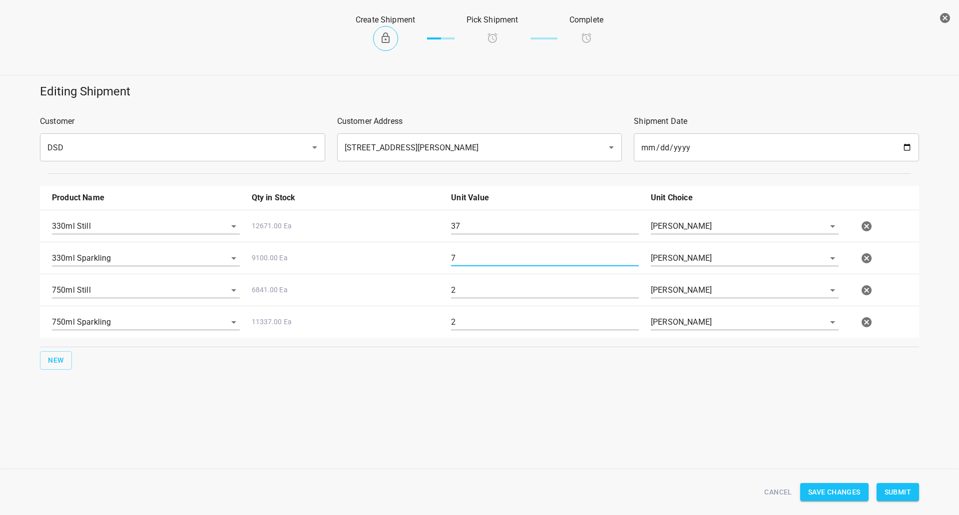
drag, startPoint x: 473, startPoint y: 218, endPoint x: 333, endPoint y: 232, distance: 140.6
click at [368, 235] on div "330ml Still 12671.00 Ea 37 [PERSON_NAME]" at bounding box center [481, 226] width 871 height 44
type input "107"
click at [474, 256] on input "7" at bounding box center [545, 258] width 188 height 16
click at [472, 257] on input "7" at bounding box center [545, 258] width 188 height 16
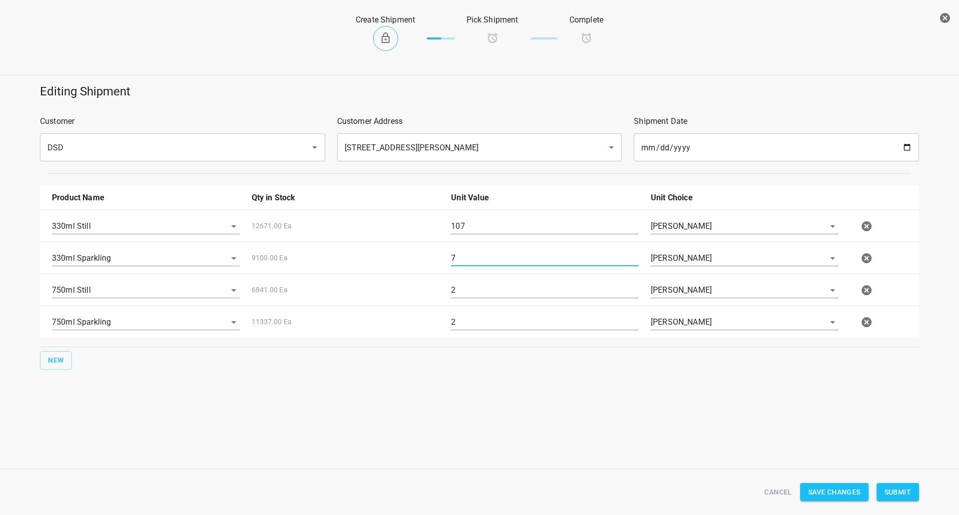
click at [475, 257] on input "7" at bounding box center [545, 258] width 188 height 16
click at [491, 244] on div "330ml Sparkling 9100.00 Ea 67 [PERSON_NAME]" at bounding box center [481, 258] width 871 height 44
drag, startPoint x: 480, startPoint y: 262, endPoint x: 168, endPoint y: 266, distance: 312.3
click at [175, 276] on div "330ml Still 12671.00 Ea 107 [PERSON_NAME] 330ml Sparkling 9100.00 Ea 67 [PERSON…" at bounding box center [479, 274] width 879 height 128
type input "71"
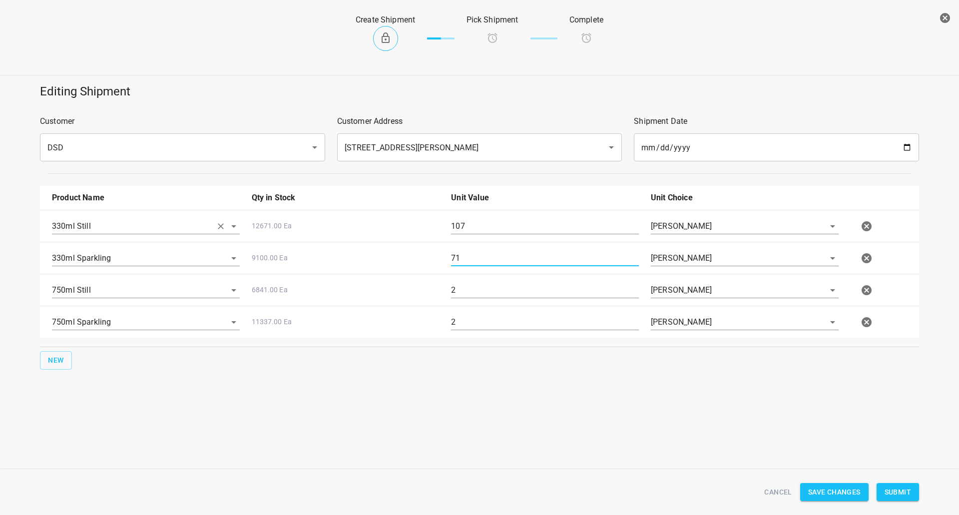
click at [233, 241] on div "330ml Still 12671.00 Ea 107 [PERSON_NAME] 330ml Sparkling 9100.00 Ea 71 [PERSON…" at bounding box center [479, 274] width 879 height 128
type input "111"
click at [467, 288] on input "2" at bounding box center [545, 290] width 188 height 16
click at [468, 288] on input "2" at bounding box center [545, 290] width 188 height 16
type input "10"
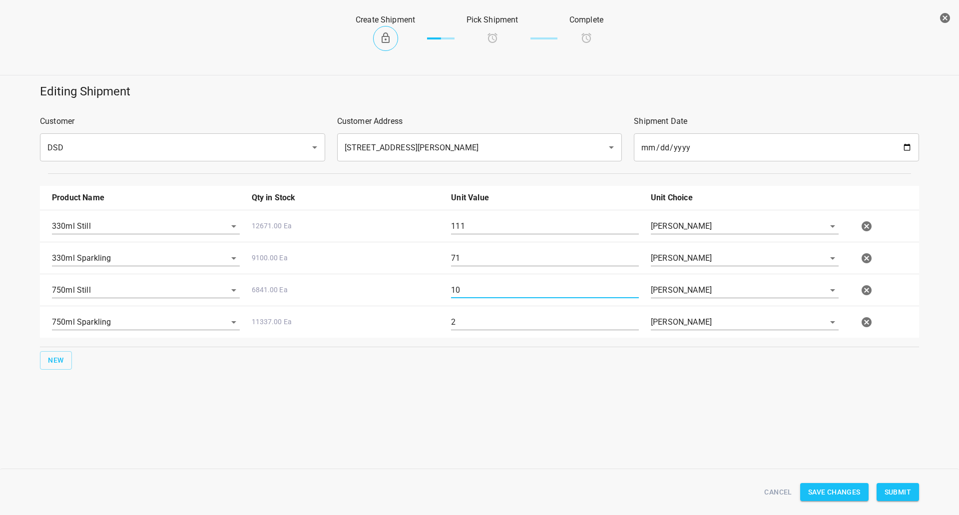
click at [479, 329] on input "2" at bounding box center [545, 322] width 188 height 16
type input "3"
click at [885, 492] on span "Submit" at bounding box center [898, 492] width 26 height 12
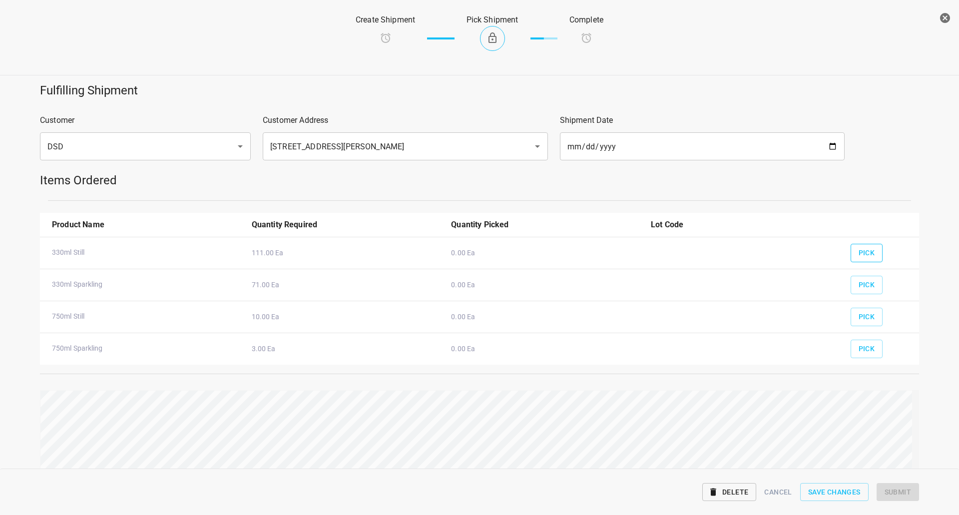
click at [859, 250] on span "Pick" at bounding box center [867, 253] width 16 height 12
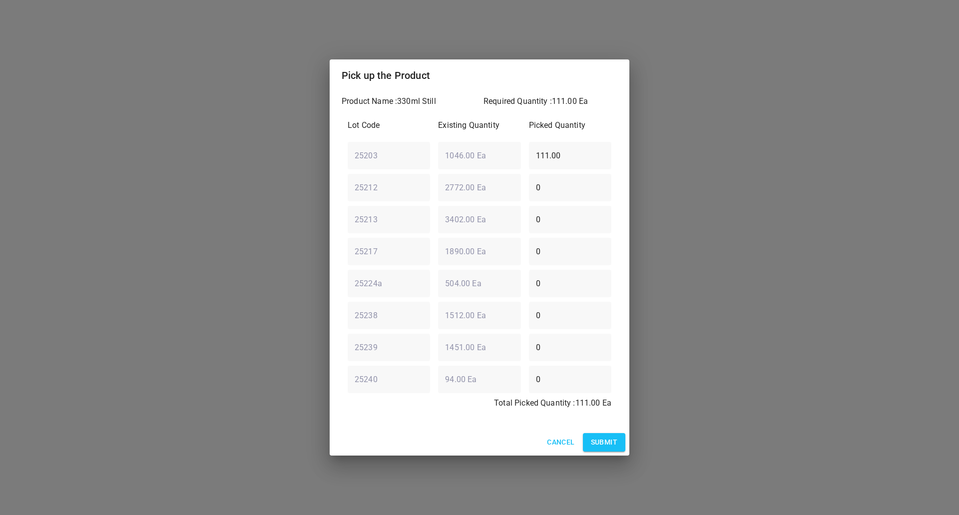
click at [236, 201] on div "Pick up the Product Product Name : 330ml Still Required Quantity : 111.00 Ea Lo…" at bounding box center [479, 257] width 959 height 515
drag, startPoint x: 543, startPoint y: 164, endPoint x: 268, endPoint y: 169, distance: 274.8
click at [287, 176] on div "Pick up the Product Product Name : 330ml Still Required Quantity : 111.00 Ea Lo…" at bounding box center [479, 257] width 959 height 515
type input "111"
drag, startPoint x: 601, startPoint y: 448, endPoint x: 614, endPoint y: 390, distance: 58.9
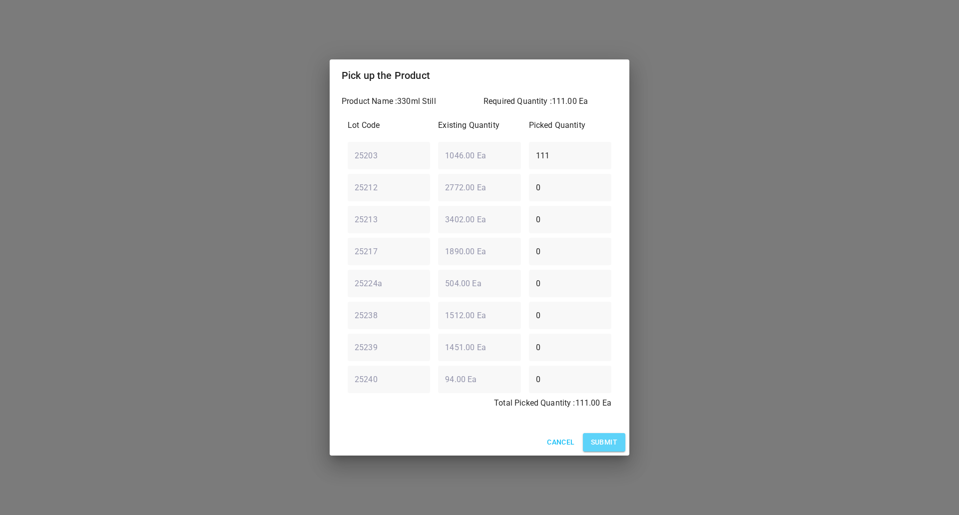
click at [602, 447] on span "Submit" at bounding box center [604, 442] width 26 height 12
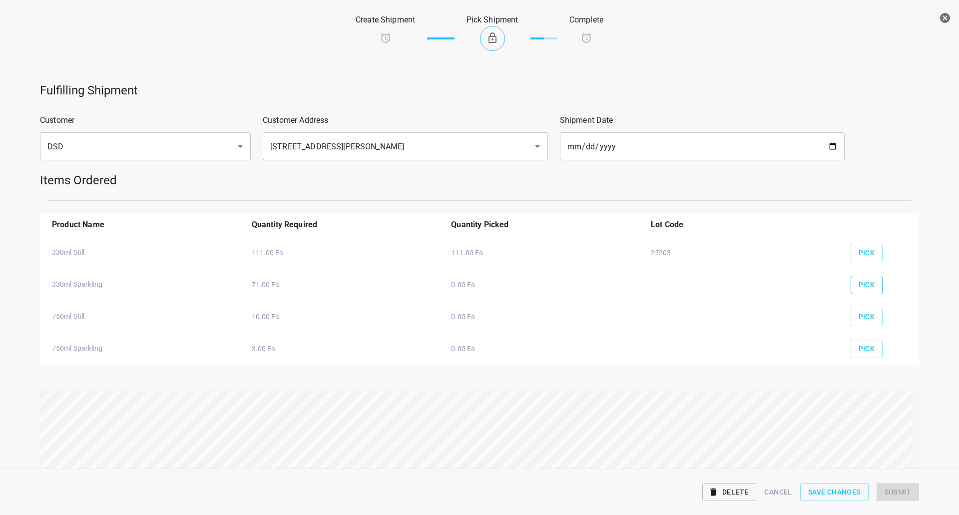
click at [866, 284] on span "Pick" at bounding box center [867, 285] width 16 height 12
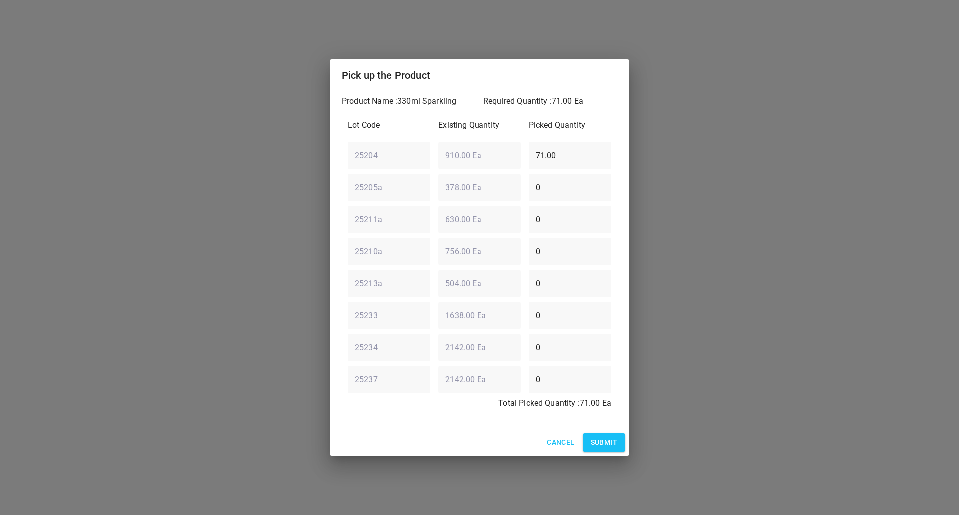
click at [618, 447] on button "Submit" at bounding box center [604, 442] width 42 height 18
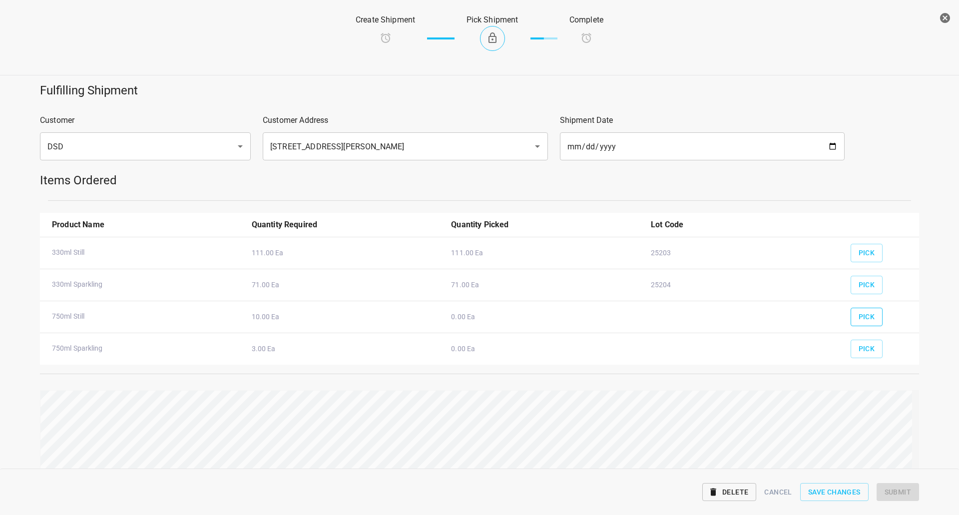
click at [857, 324] on button "Pick" at bounding box center [867, 317] width 32 height 18
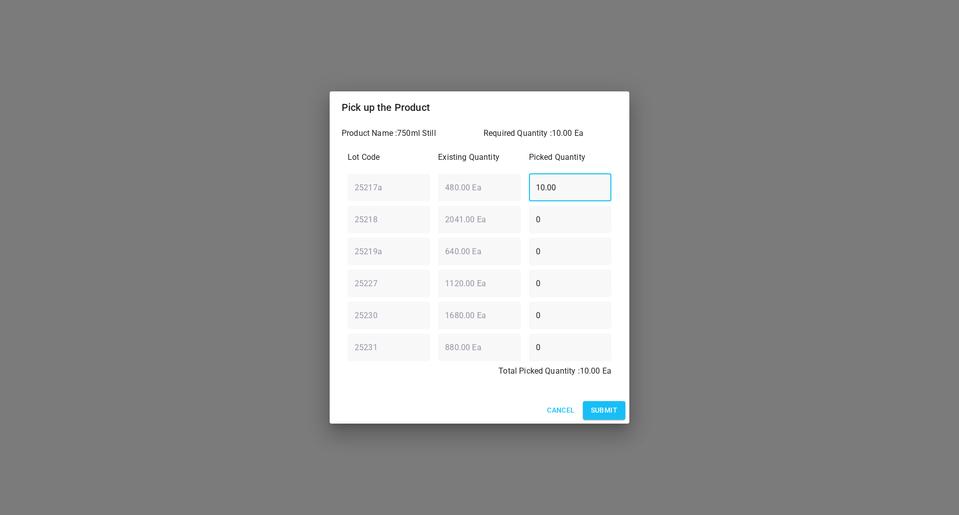
drag, startPoint x: 576, startPoint y: 194, endPoint x: 305, endPoint y: 228, distance: 273.9
click at [335, 227] on div "Product Name : 750ml Still Required Quantity : 10.00 Ea Lot Code Existing Quant…" at bounding box center [480, 260] width 300 height 274
type input "0"
drag, startPoint x: 582, startPoint y: 212, endPoint x: 216, endPoint y: 258, distance: 369.6
click at [216, 258] on div "Pick up the Product Product Name : 750ml Still Required Quantity : 10.00 Ea Lot…" at bounding box center [479, 257] width 959 height 515
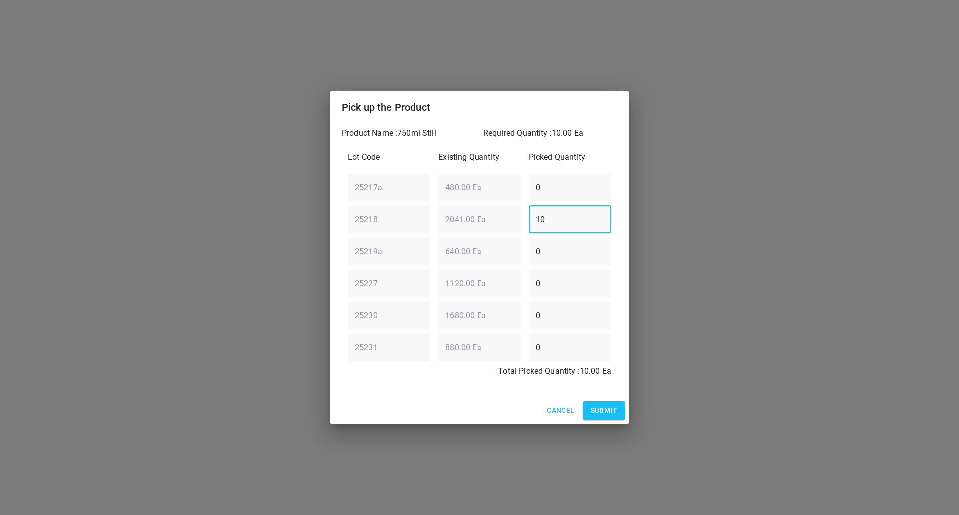
type input "10"
click at [603, 406] on span "Submit" at bounding box center [604, 410] width 26 height 12
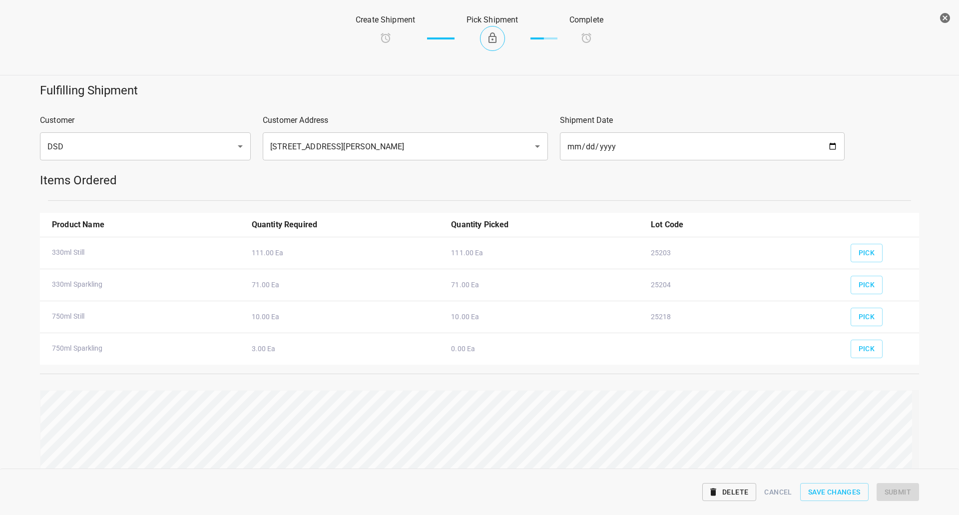
click at [877, 350] on div "Pick" at bounding box center [881, 345] width 72 height 37
click at [868, 351] on button "Pick" at bounding box center [867, 349] width 32 height 18
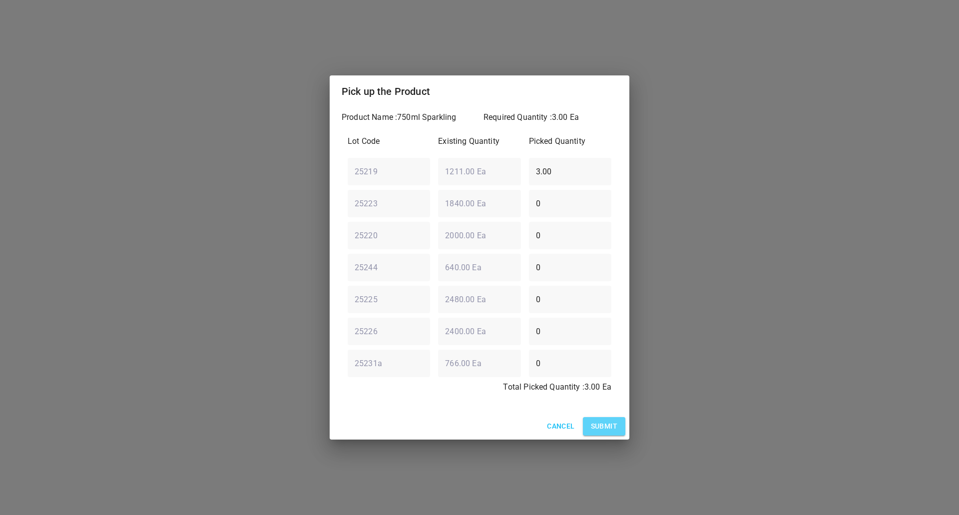
click at [601, 428] on span "Submit" at bounding box center [604, 426] width 26 height 12
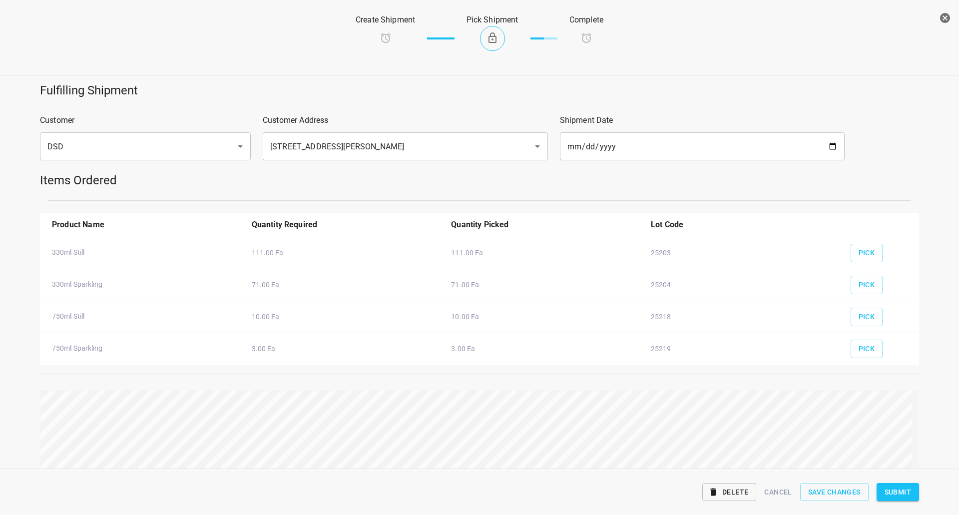
click at [891, 492] on span "Submit" at bounding box center [898, 492] width 26 height 12
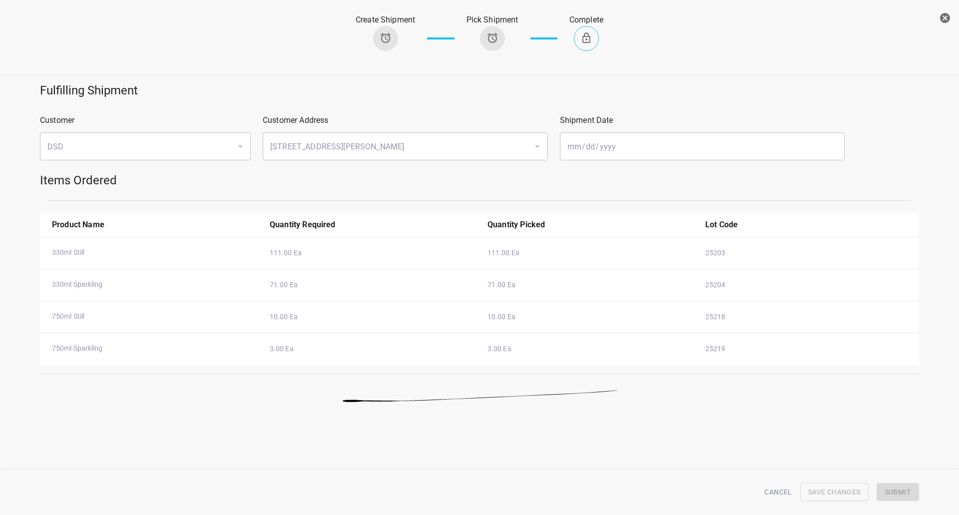
click at [945, 13] on icon "button" at bounding box center [945, 18] width 12 height 12
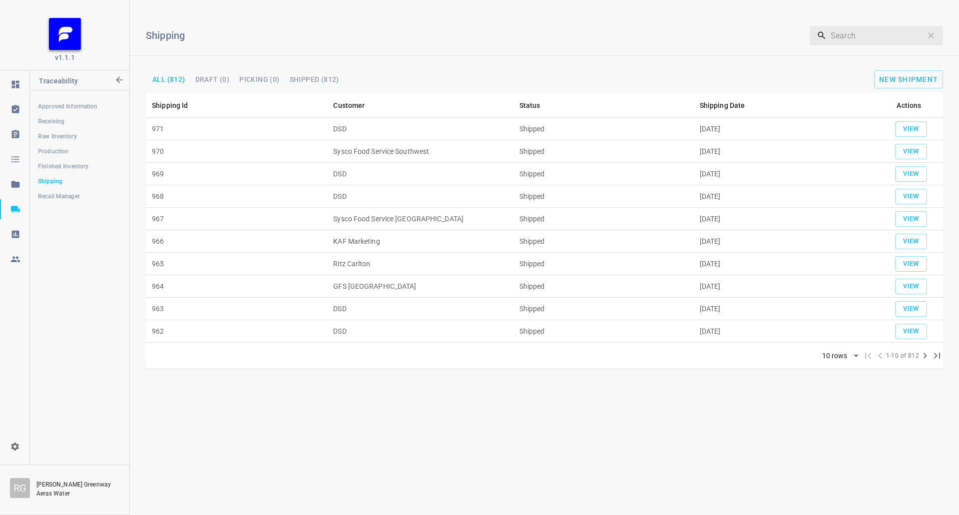
click at [80, 147] on span "Production" at bounding box center [79, 151] width 83 height 10
